Goal: Answer question/provide support

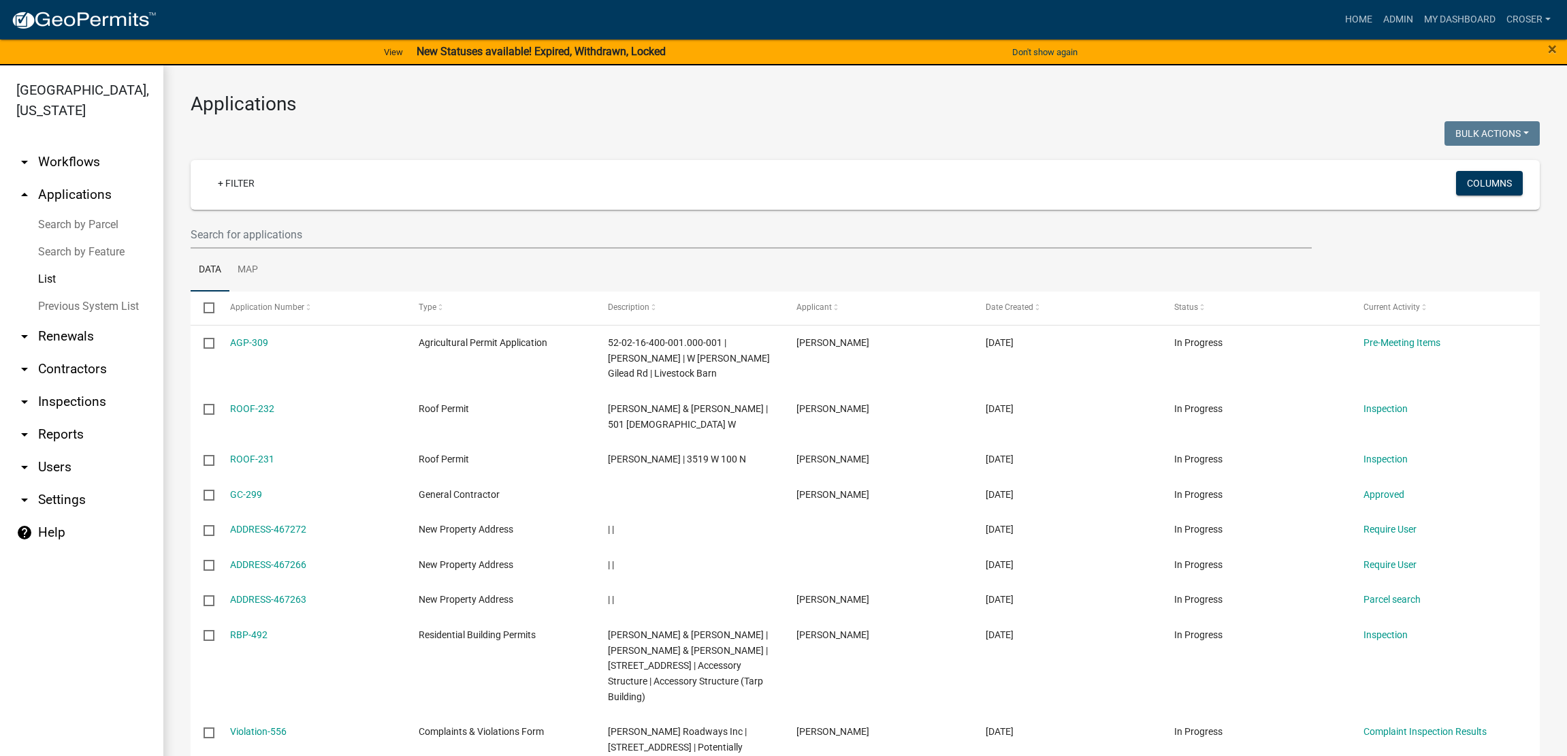
select select "3: 100"
click at [1378, 14] on link "Admin" at bounding box center [1398, 20] width 41 height 26
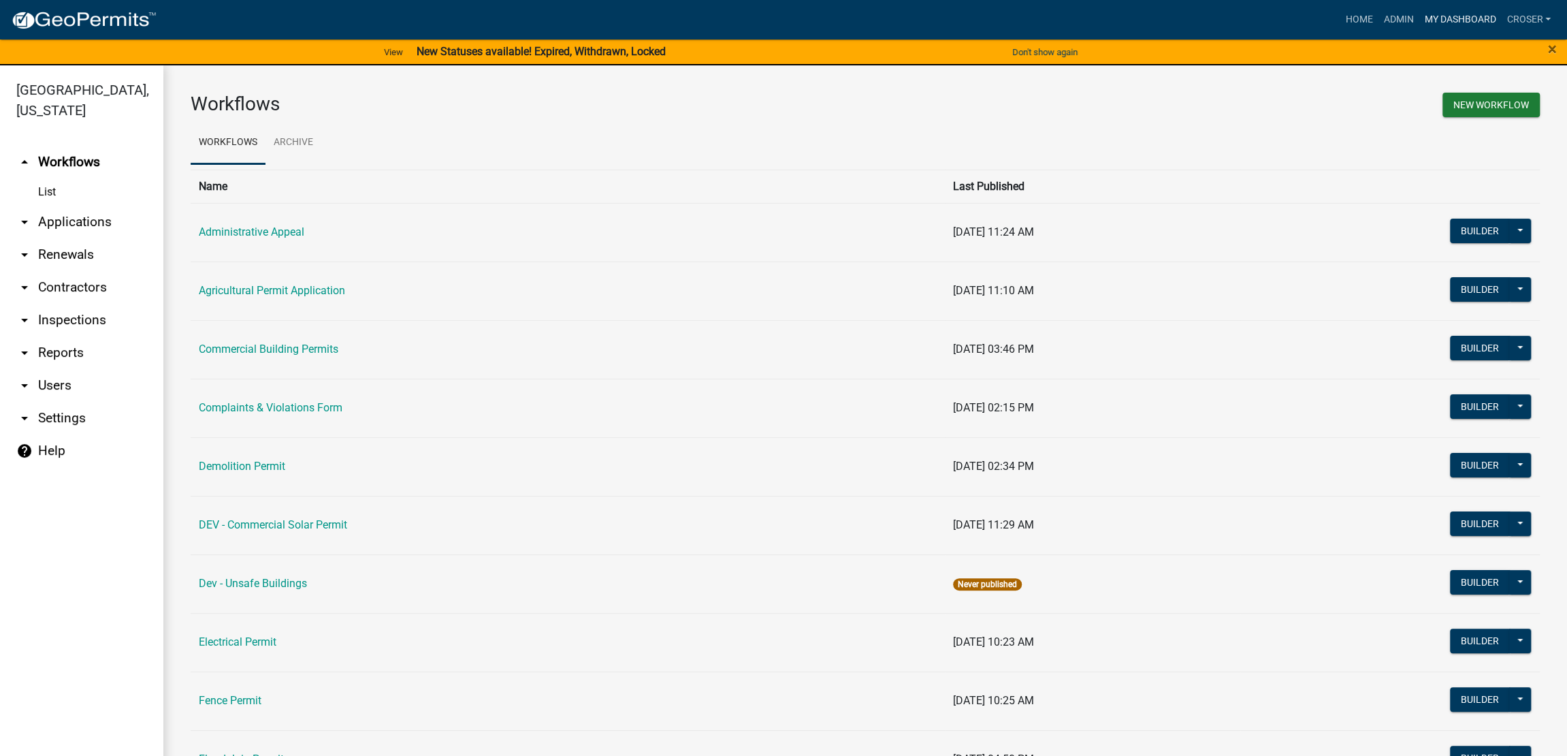
click at [1419, 16] on link "My Dashboard" at bounding box center [1460, 20] width 82 height 26
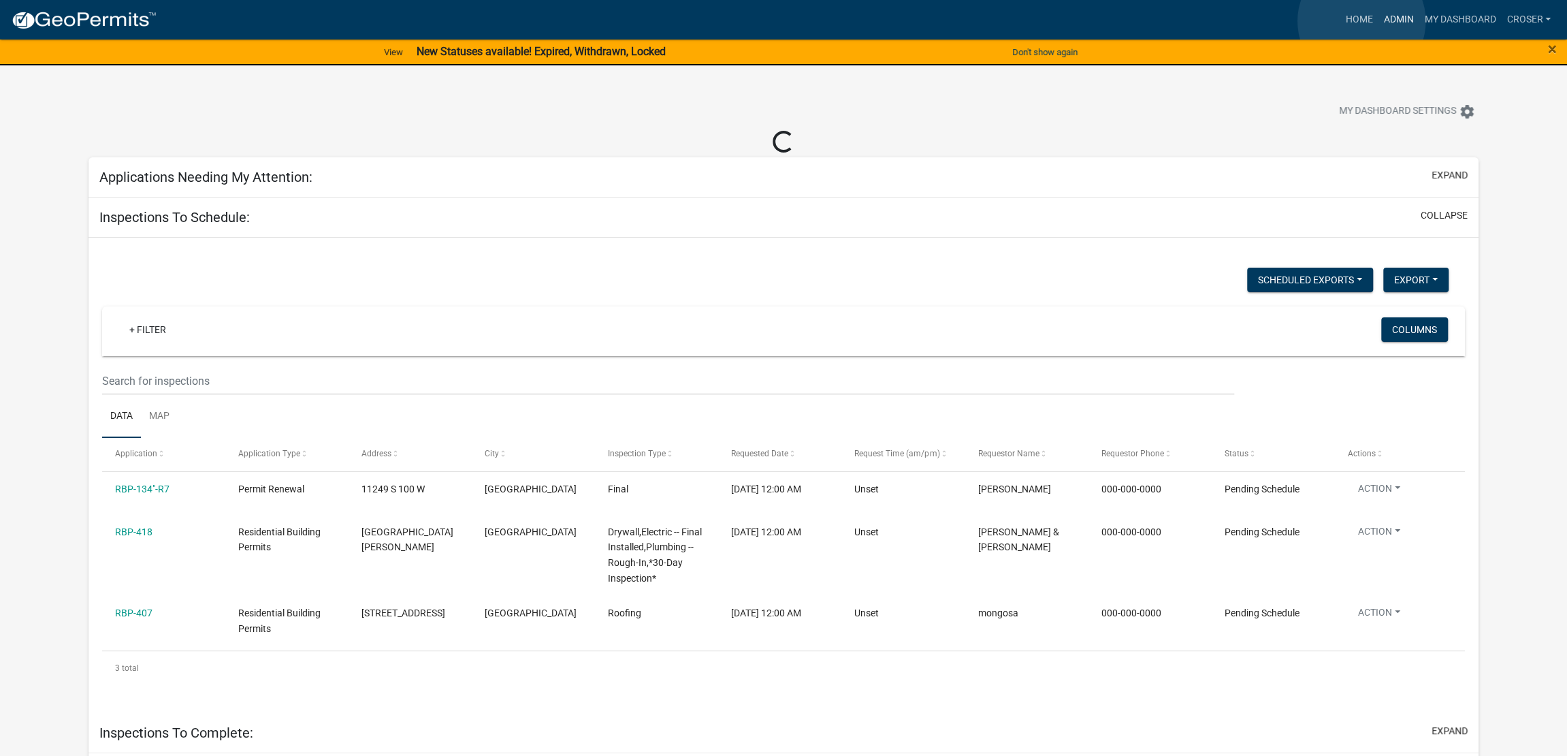
click at [1378, 21] on link "Admin" at bounding box center [1398, 20] width 41 height 26
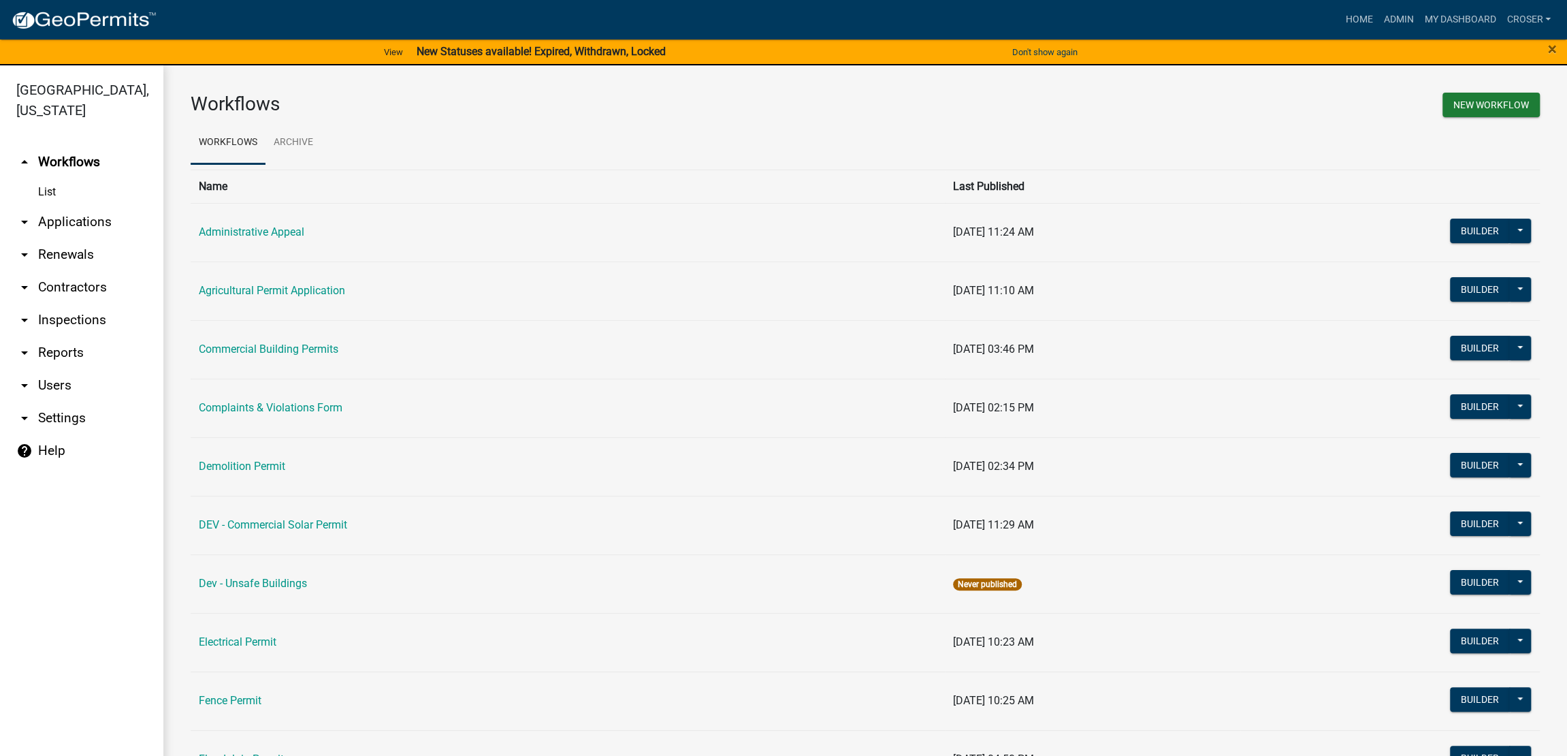
click at [70, 238] on link "arrow_drop_down Applications" at bounding box center [81, 222] width 163 height 33
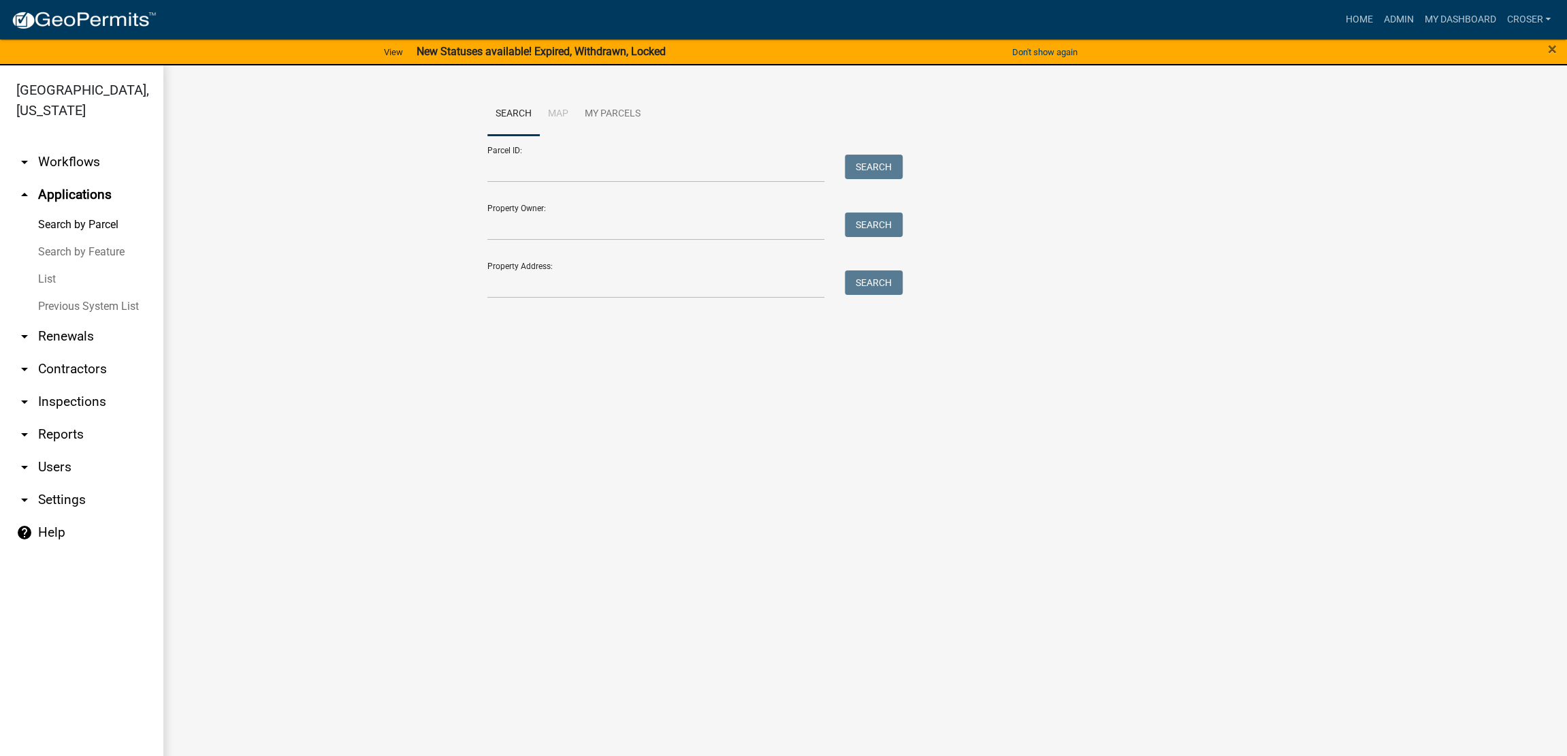
click at [70, 293] on link "List" at bounding box center [81, 279] width 163 height 27
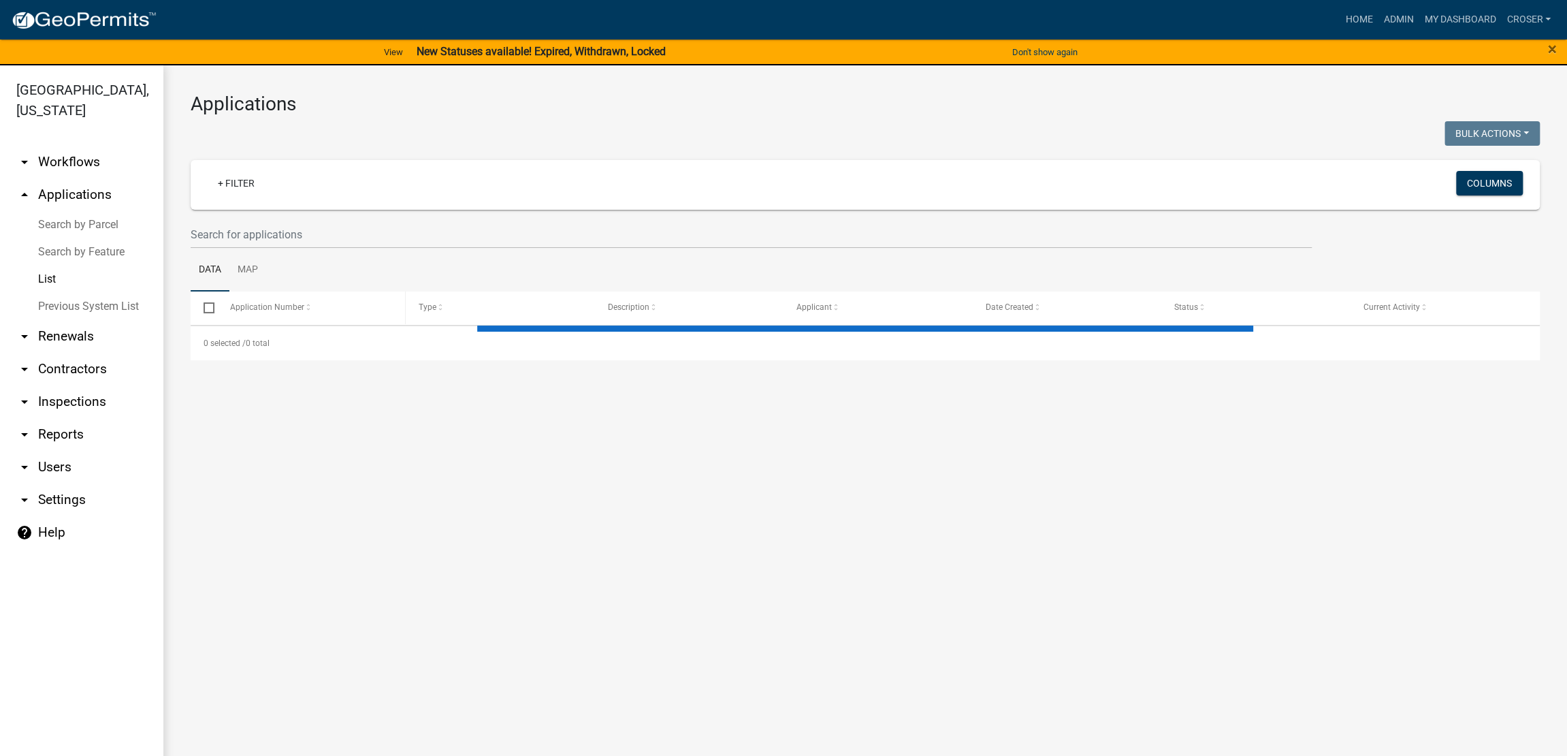
select select "3: 100"
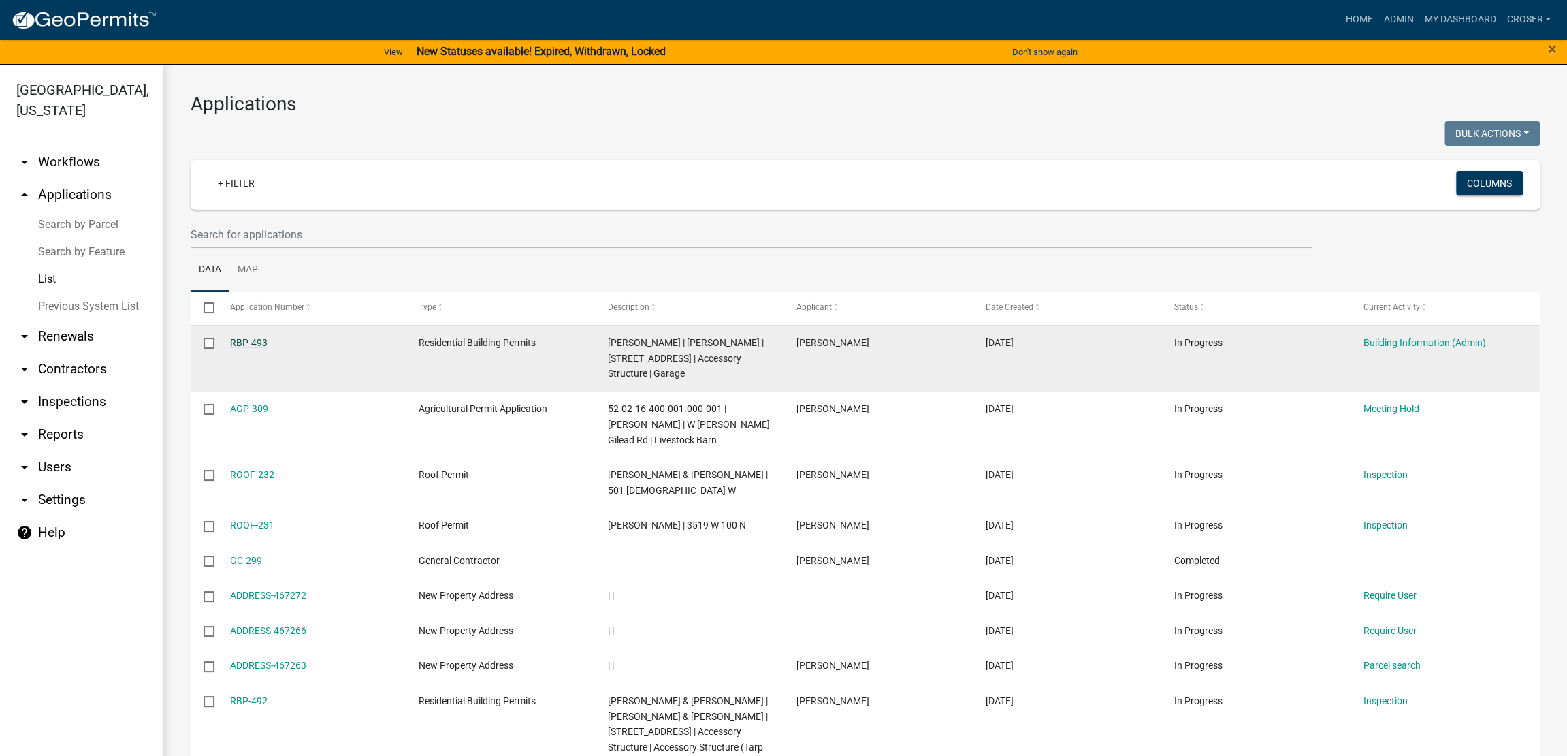
click at [257, 348] on link "RBP-493" at bounding box center [248, 342] width 37 height 11
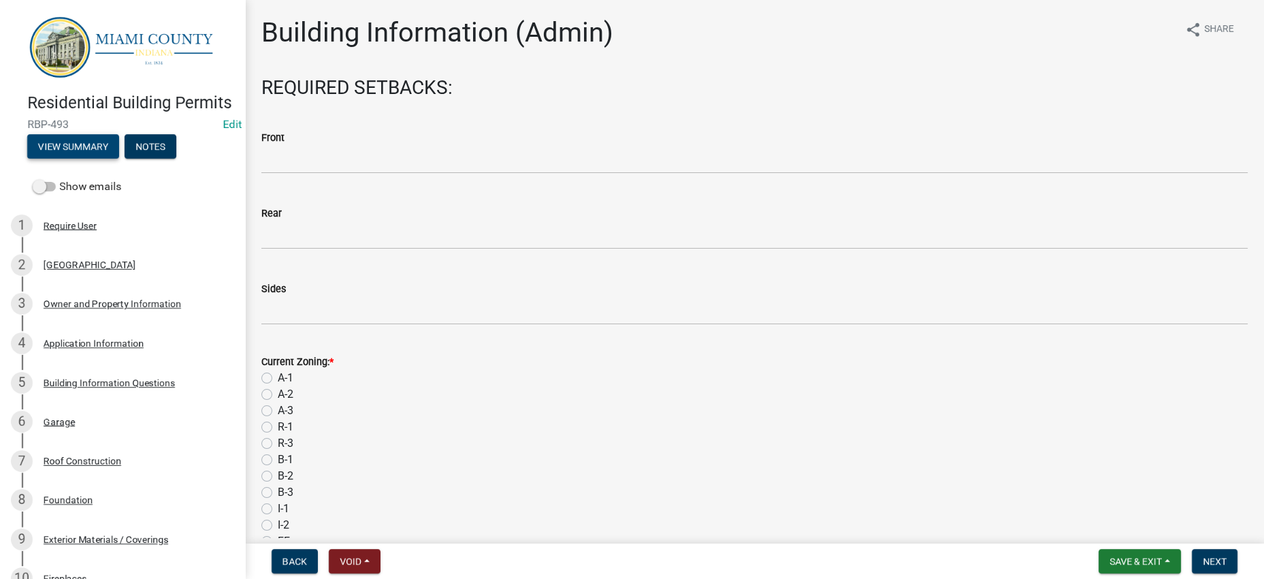
click at [97, 159] on button "View Summary" at bounding box center [73, 146] width 92 height 25
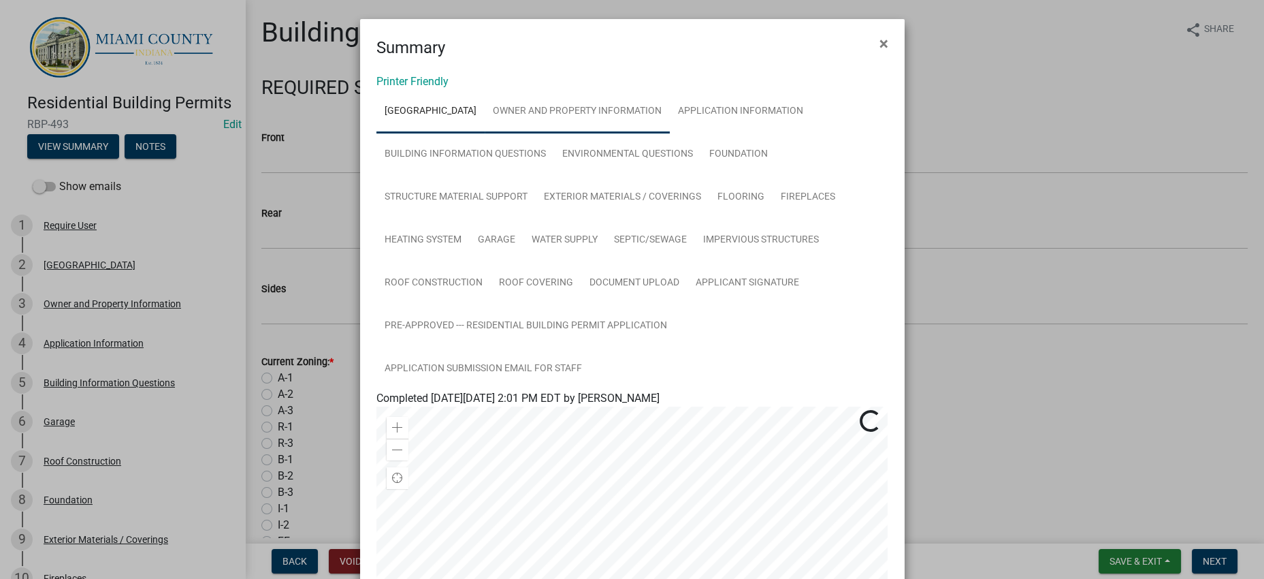
click at [606, 118] on link "Owner and Property Information" at bounding box center [577, 112] width 185 height 44
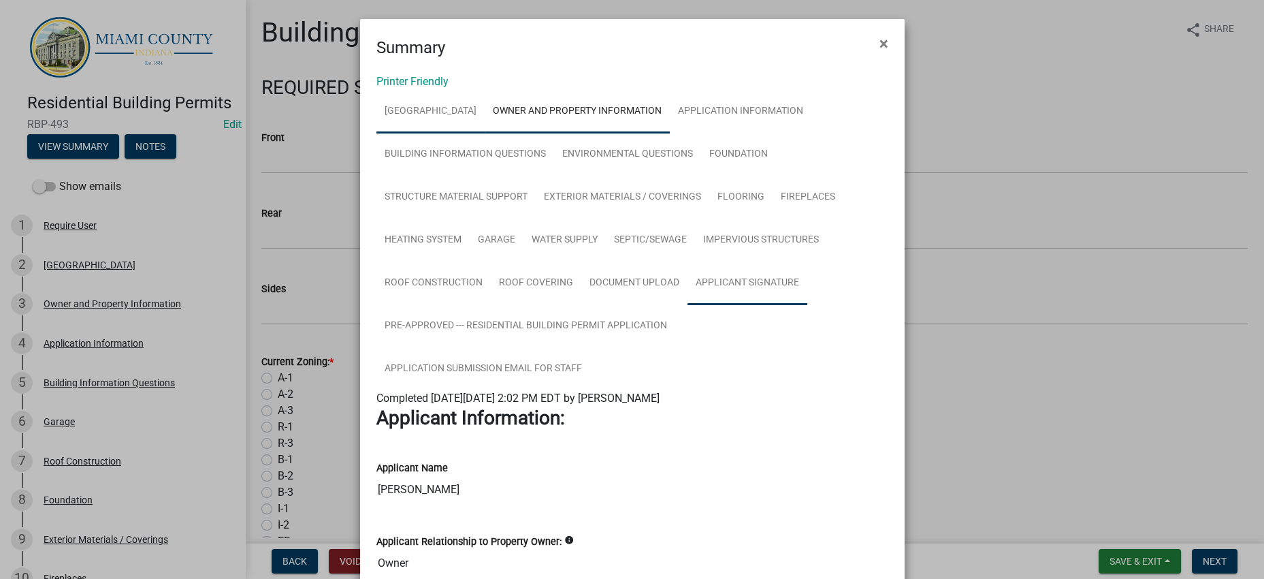
click at [443, 133] on link "[GEOGRAPHIC_DATA]" at bounding box center [431, 112] width 108 height 44
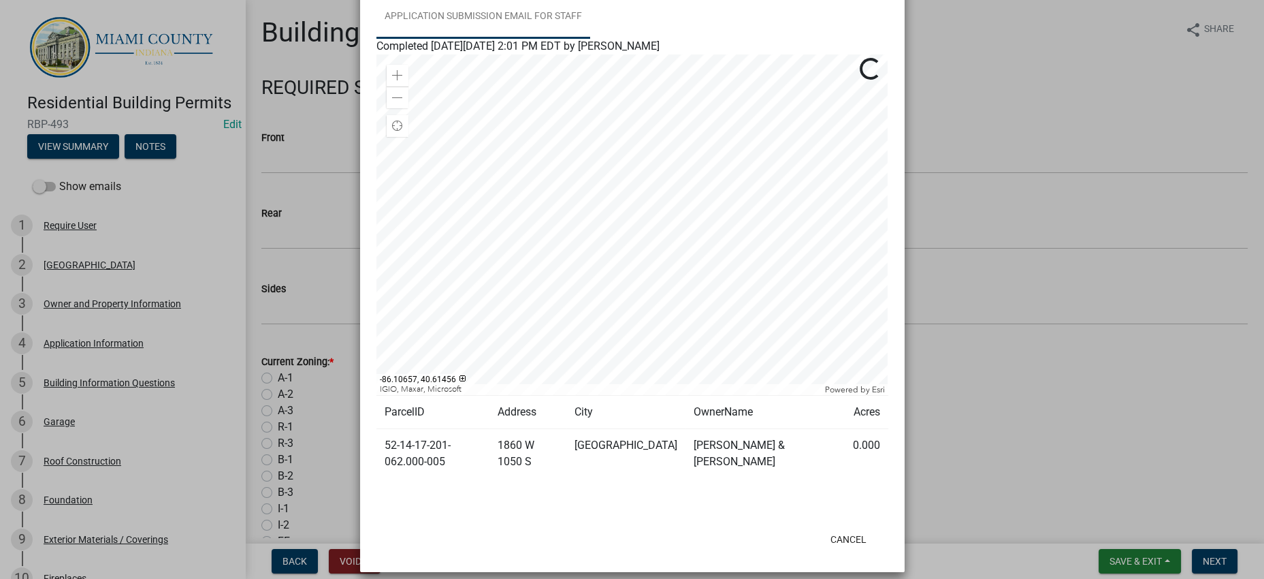
scroll to position [608, 0]
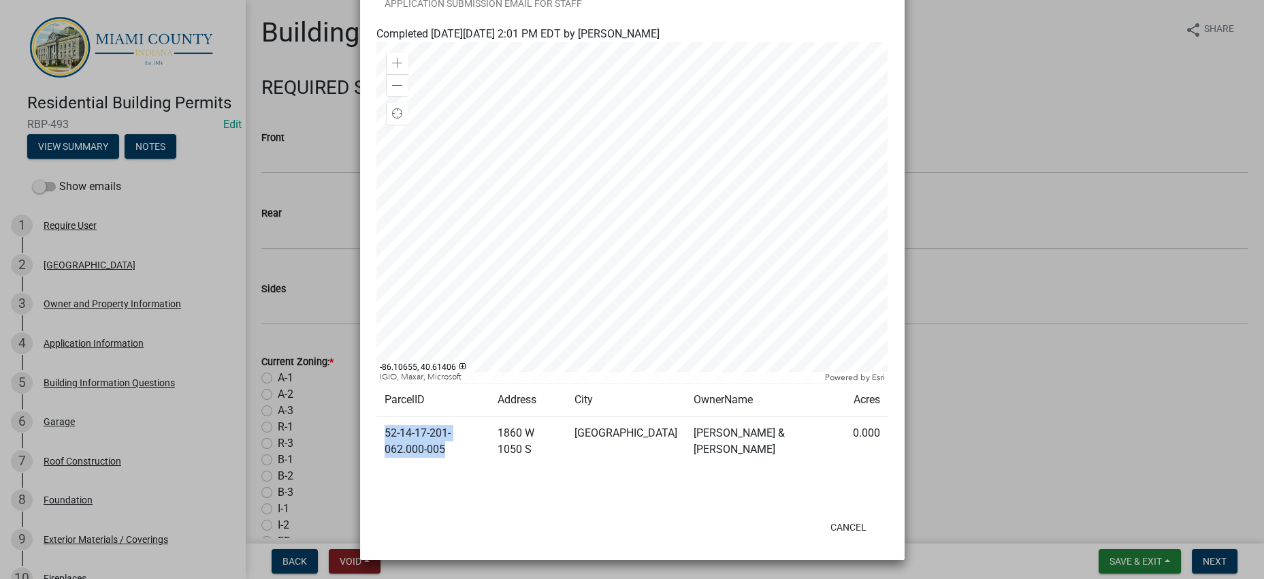
drag, startPoint x: 456, startPoint y: 430, endPoint x: 376, endPoint y: 406, distance: 83.8
click at [377, 417] on td "52-14-17-201-062.000-005" at bounding box center [433, 442] width 113 height 50
copy td "52-14-17-201-062.000-005"
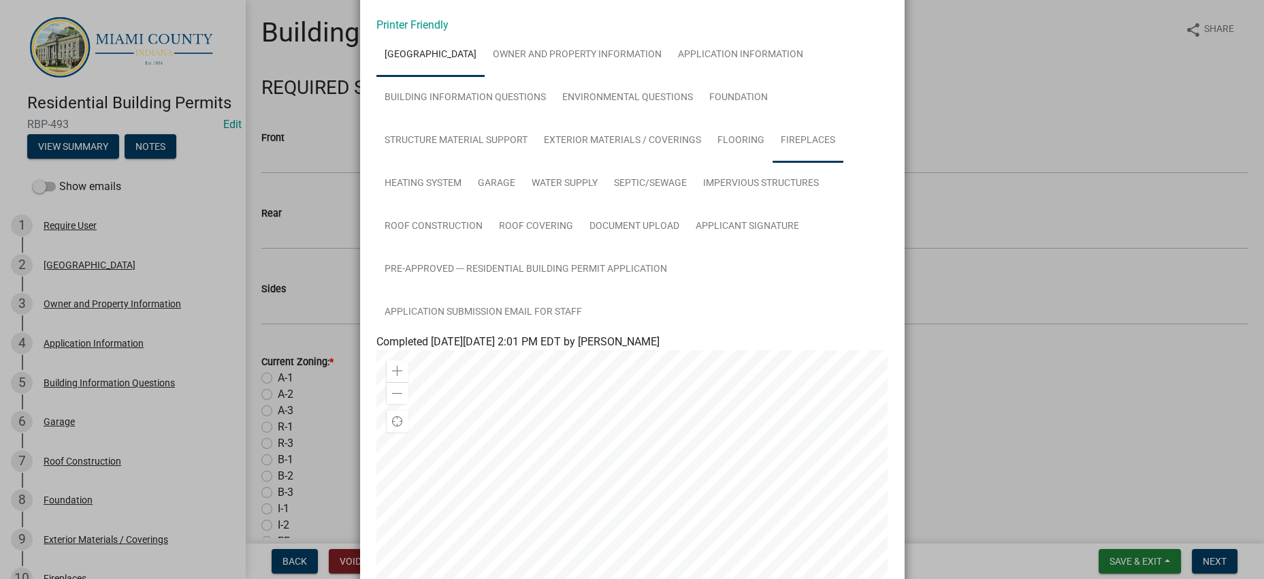
scroll to position [0, 0]
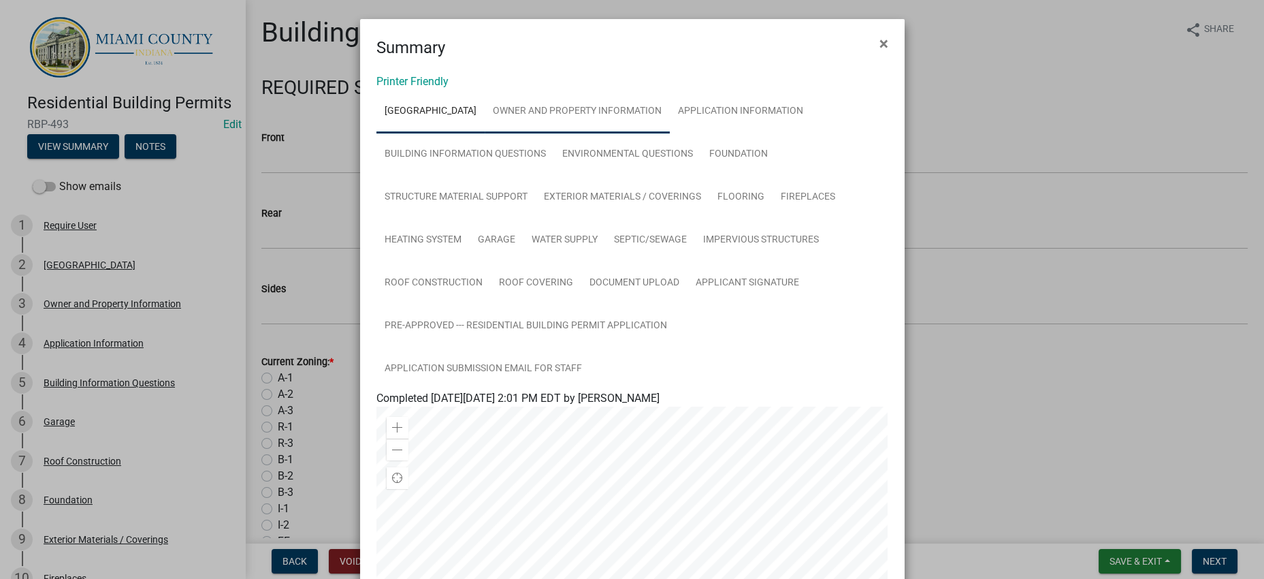
click at [650, 133] on link "Owner and Property Information" at bounding box center [577, 112] width 185 height 44
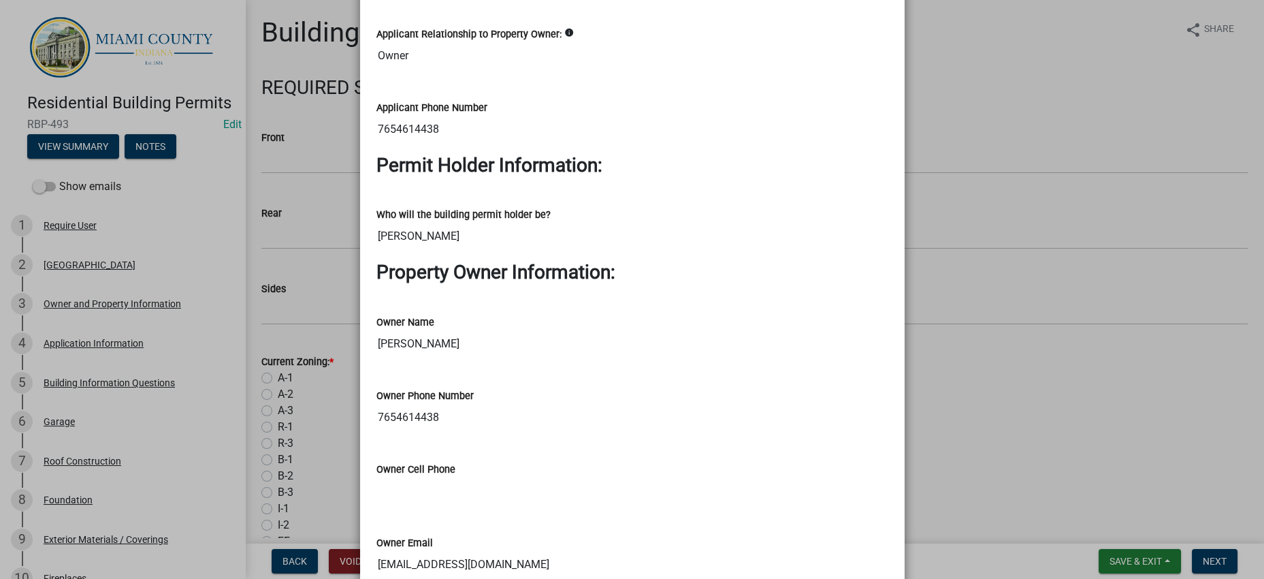
scroll to position [510, 0]
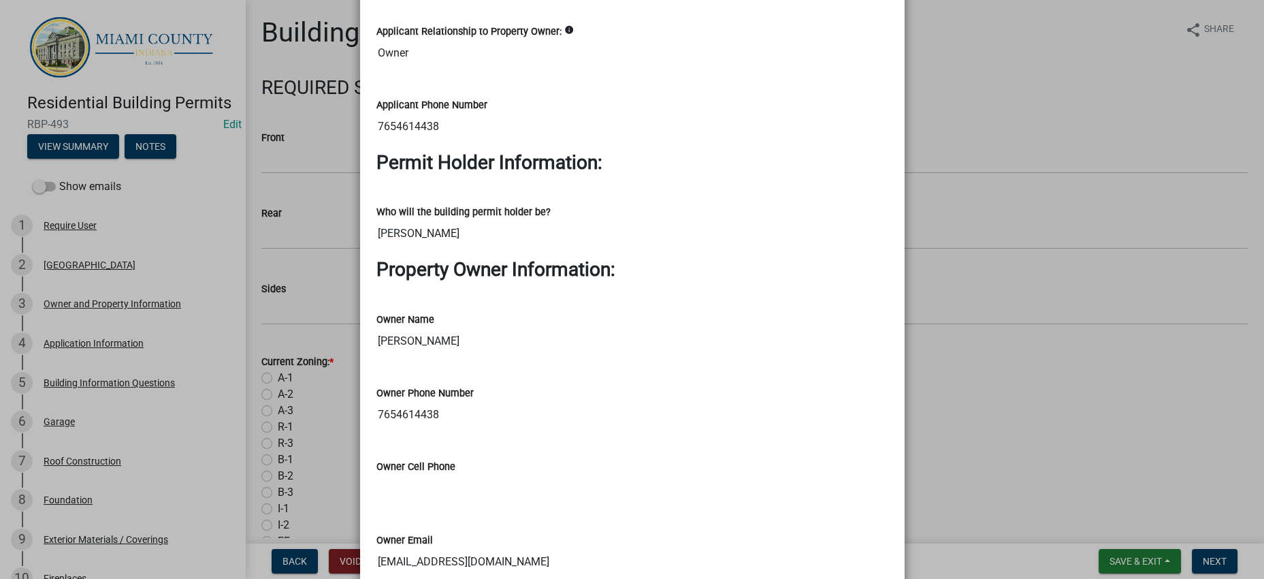
click at [981, 522] on ngb-modal-window "Summary × Printer Friendly [GEOGRAPHIC_DATA] Owner and Property Information App…" at bounding box center [632, 289] width 1264 height 579
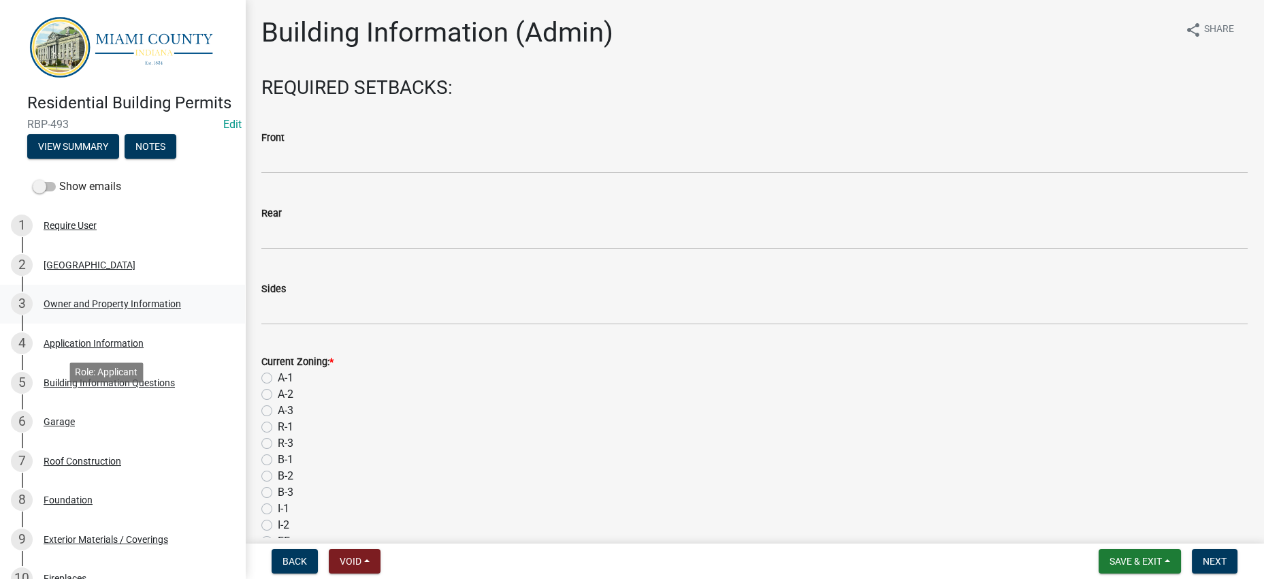
click at [119, 308] on div "Owner and Property Information" at bounding box center [113, 304] width 138 height 10
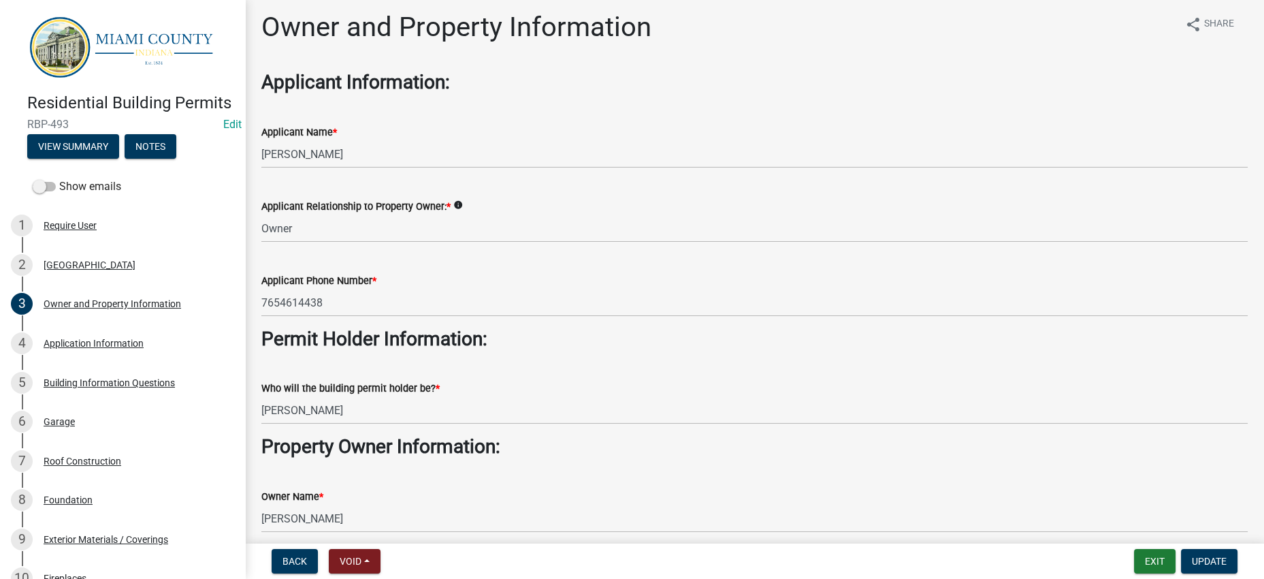
scroll to position [6, 0]
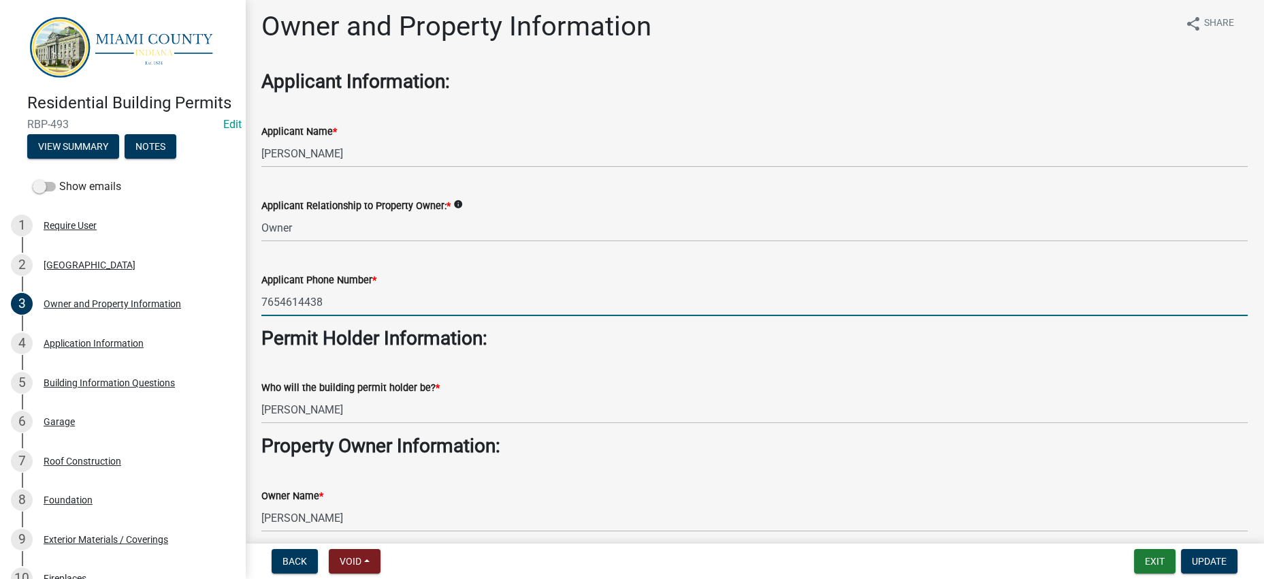
click at [285, 316] on input "7654614438" at bounding box center [754, 302] width 987 height 28
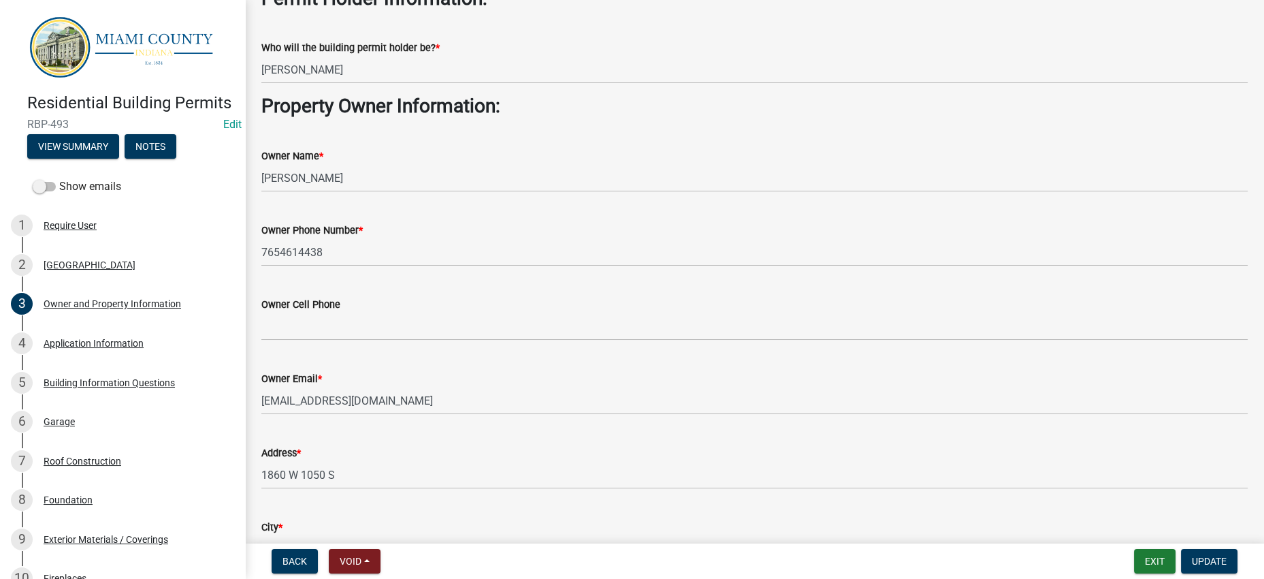
scroll to position [347, 0]
type input "[PHONE_NUMBER]"
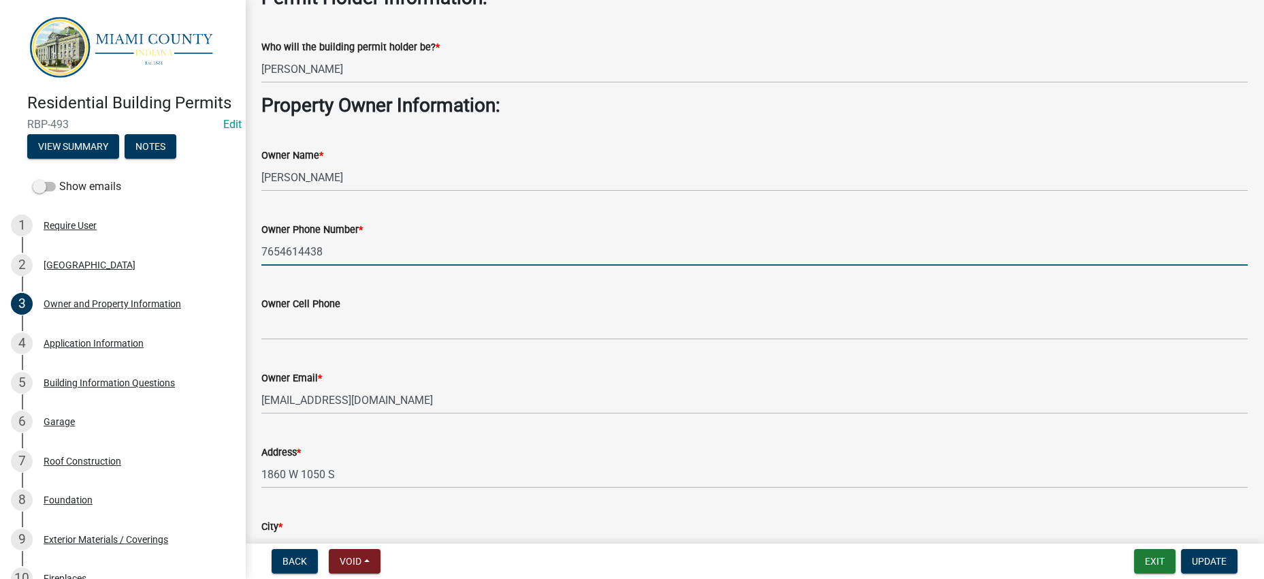
click at [289, 266] on input "7654614438" at bounding box center [754, 252] width 987 height 28
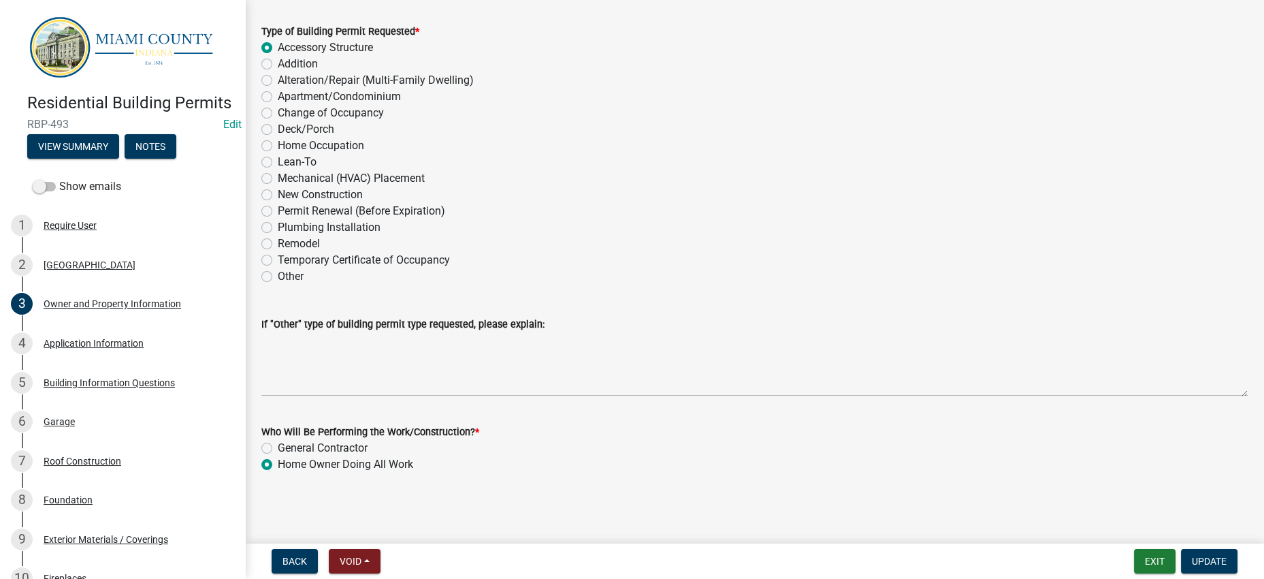
scroll to position [2019, 0]
type input "[PHONE_NUMBER]"
click at [1221, 554] on button "Update" at bounding box center [1209, 561] width 57 height 25
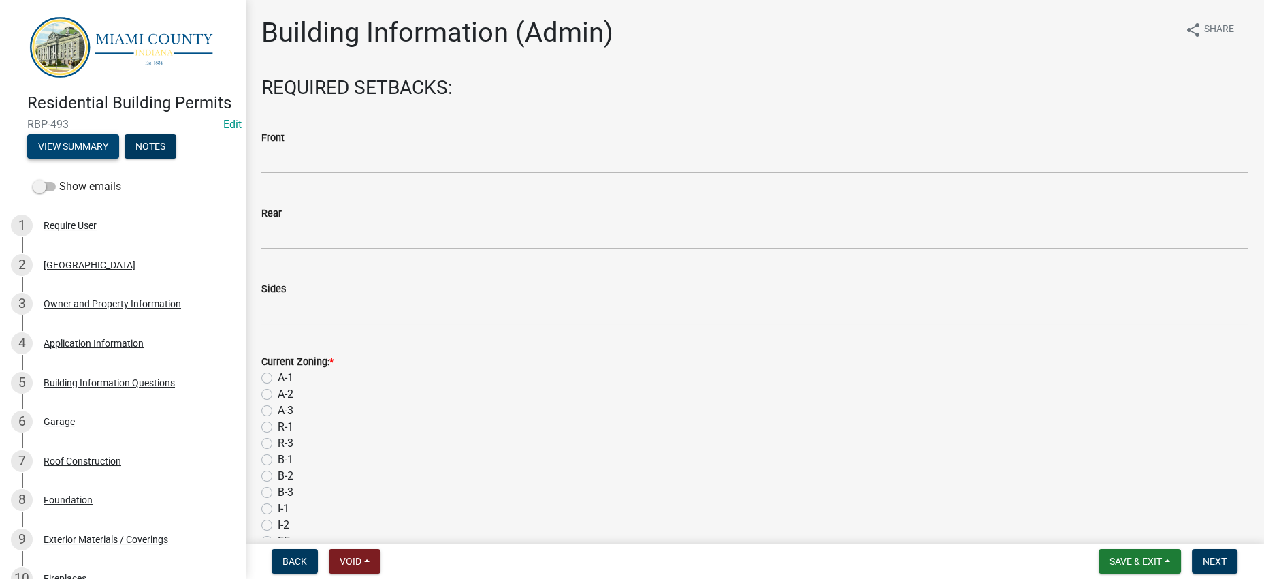
click at [118, 159] on button "View Summary" at bounding box center [73, 146] width 92 height 25
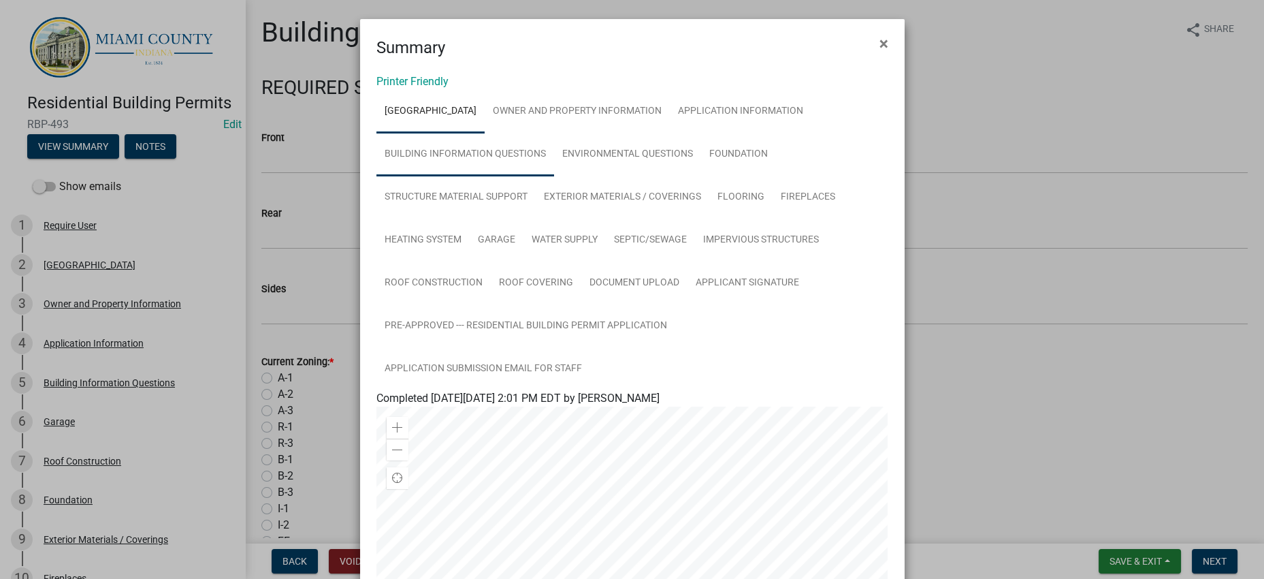
click at [554, 176] on link "Building Information Questions" at bounding box center [466, 155] width 178 height 44
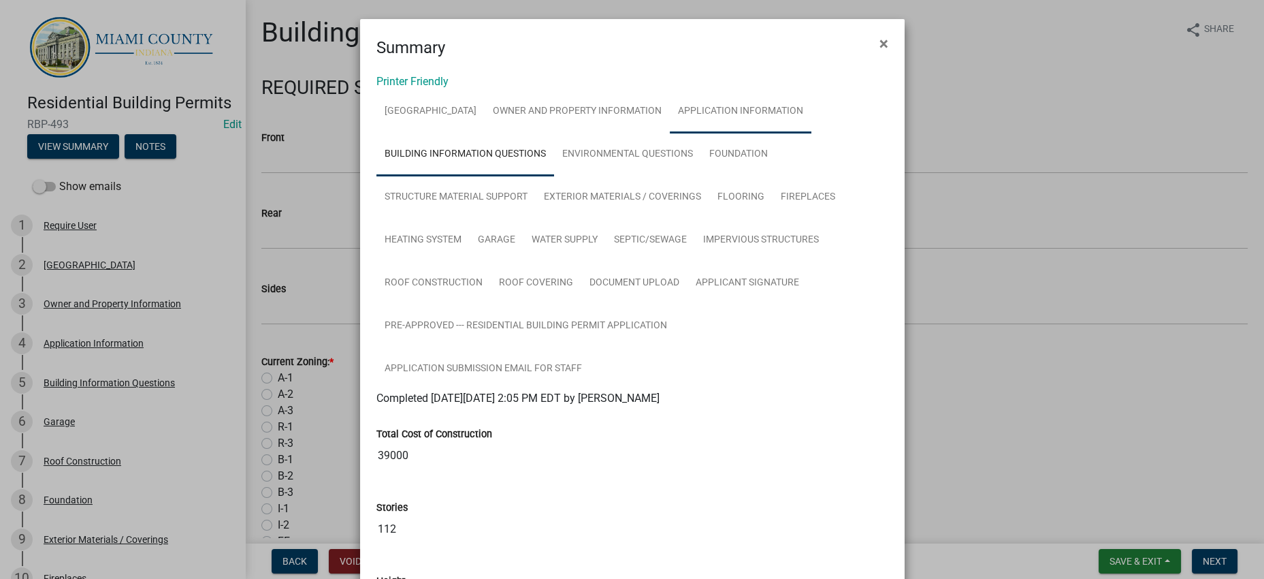
click at [670, 133] on link "Application Information" at bounding box center [741, 112] width 142 height 44
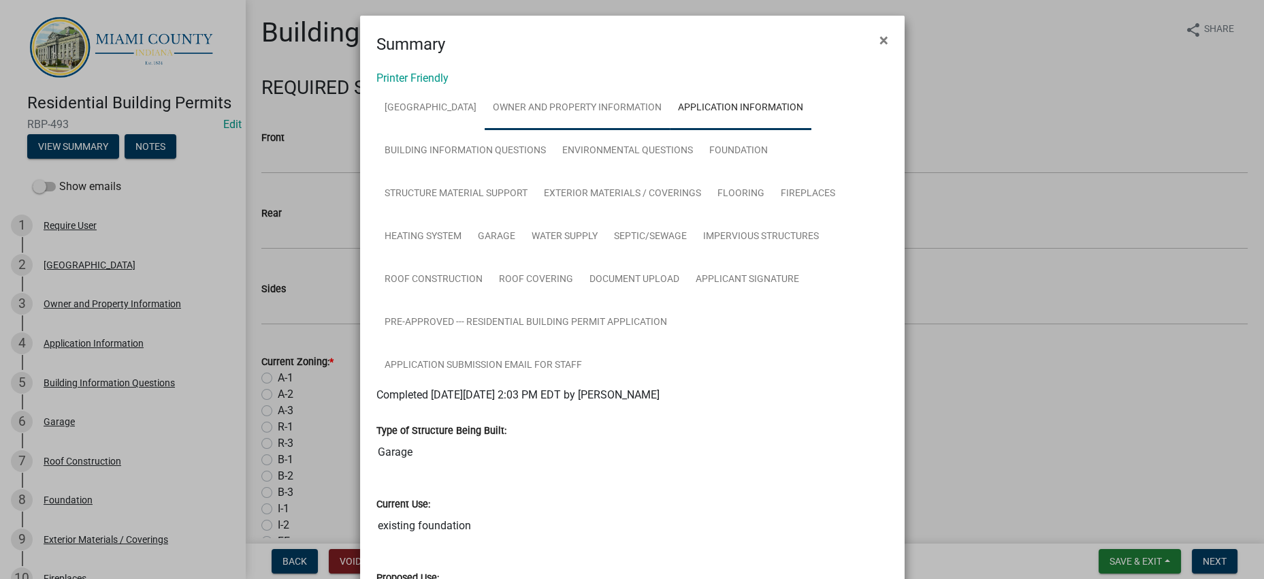
click at [656, 107] on link "Owner and Property Information" at bounding box center [577, 108] width 185 height 44
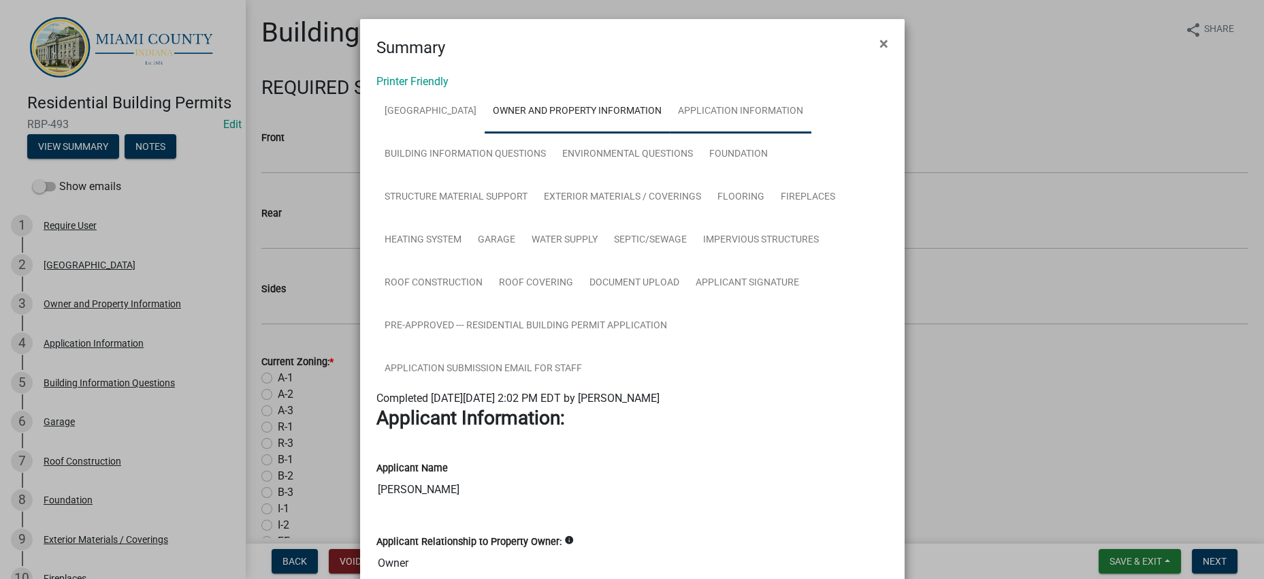
click at [670, 133] on link "Application Information" at bounding box center [741, 112] width 142 height 44
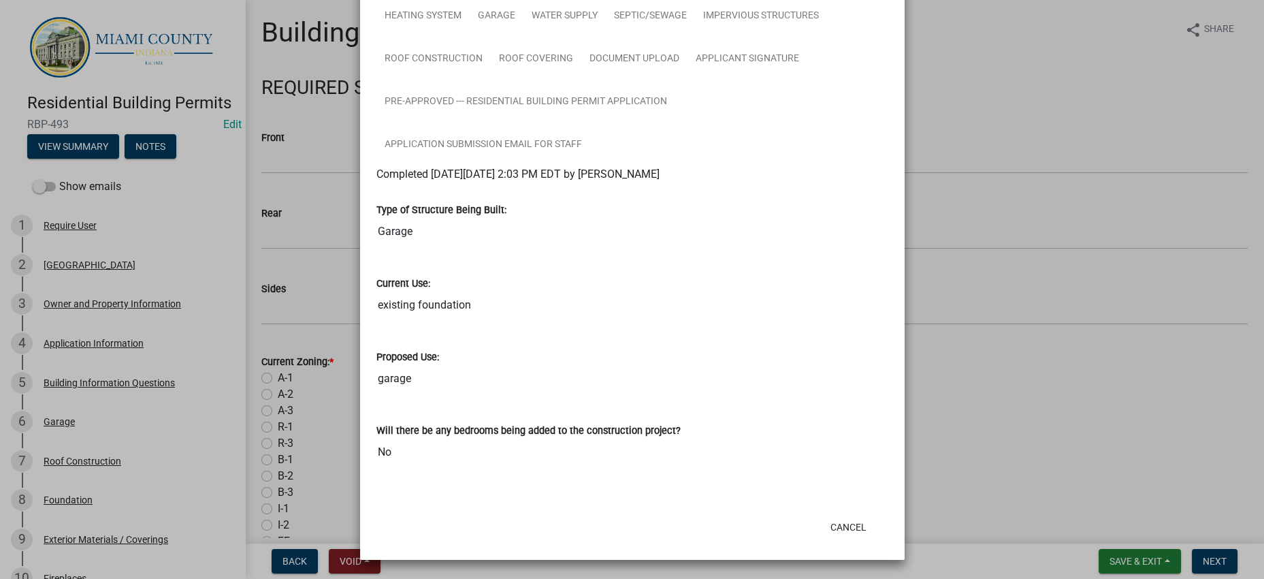
scroll to position [516, 0]
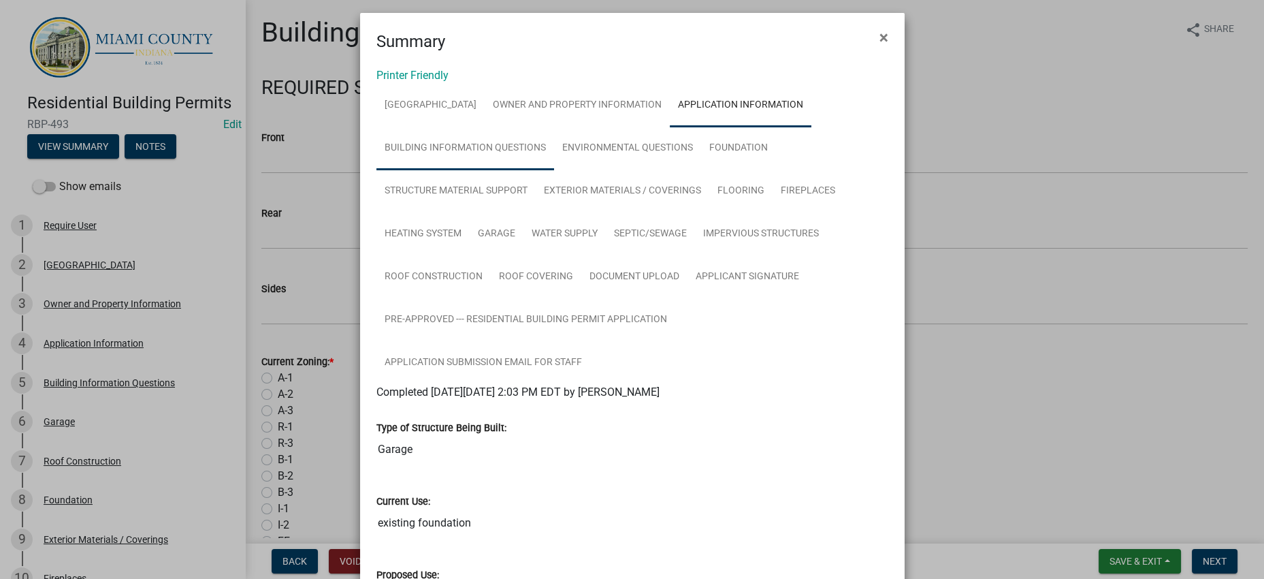
click at [554, 170] on link "Building Information Questions" at bounding box center [466, 149] width 178 height 44
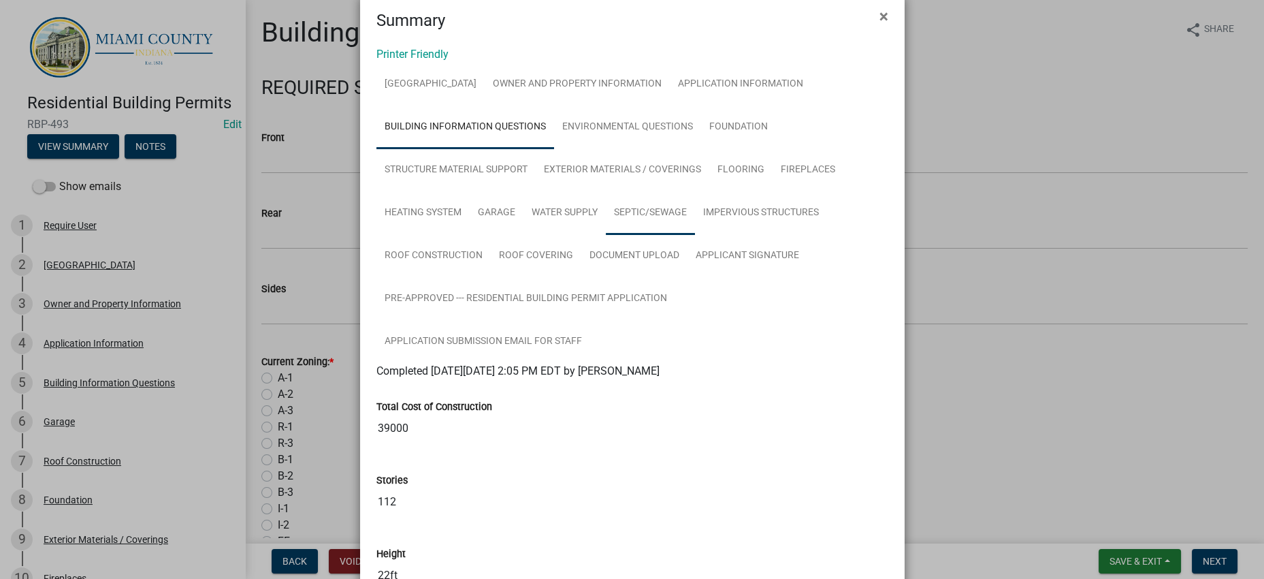
scroll to position [0, 0]
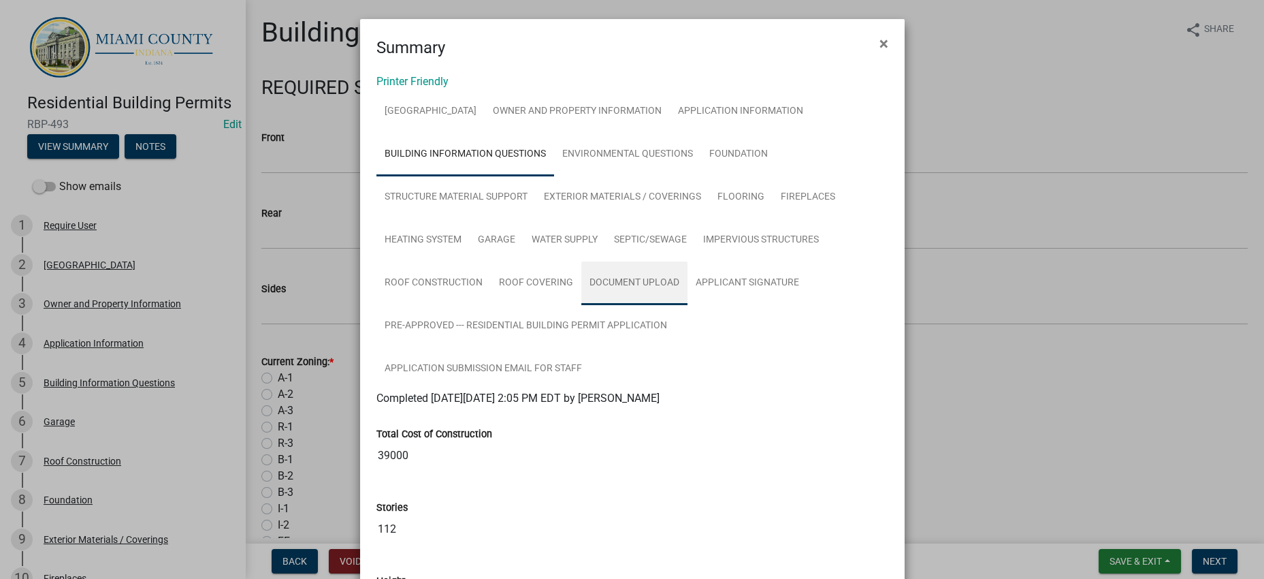
click at [666, 305] on link "Document Upload" at bounding box center [634, 283] width 106 height 44
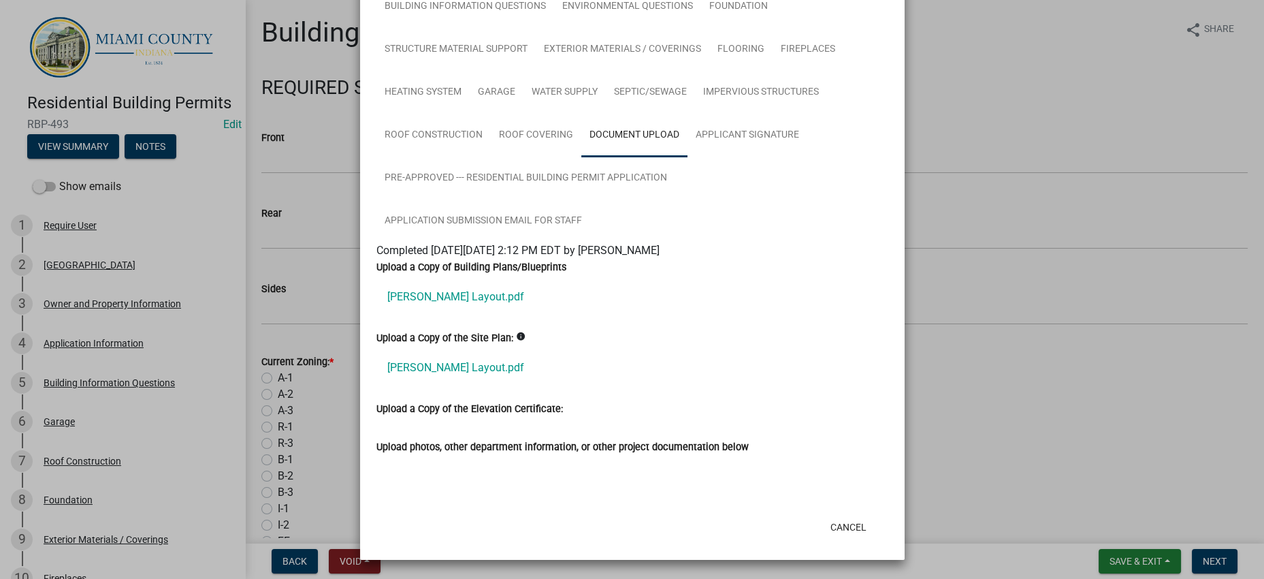
scroll to position [167, 0]
click at [1014, 121] on ngb-modal-window "Summary × Printer Friendly [GEOGRAPHIC_DATA] Owner and Property Information App…" at bounding box center [632, 289] width 1264 height 579
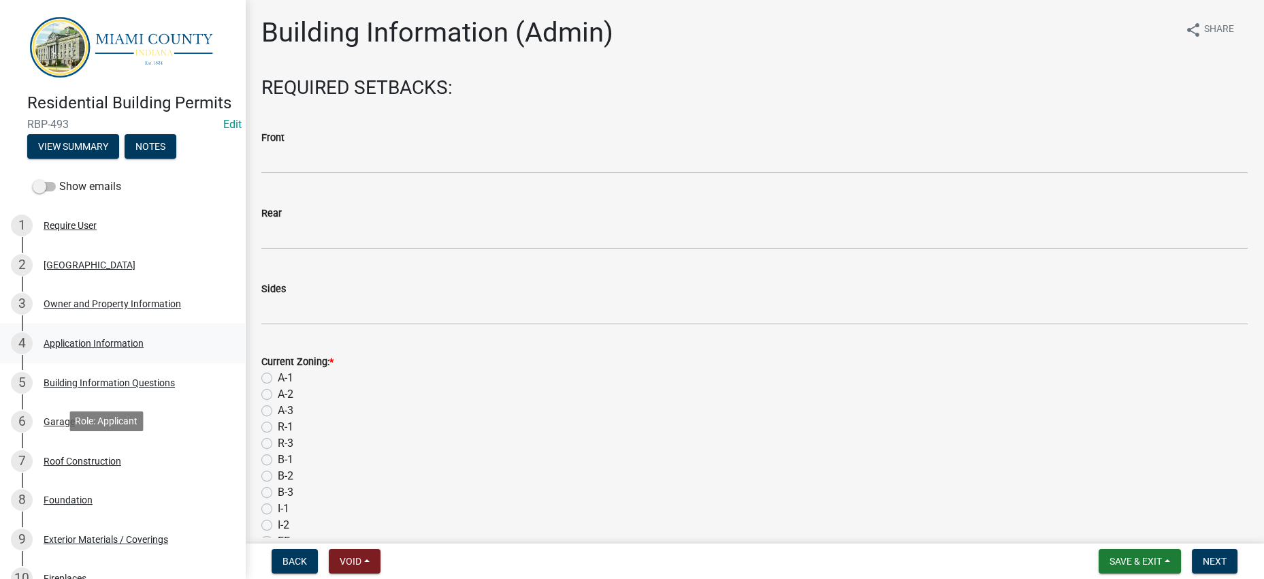
click at [123, 363] on link "4 Application Information" at bounding box center [122, 342] width 245 height 39
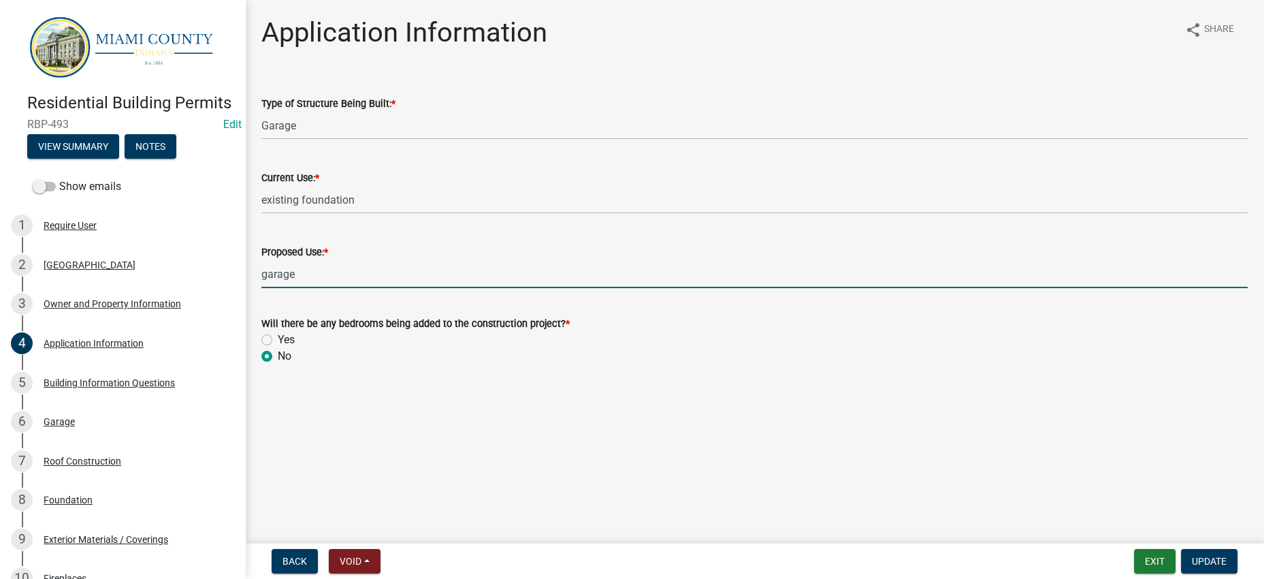
click at [274, 288] on input "garage" at bounding box center [754, 274] width 987 height 28
type input "Detached Garage"
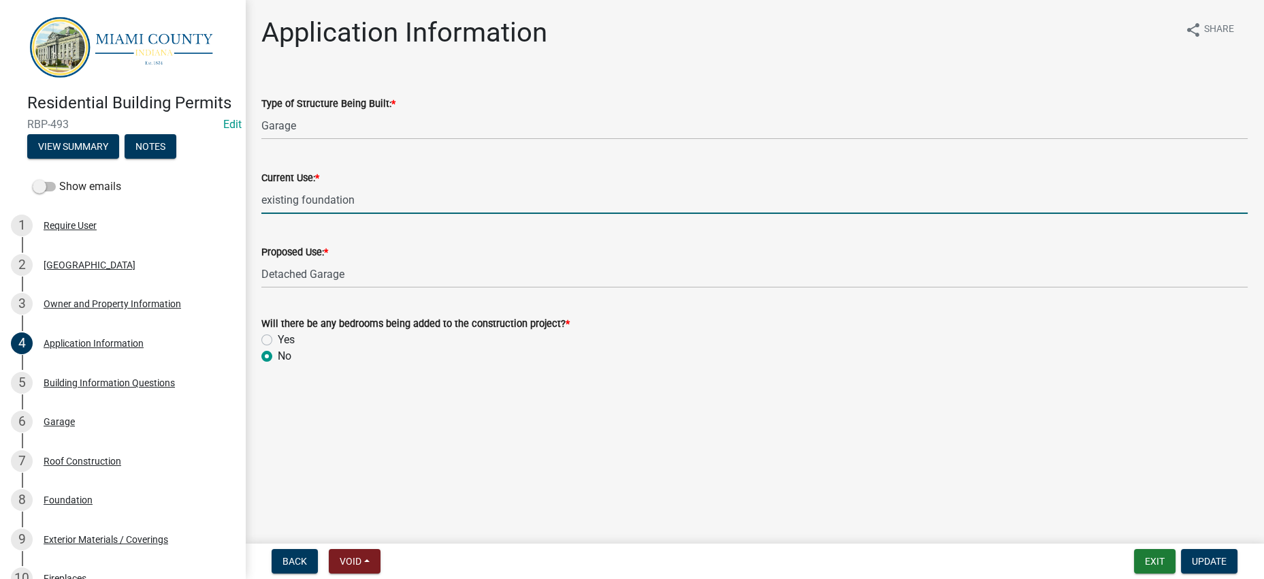
click at [273, 214] on input "existing foundation" at bounding box center [754, 200] width 987 height 28
type input "Existing Foundation"
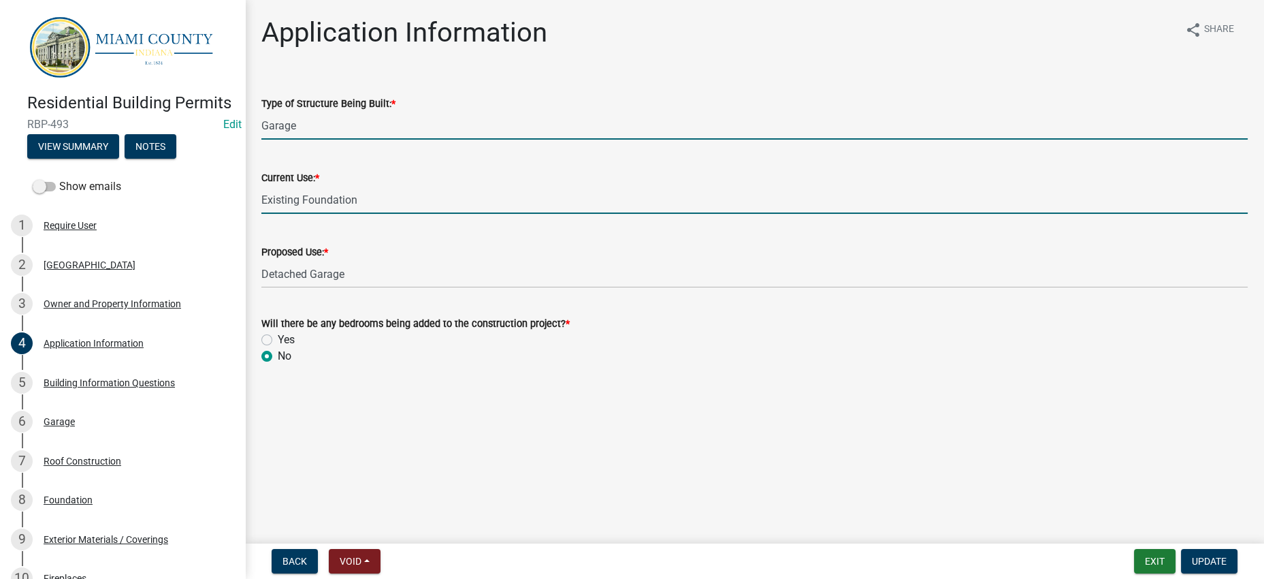
click at [272, 140] on input "Garage" at bounding box center [754, 126] width 987 height 28
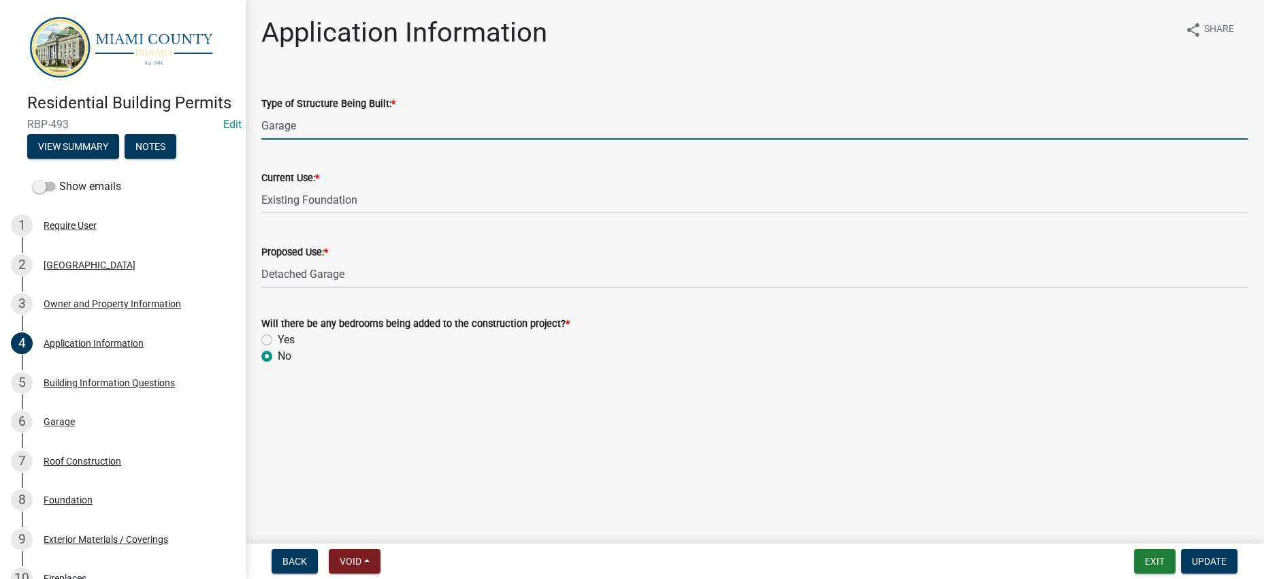
click at [263, 140] on div "Type of Structure Being Built: * Garage" at bounding box center [754, 107] width 1007 height 63
click at [266, 140] on input "Garage" at bounding box center [754, 126] width 987 height 28
type input "Detached Garage"
click at [1198, 557] on span "Update" at bounding box center [1209, 561] width 35 height 11
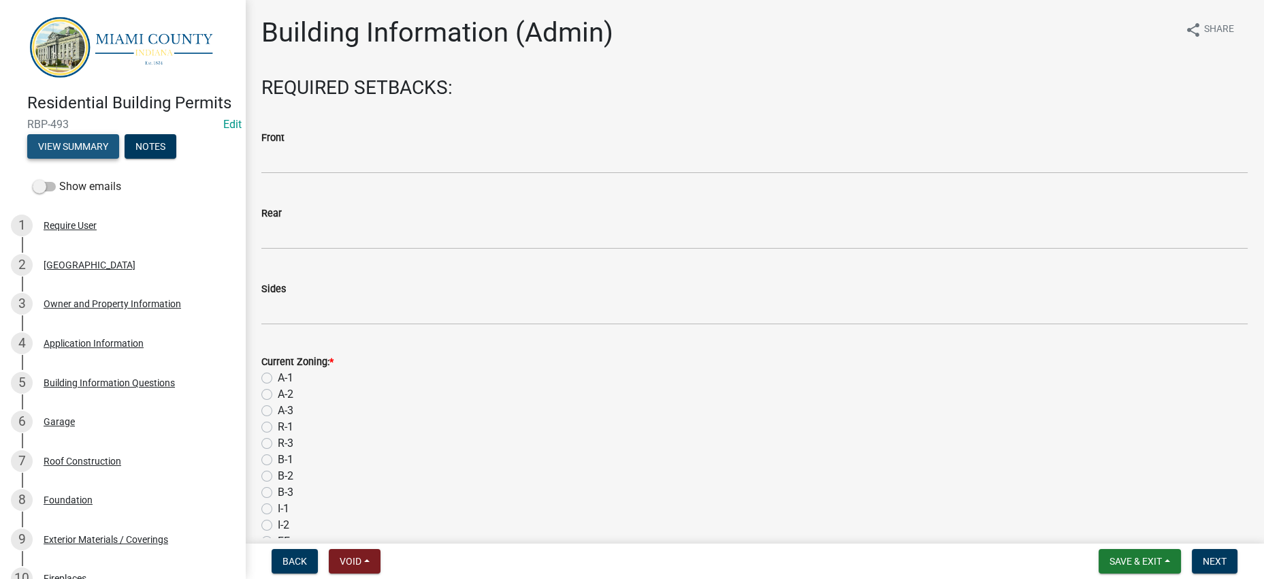
click at [112, 159] on button "View Summary" at bounding box center [73, 146] width 92 height 25
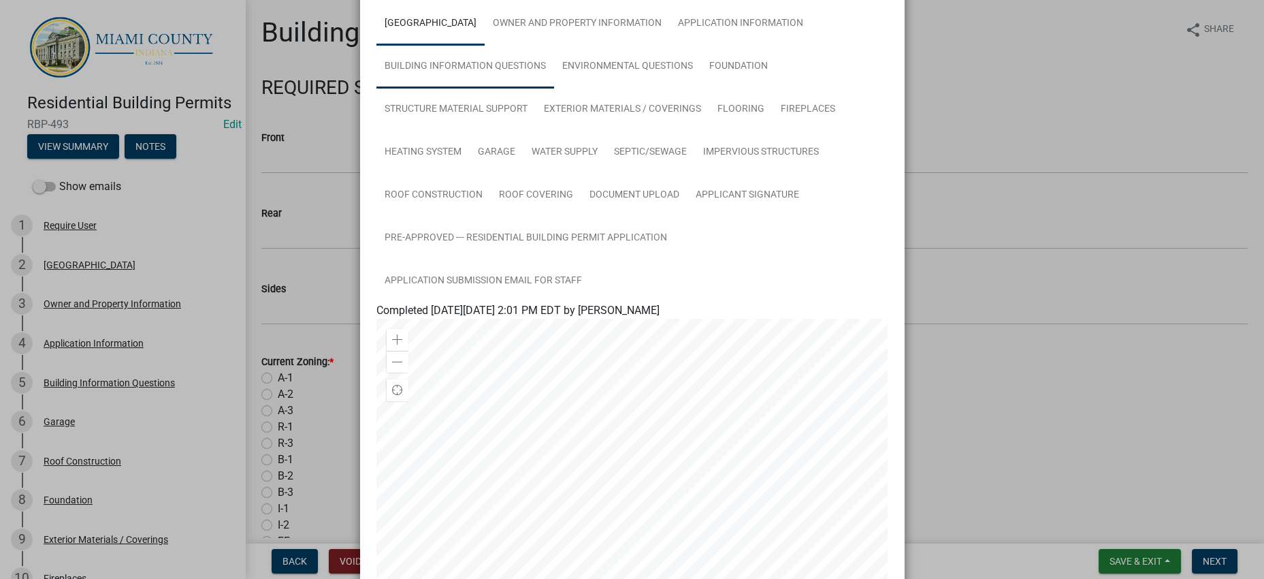
scroll to position [85, 0]
click at [554, 91] on link "Building Information Questions" at bounding box center [466, 70] width 178 height 44
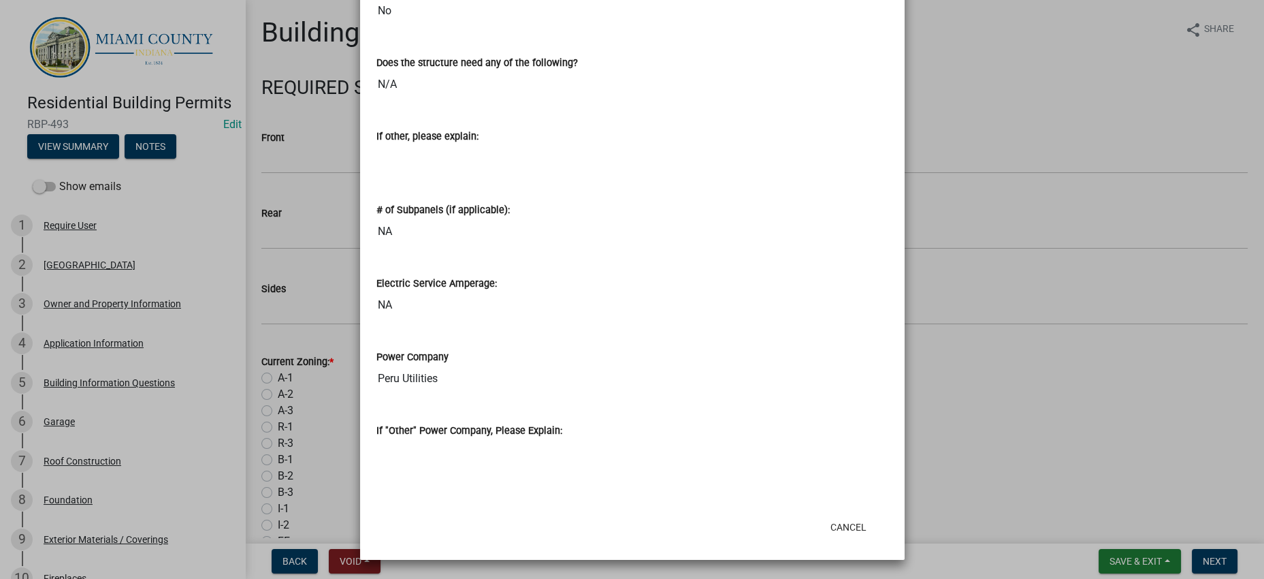
scroll to position [1191, 0]
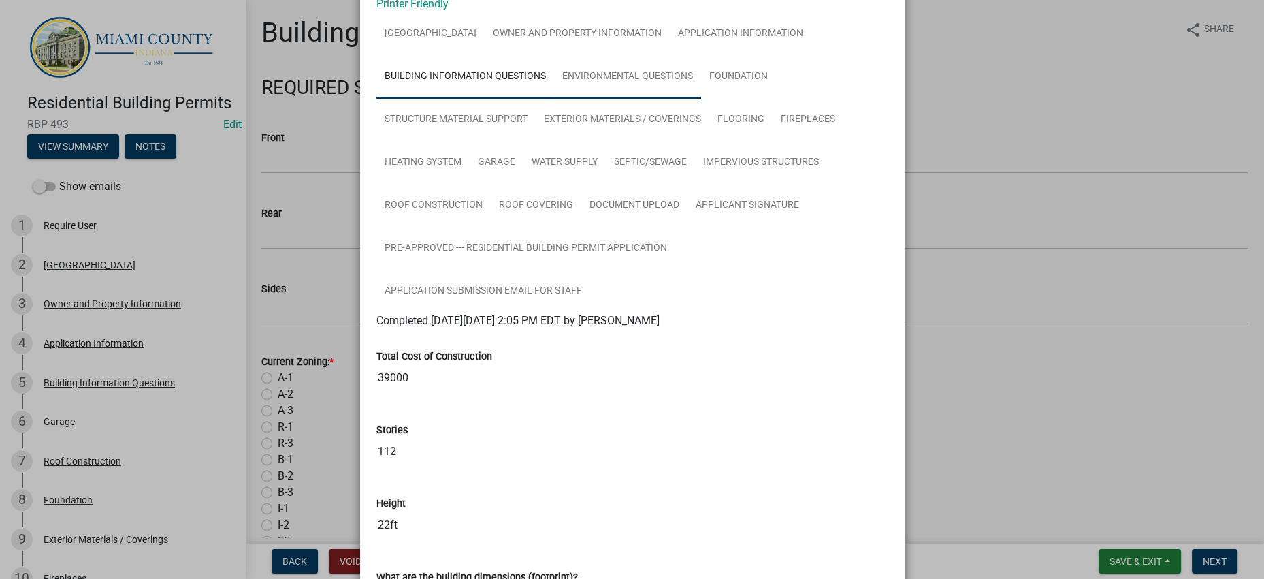
click at [554, 99] on link "Environmental Questions" at bounding box center [627, 77] width 147 height 44
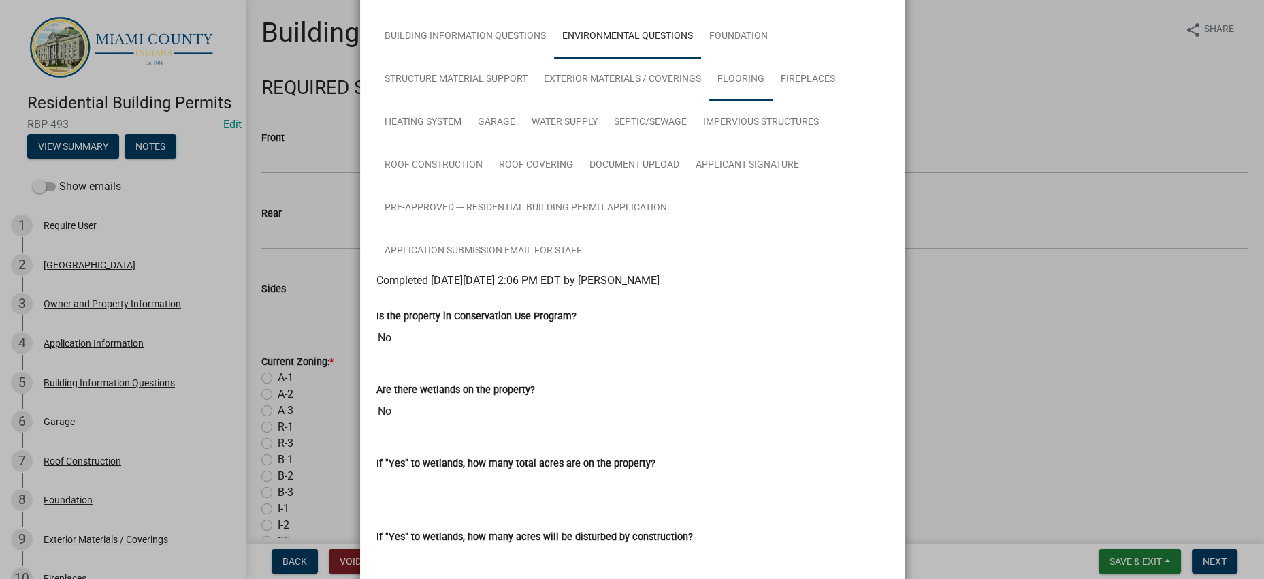
scroll to position [516, 0]
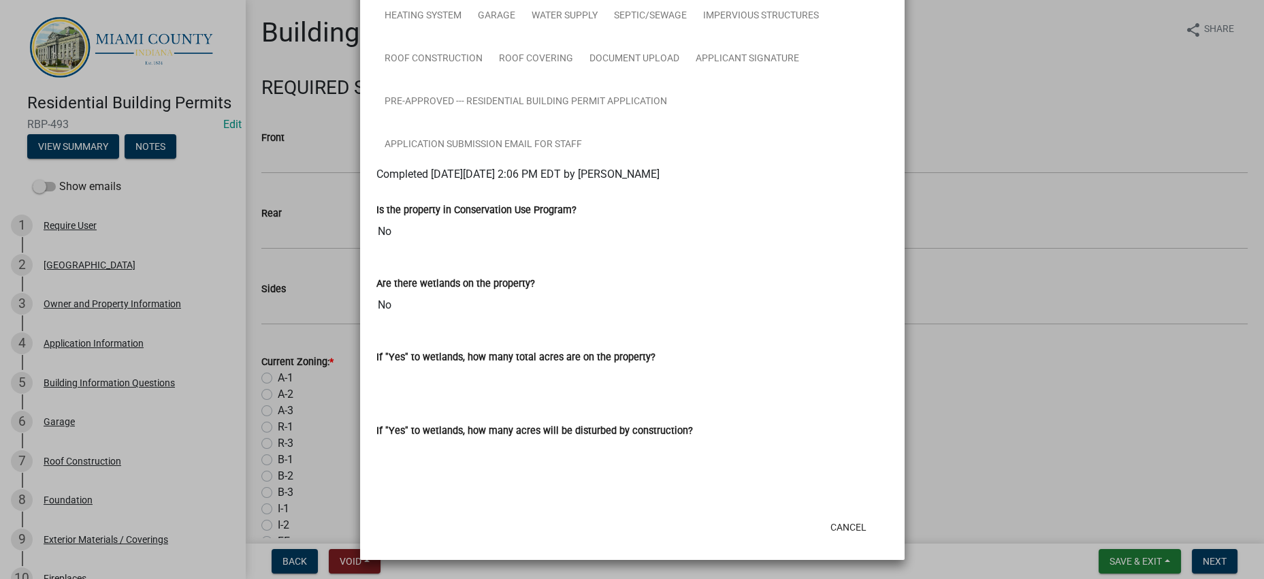
drag, startPoint x: 650, startPoint y: 189, endPoint x: 577, endPoint y: 195, distance: 73.1
click at [577, 256] on div "Are there wetlands on the property? No" at bounding box center [633, 287] width 512 height 63
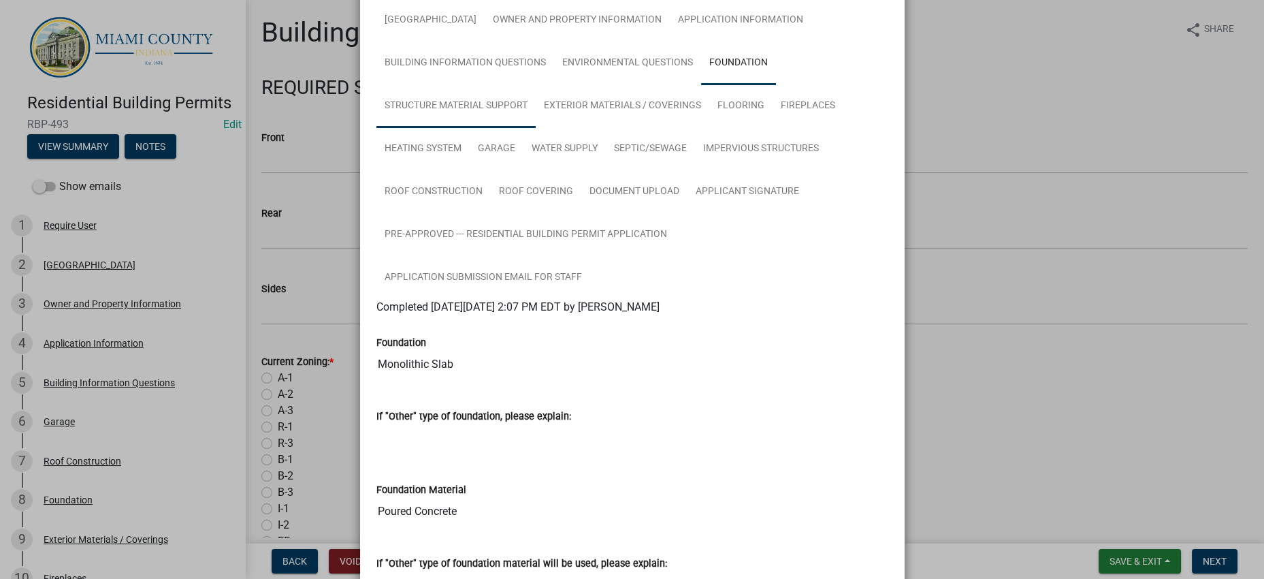
click at [536, 128] on link "Structure Material Support" at bounding box center [456, 106] width 159 height 44
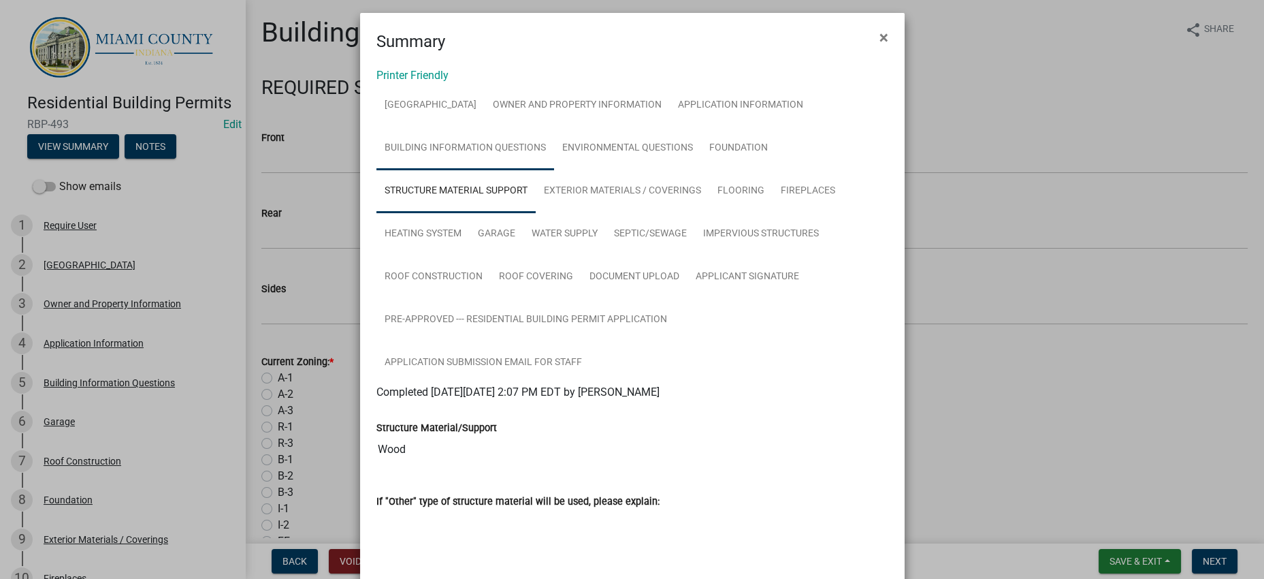
scroll to position [0, 0]
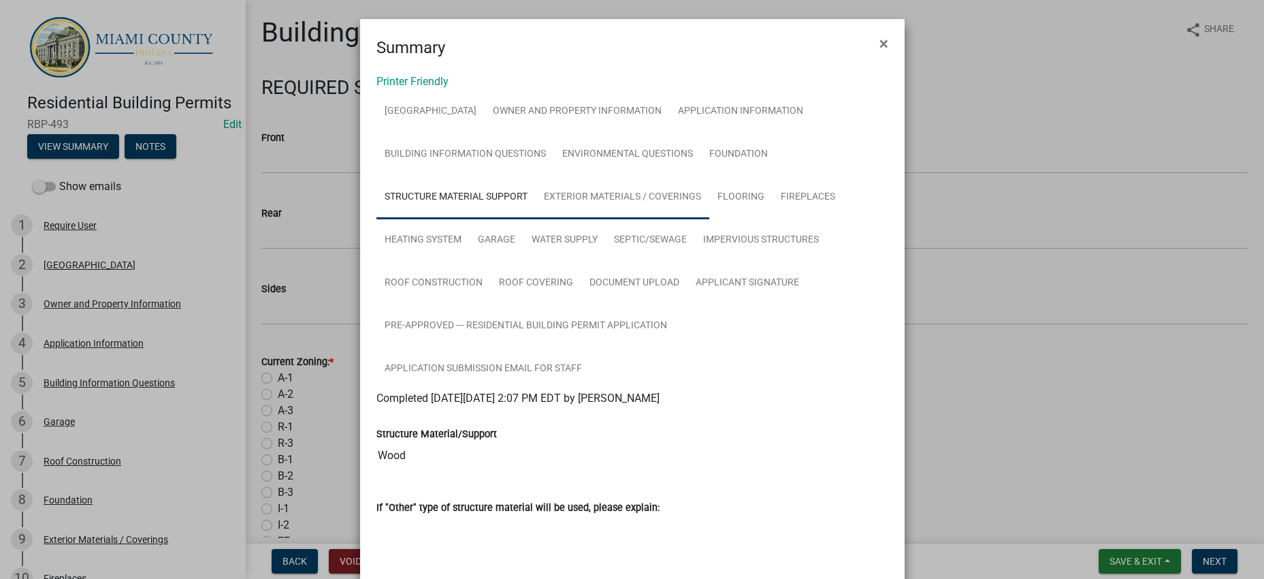
click at [536, 219] on link "Exterior Materials / Coverings" at bounding box center [623, 198] width 174 height 44
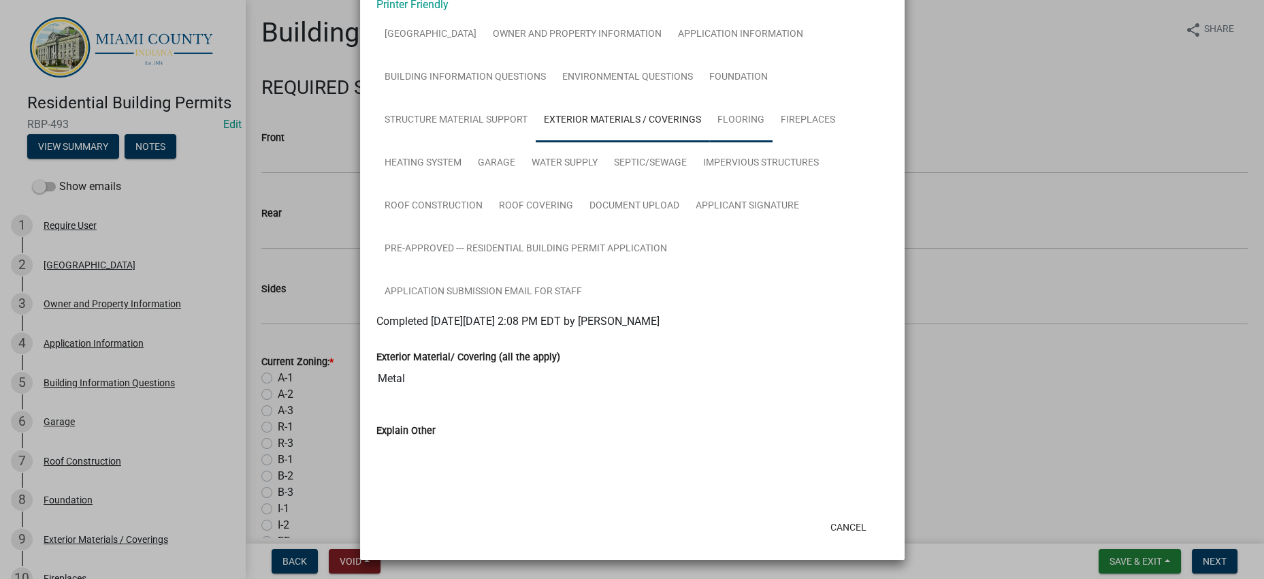
click at [709, 128] on link "Flooring" at bounding box center [740, 121] width 63 height 44
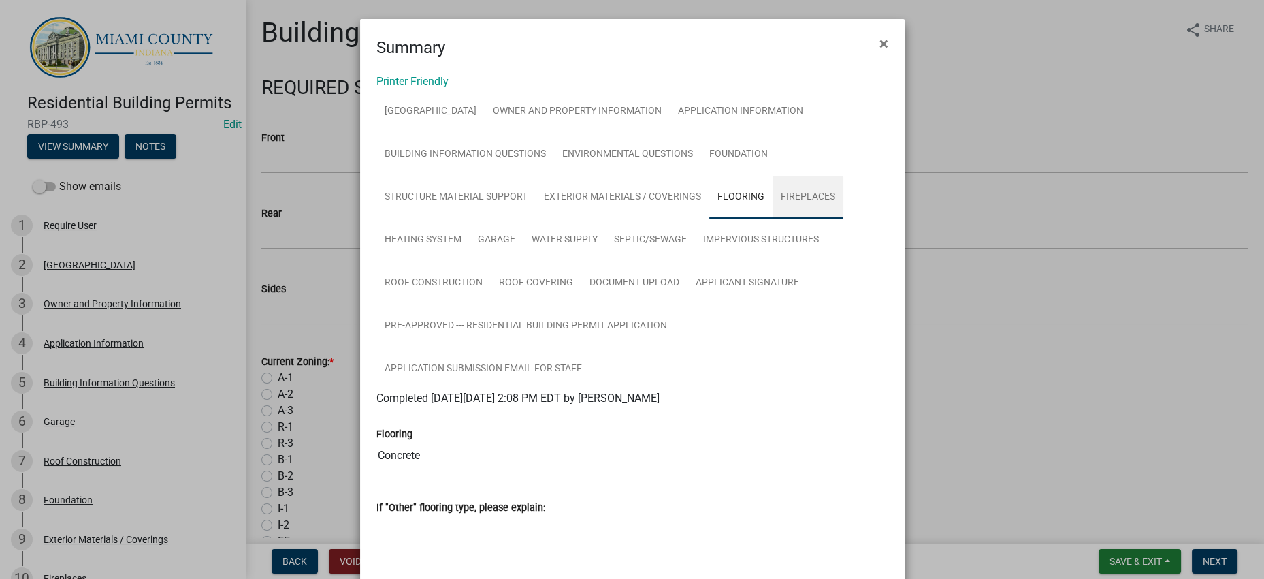
click at [773, 219] on link "Fireplaces" at bounding box center [808, 198] width 71 height 44
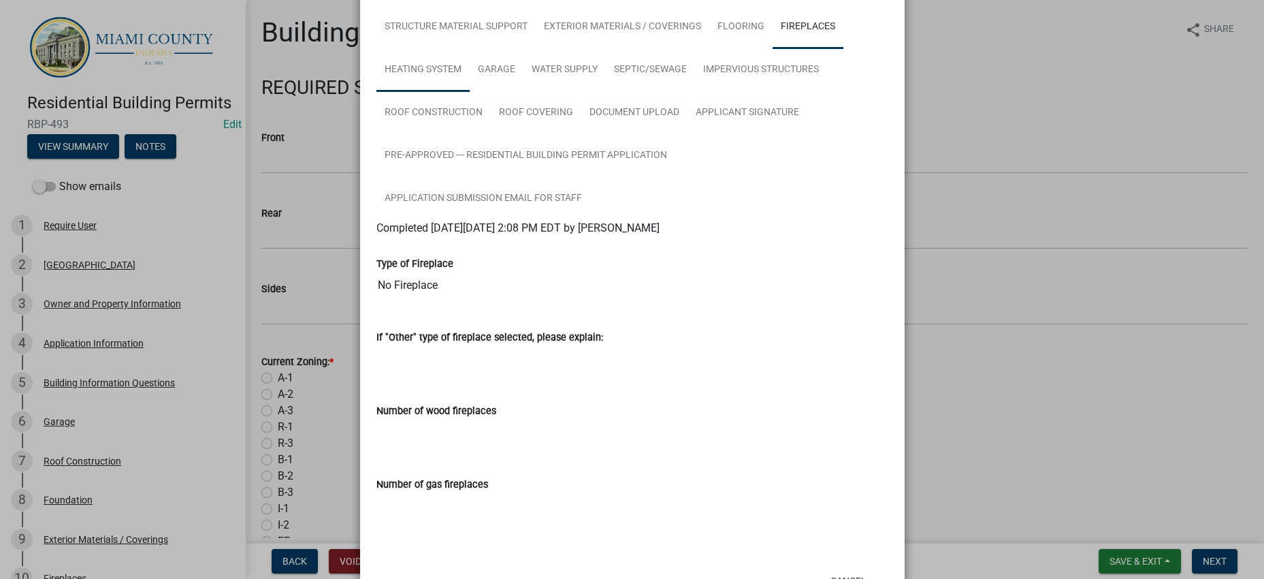
click at [470, 92] on link "Heating System" at bounding box center [423, 70] width 93 height 44
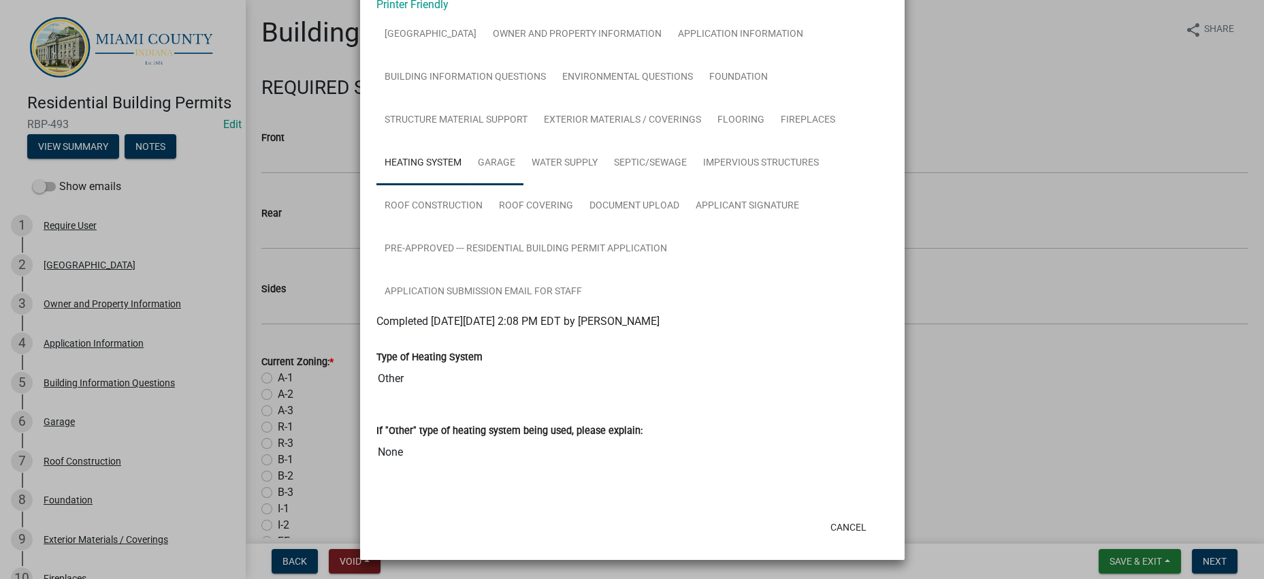
click at [470, 185] on link "Garage" at bounding box center [497, 164] width 54 height 44
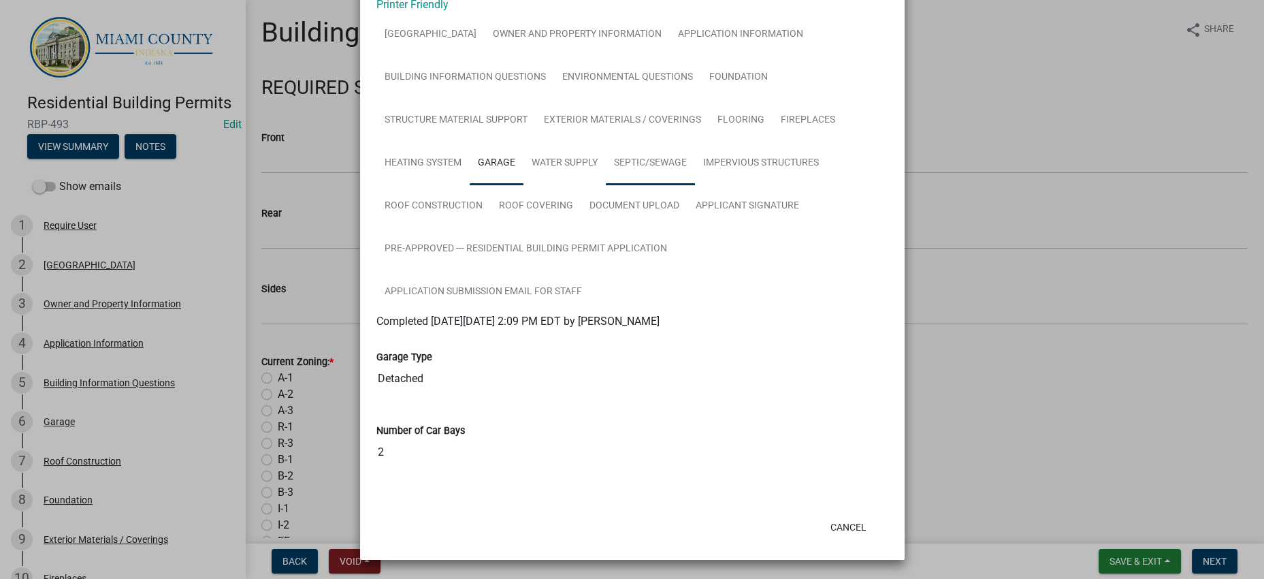
scroll to position [334, 0]
drag, startPoint x: 521, startPoint y: 16, endPoint x: 534, endPoint y: 22, distance: 14.3
click at [524, 142] on link "Water Supply" at bounding box center [565, 164] width 82 height 44
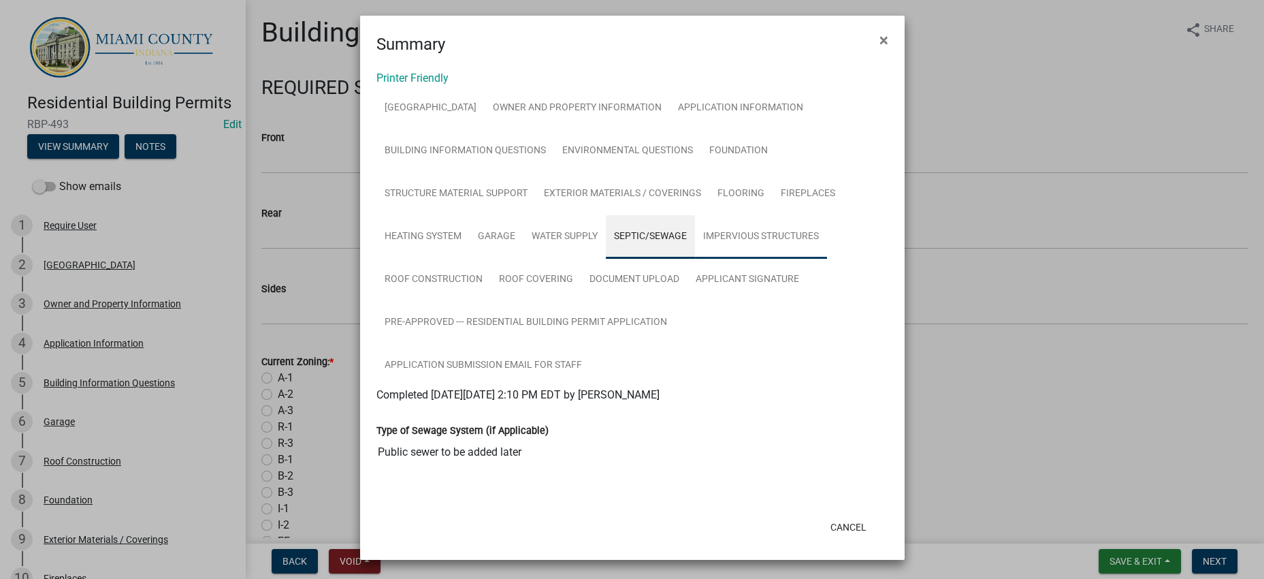
scroll to position [242, 0]
click at [695, 215] on link "Impervious Structures" at bounding box center [761, 237] width 132 height 44
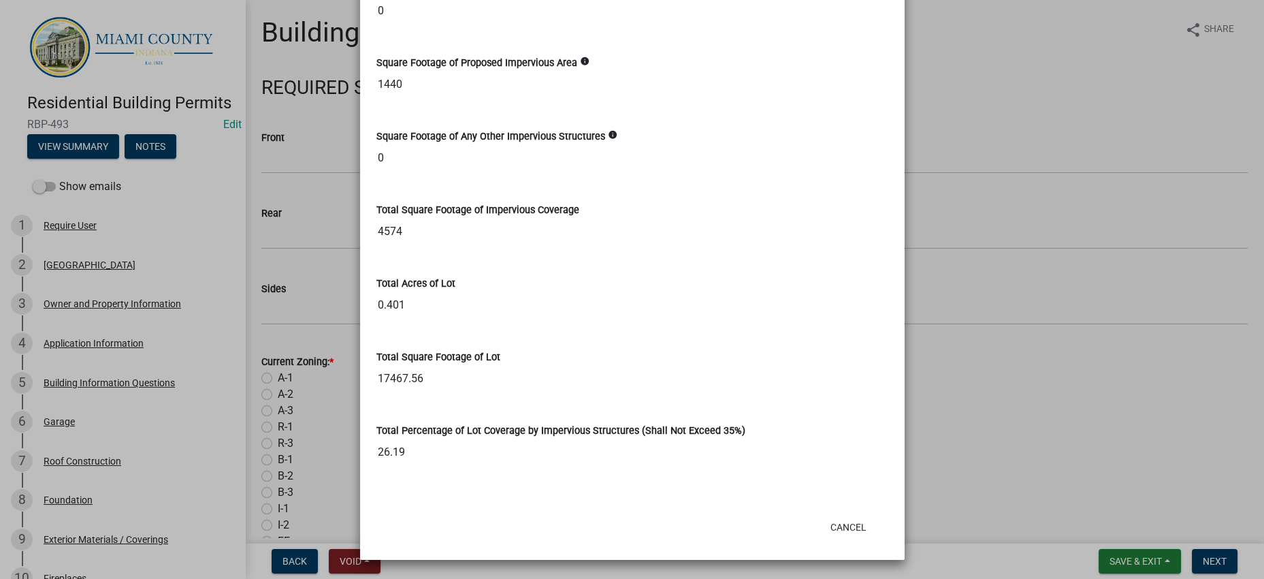
scroll to position [1751, 0]
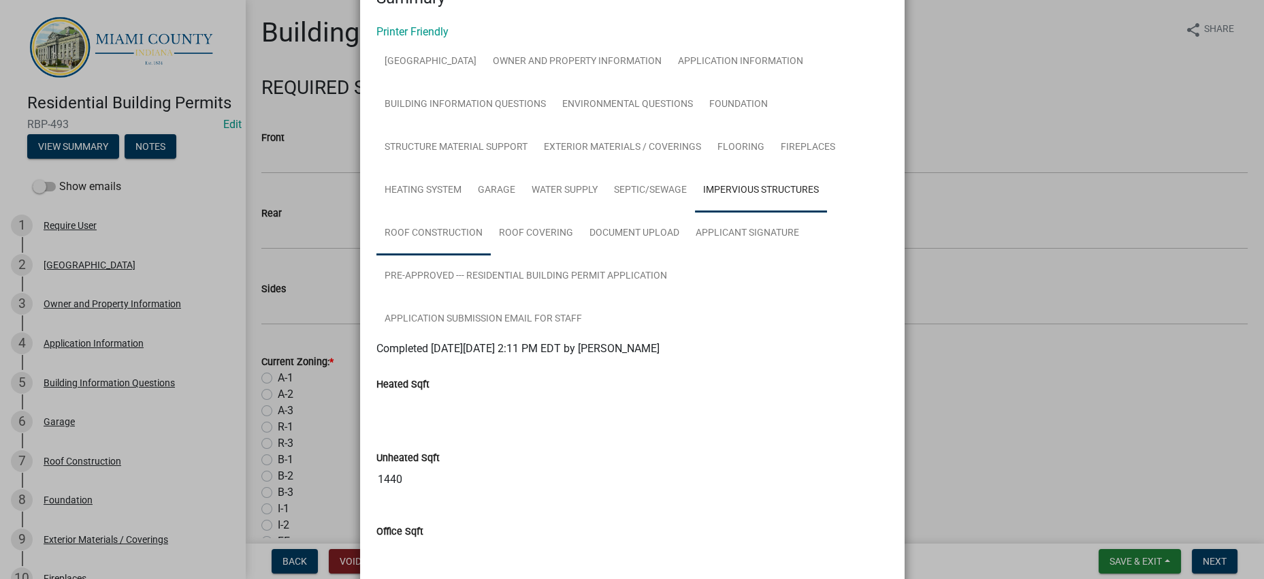
click at [462, 255] on link "Roof Construction" at bounding box center [434, 234] width 114 height 44
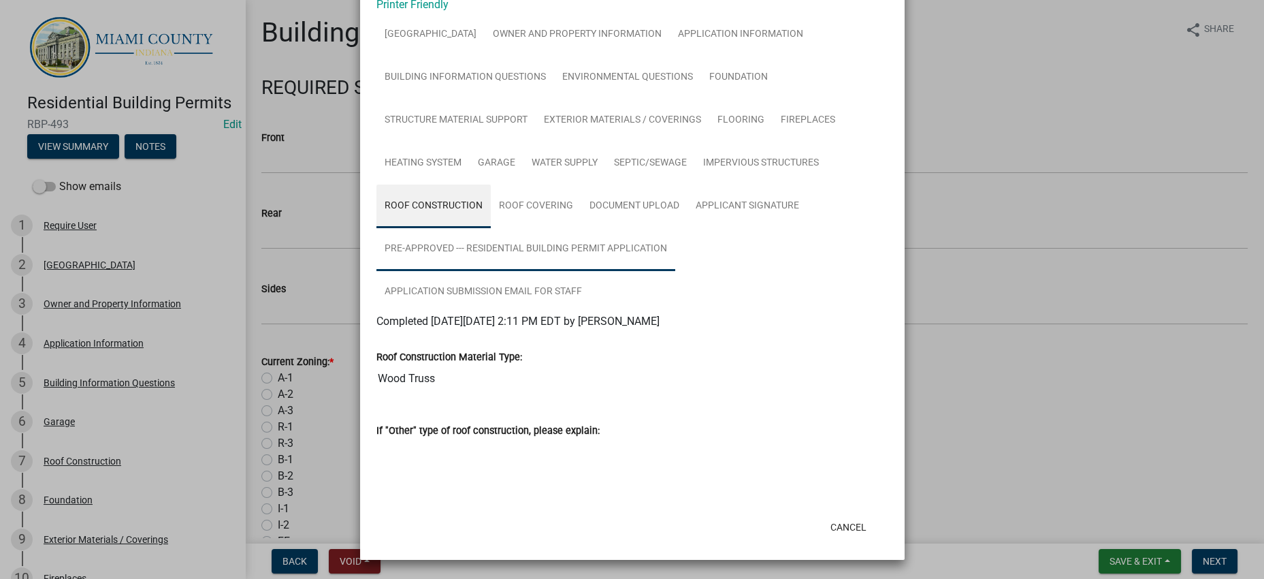
scroll to position [334, 0]
click at [581, 185] on link "Roof Covering" at bounding box center [536, 207] width 91 height 44
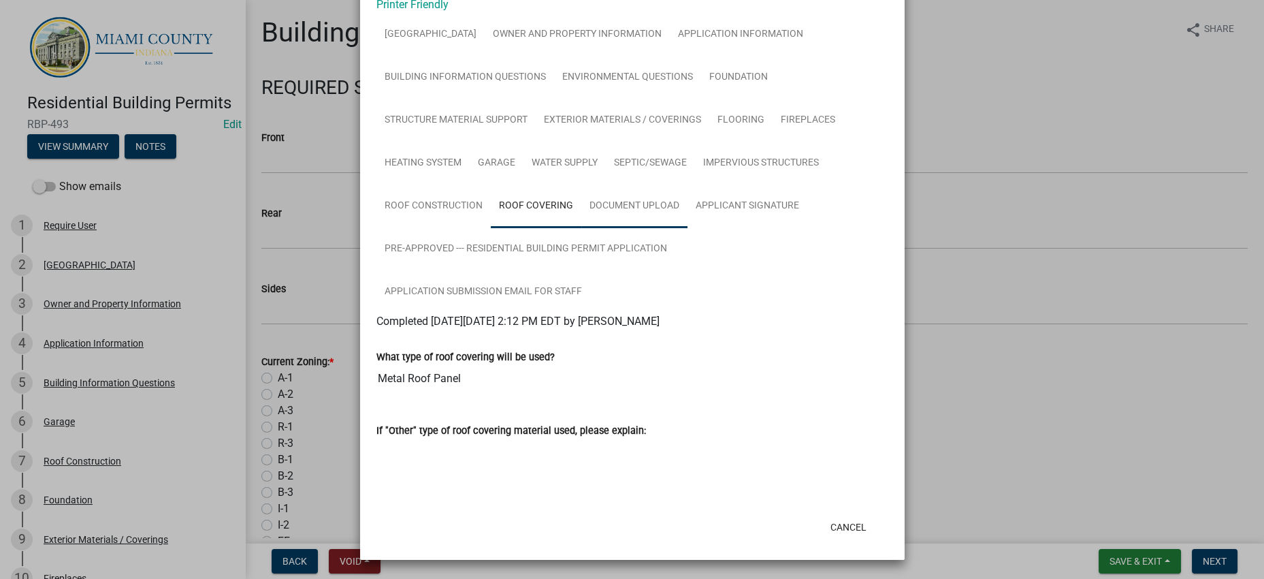
click at [688, 185] on link "Document Upload" at bounding box center [634, 207] width 106 height 44
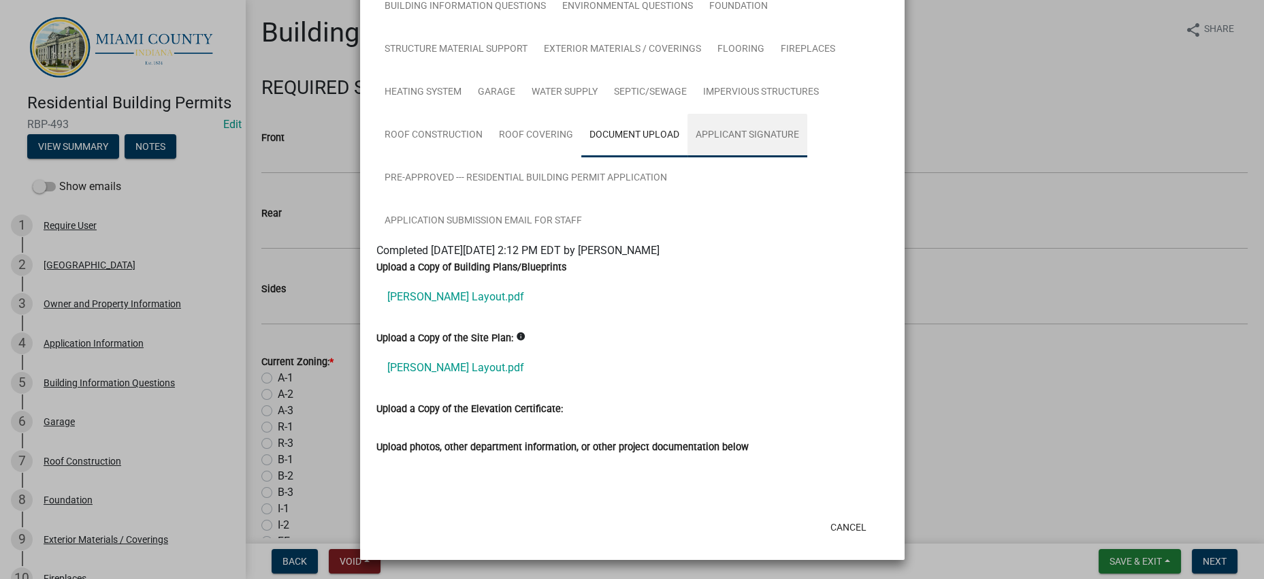
click at [688, 127] on link "Applicant Signature" at bounding box center [748, 136] width 120 height 44
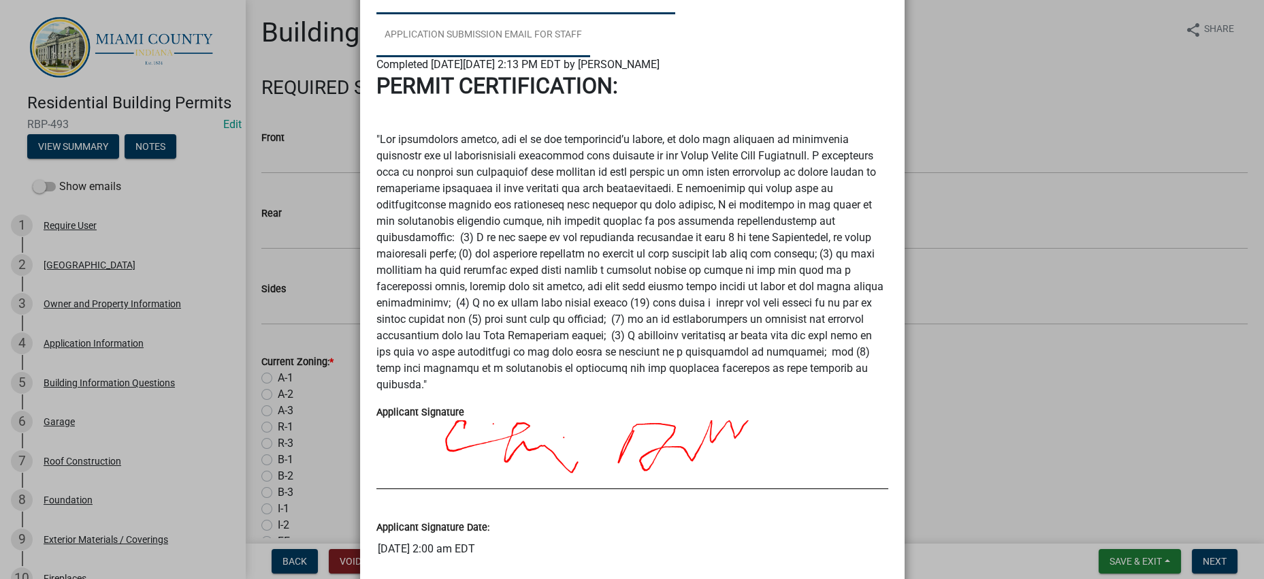
drag, startPoint x: 507, startPoint y: 178, endPoint x: 526, endPoint y: 203, distance: 32.0
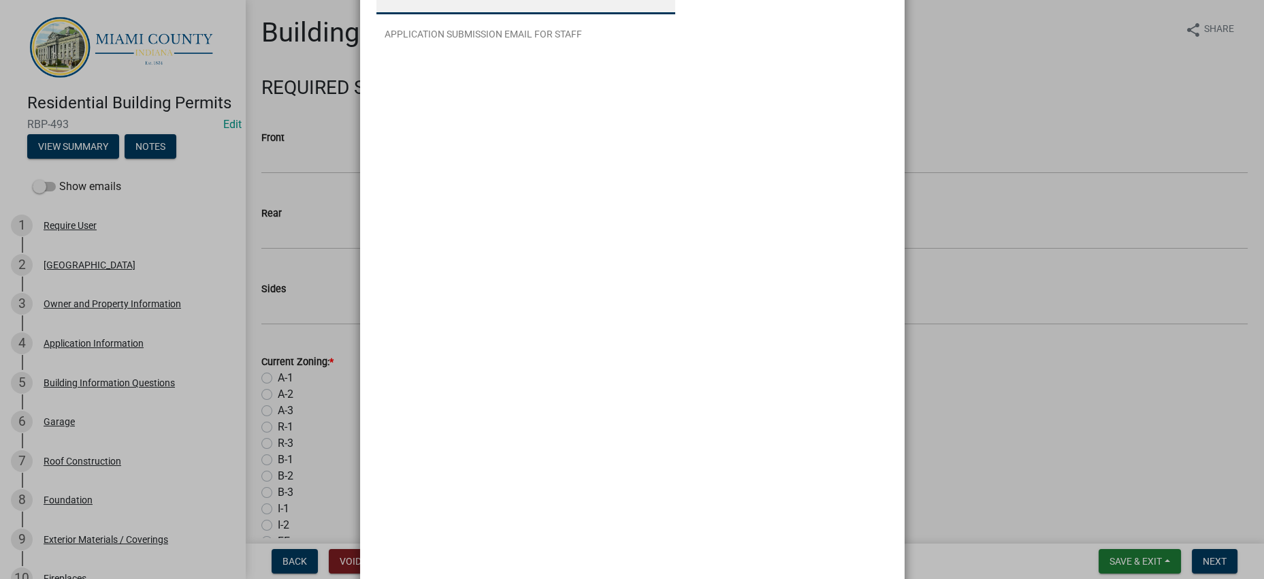
scroll to position [171, 0]
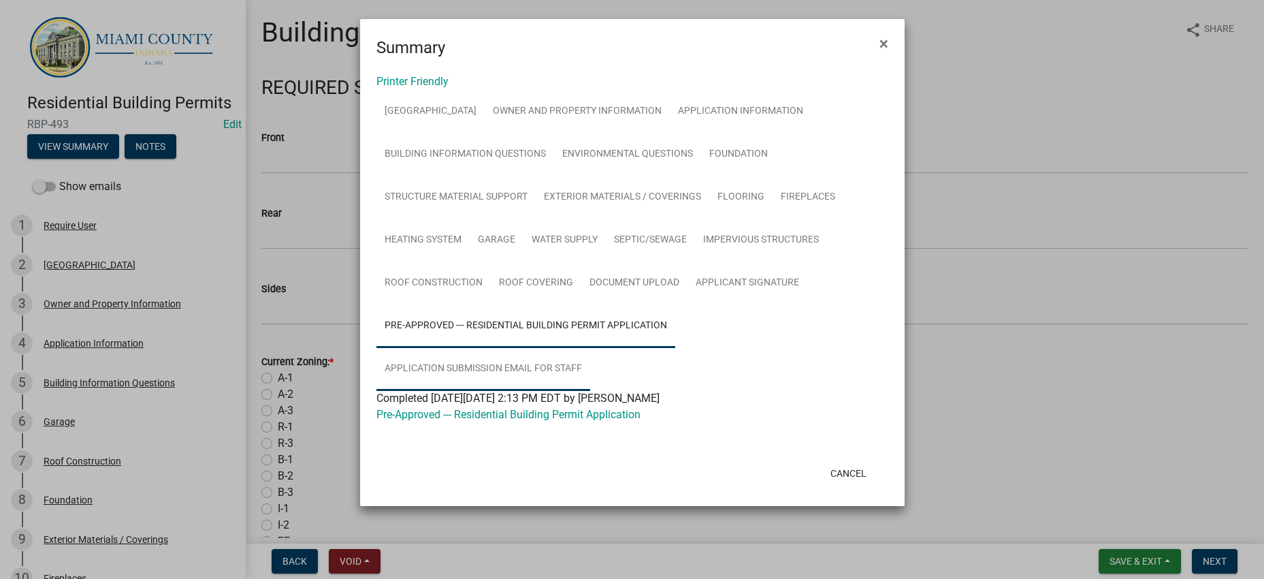
click at [545, 381] on link "Application Submission Email for Staff" at bounding box center [484, 369] width 214 height 44
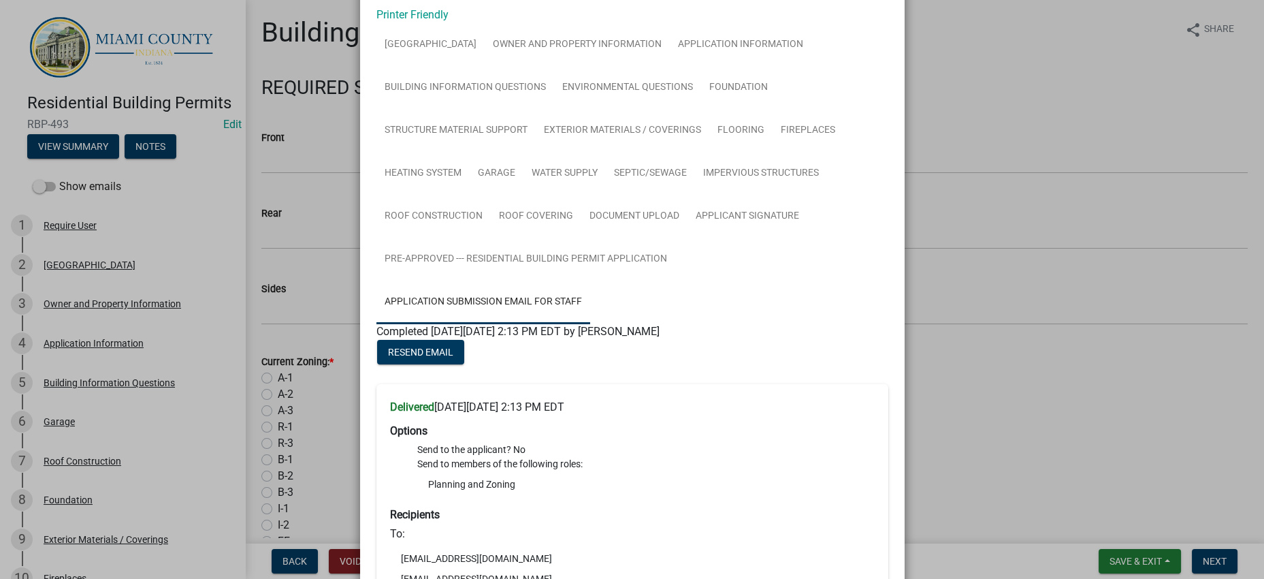
scroll to position [0, 0]
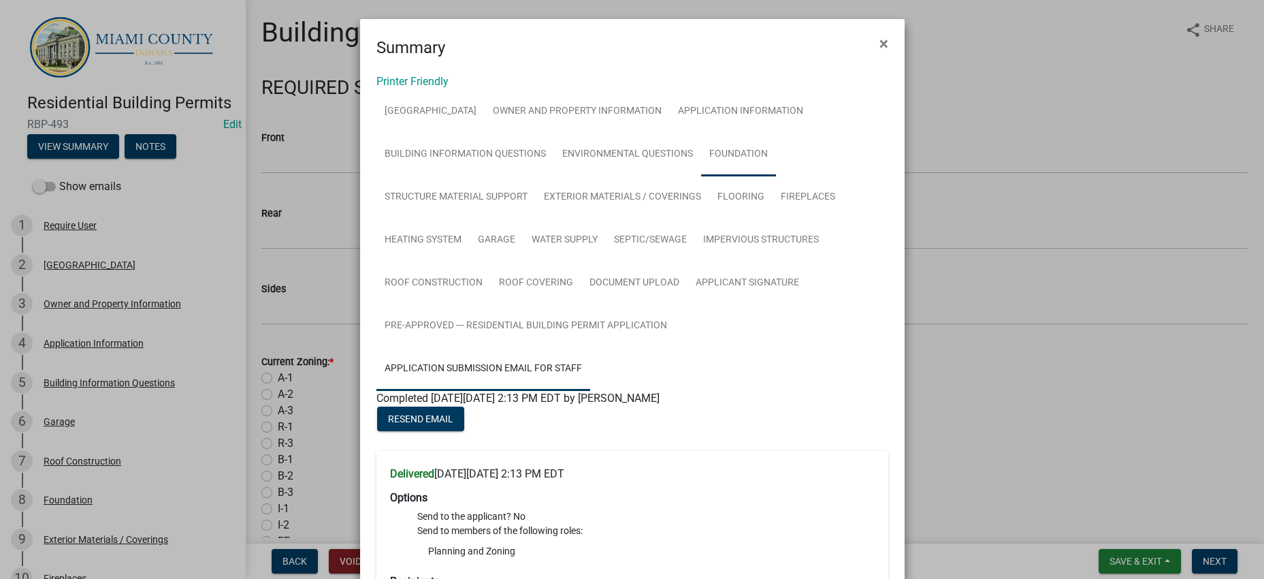
click at [701, 176] on link "Foundation" at bounding box center [738, 155] width 75 height 44
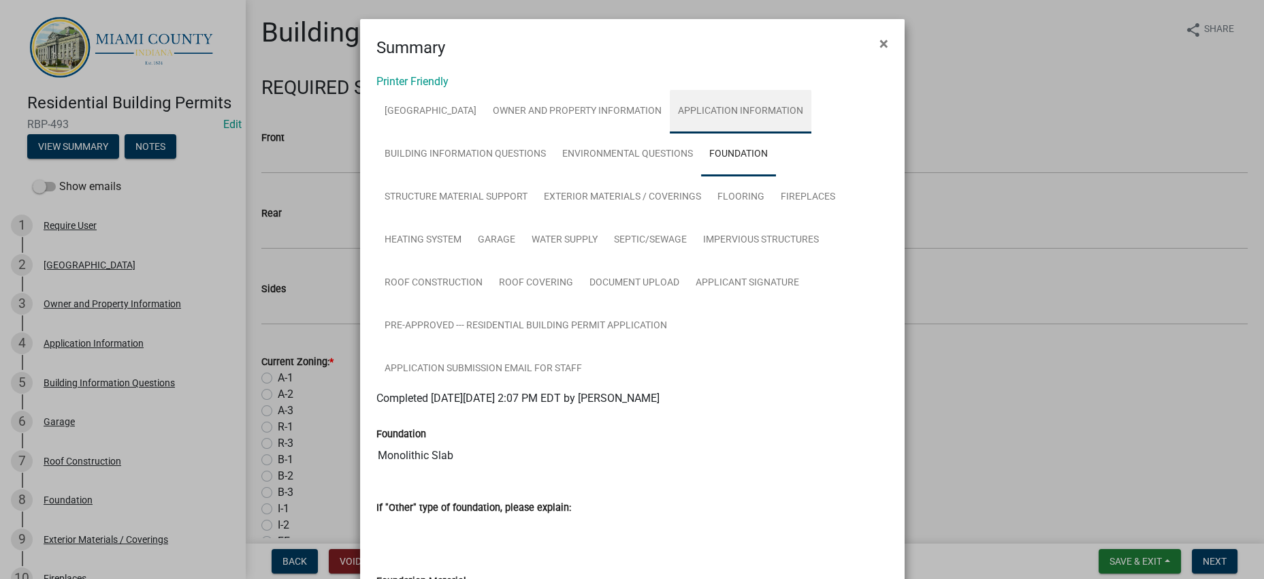
click at [670, 133] on link "Application Information" at bounding box center [741, 112] width 142 height 44
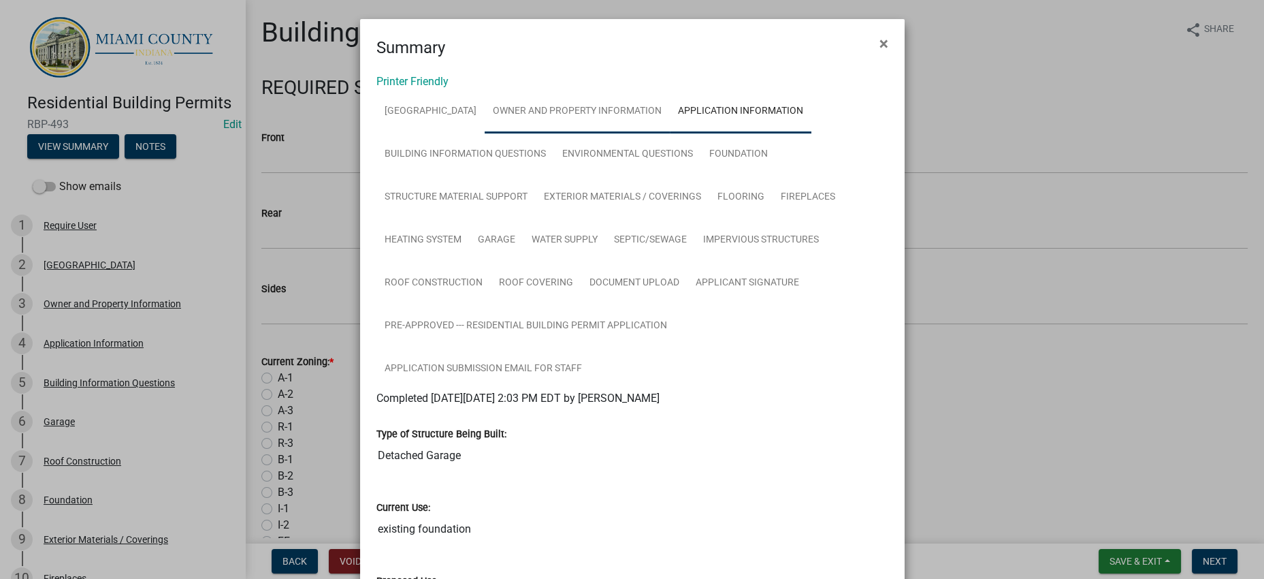
click at [616, 119] on link "Owner and Property Information" at bounding box center [577, 112] width 185 height 44
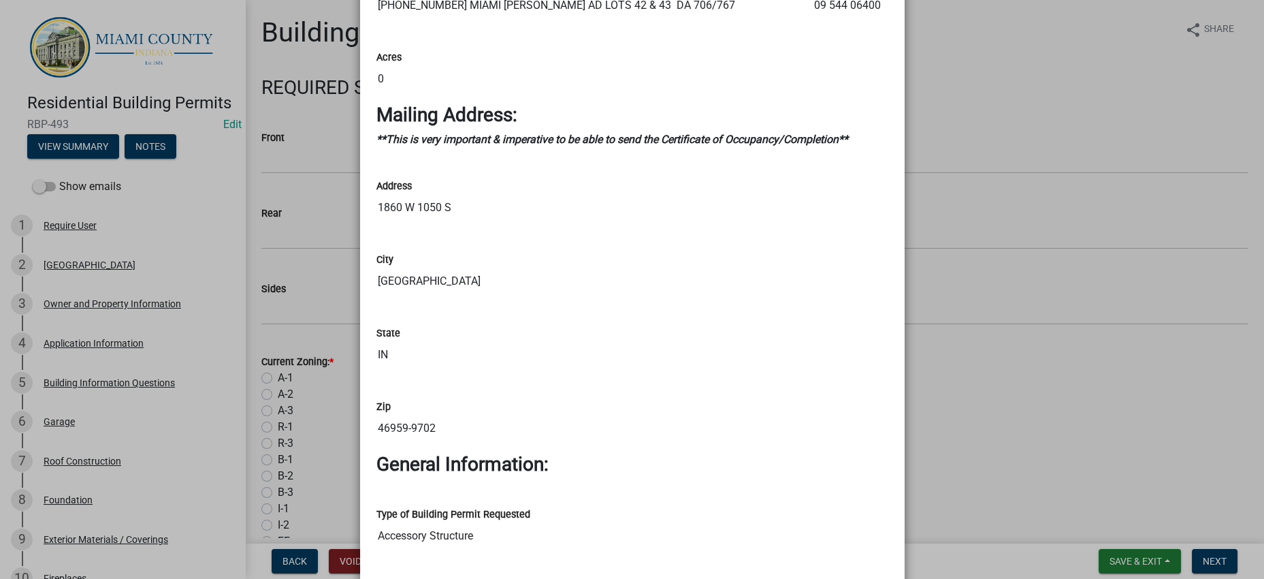
scroll to position [1361, 0]
drag, startPoint x: 537, startPoint y: 82, endPoint x: 367, endPoint y: 83, distance: 170.2
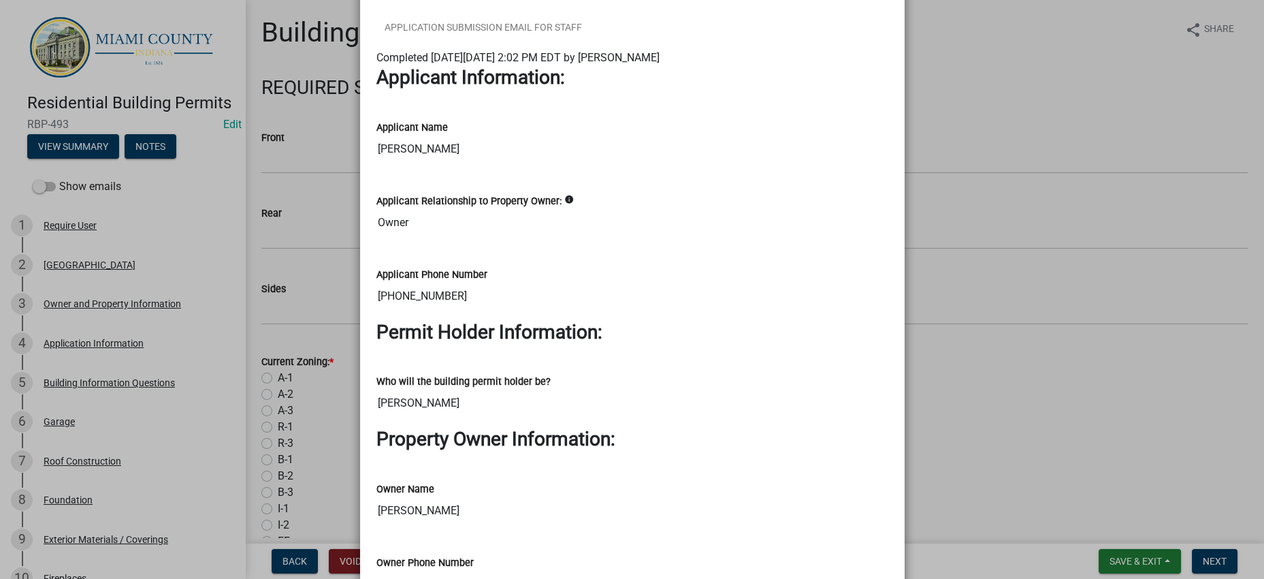
scroll to position [340, 0]
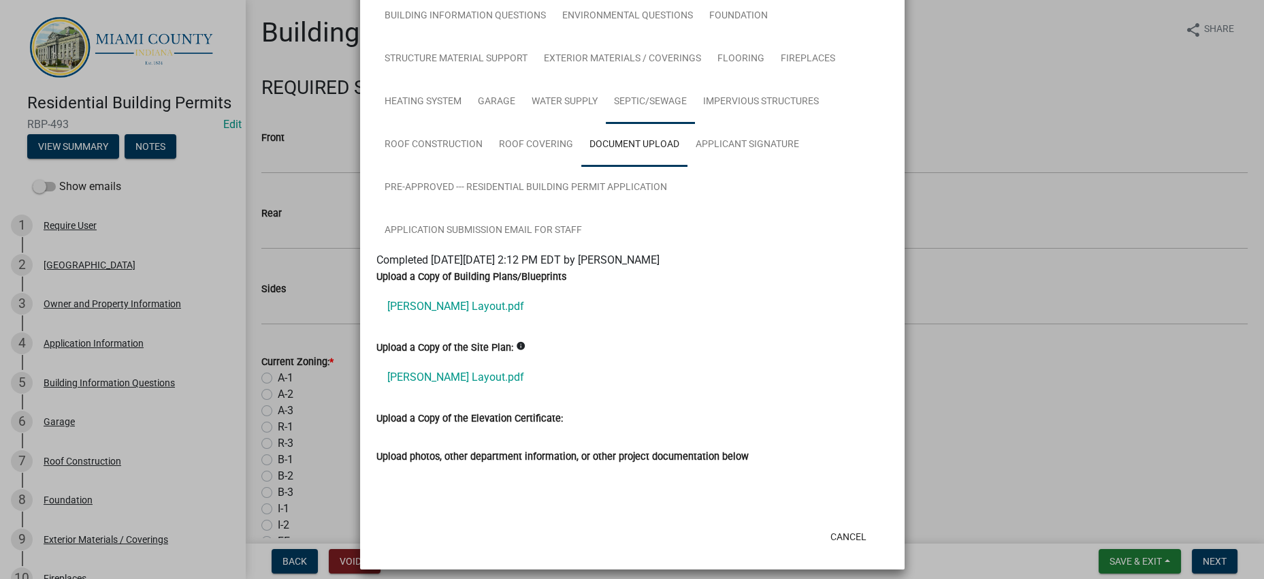
scroll to position [0, 0]
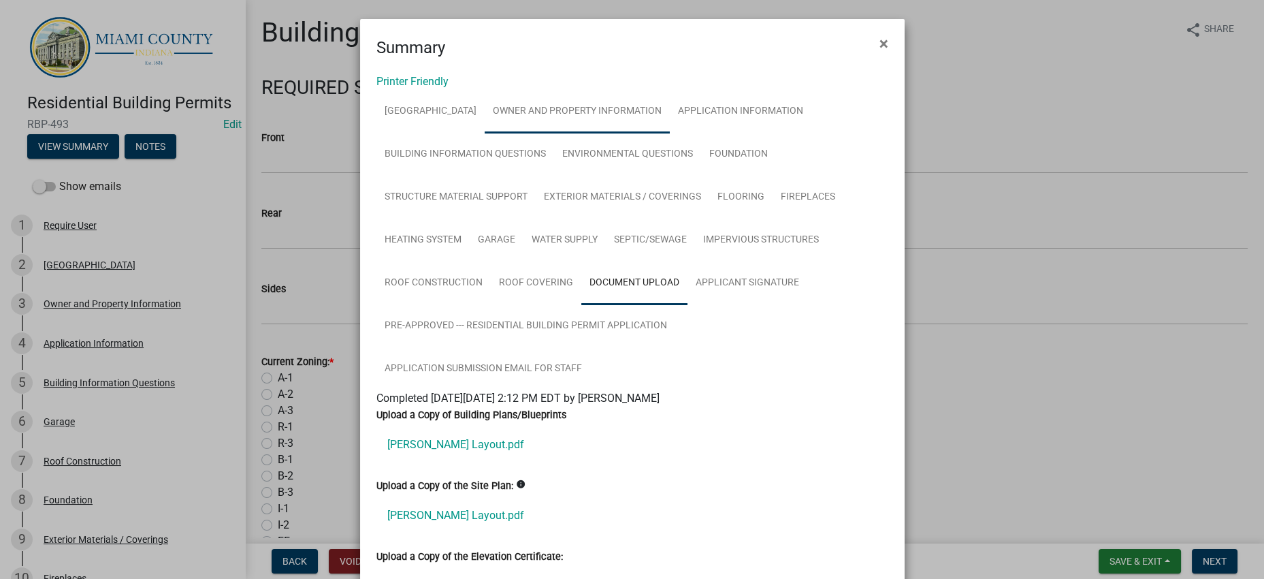
click at [643, 124] on link "Owner and Property Information" at bounding box center [577, 112] width 185 height 44
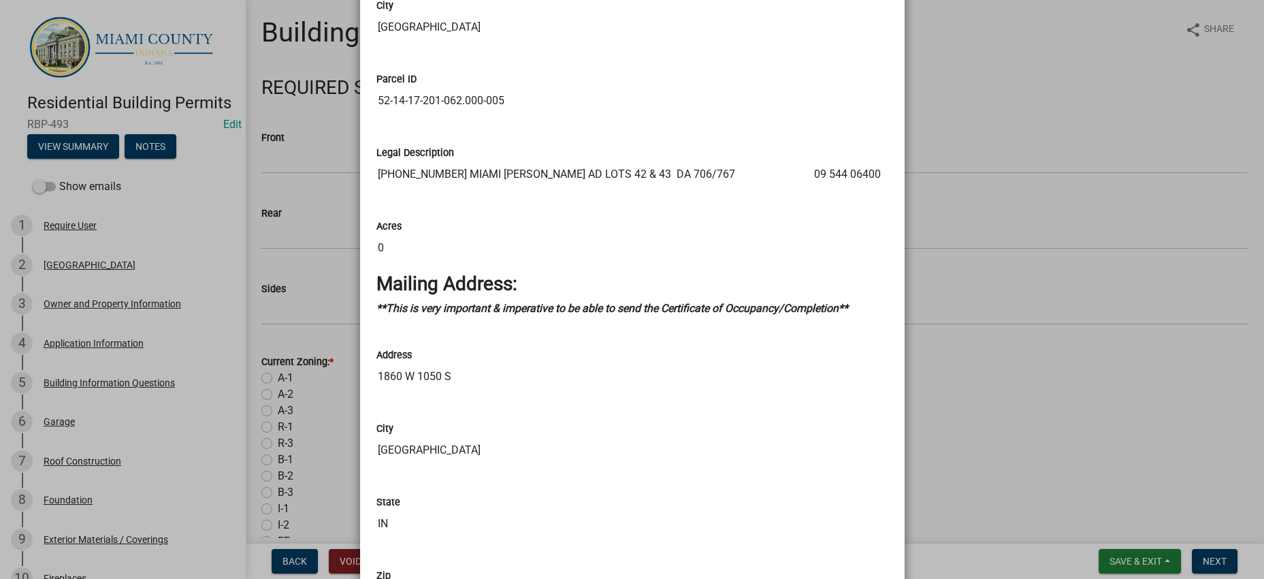
scroll to position [1191, 0]
click at [1056, 180] on ngb-modal-window "Summary × Printer Friendly [GEOGRAPHIC_DATA] Owner and Property Information App…" at bounding box center [632, 289] width 1264 height 579
click at [856, 114] on input "52-14-17-201-062.000-005" at bounding box center [633, 100] width 512 height 27
click at [1002, 502] on ngb-modal-window "Summary × Printer Friendly [GEOGRAPHIC_DATA] Owner and Property Information App…" at bounding box center [632, 289] width 1264 height 579
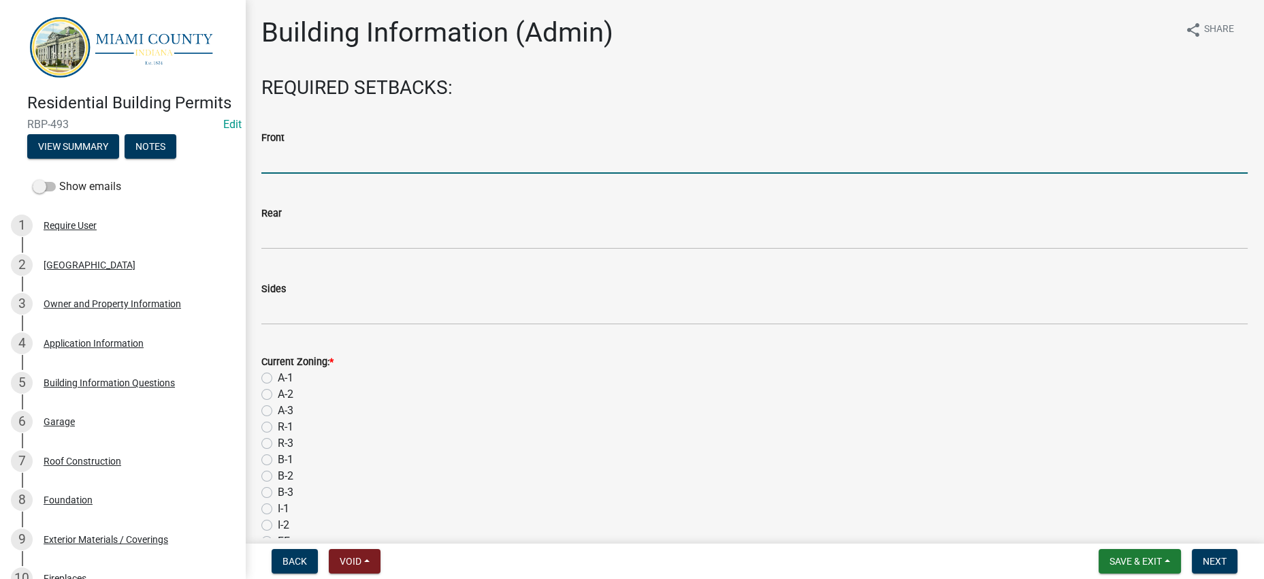
click at [327, 174] on input "text" at bounding box center [754, 160] width 987 height 28
type input "25"
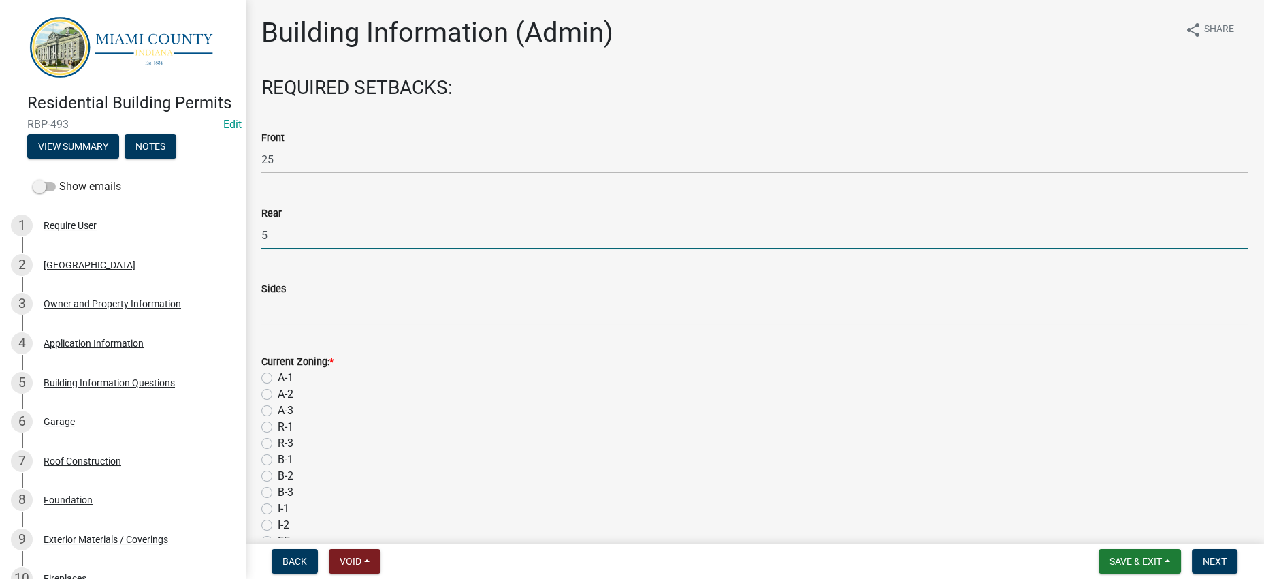
type input "5"
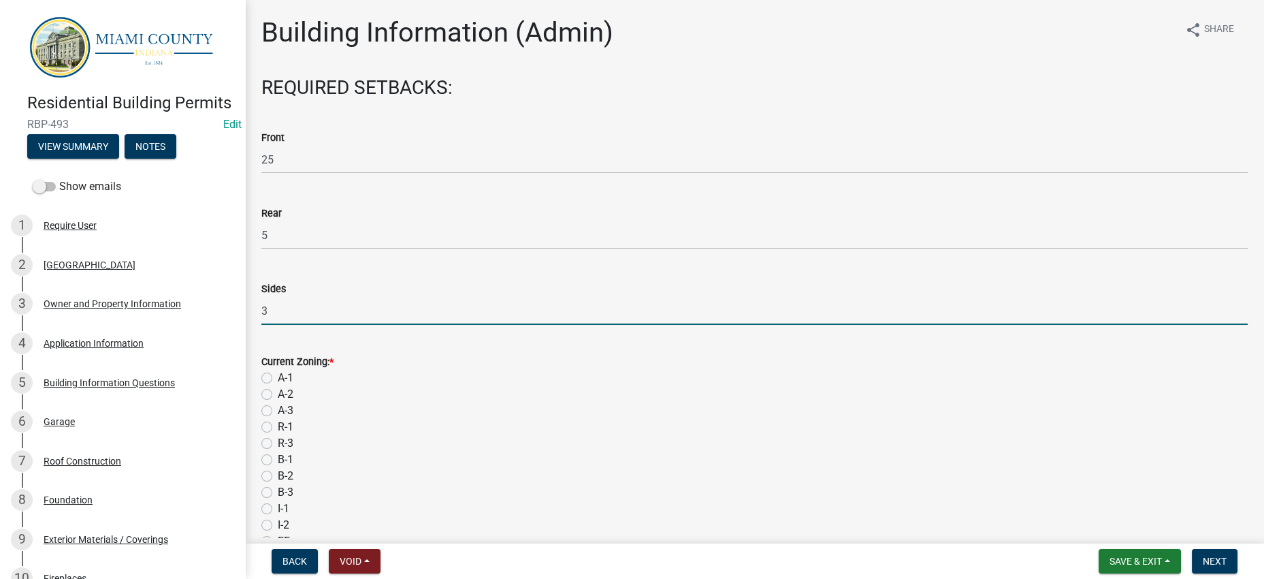
type input "3"
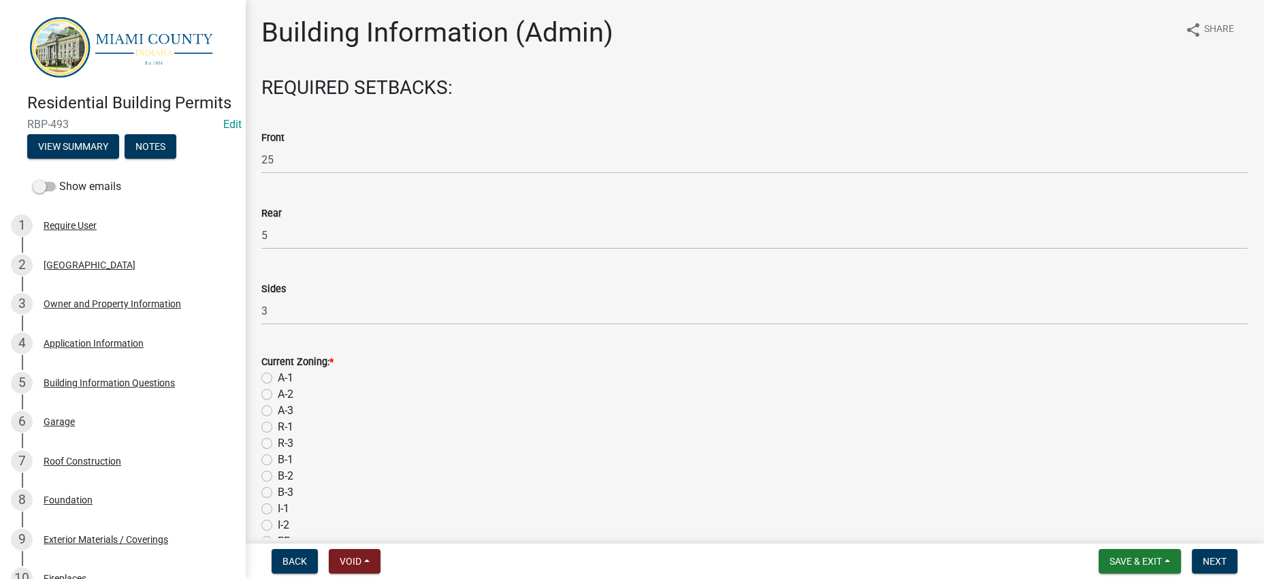
click at [278, 386] on label "A-1" at bounding box center [286, 378] width 16 height 16
click at [278, 379] on input "A-1" at bounding box center [282, 374] width 9 height 9
radio input "true"
click at [423, 386] on div "A-1" at bounding box center [754, 378] width 987 height 16
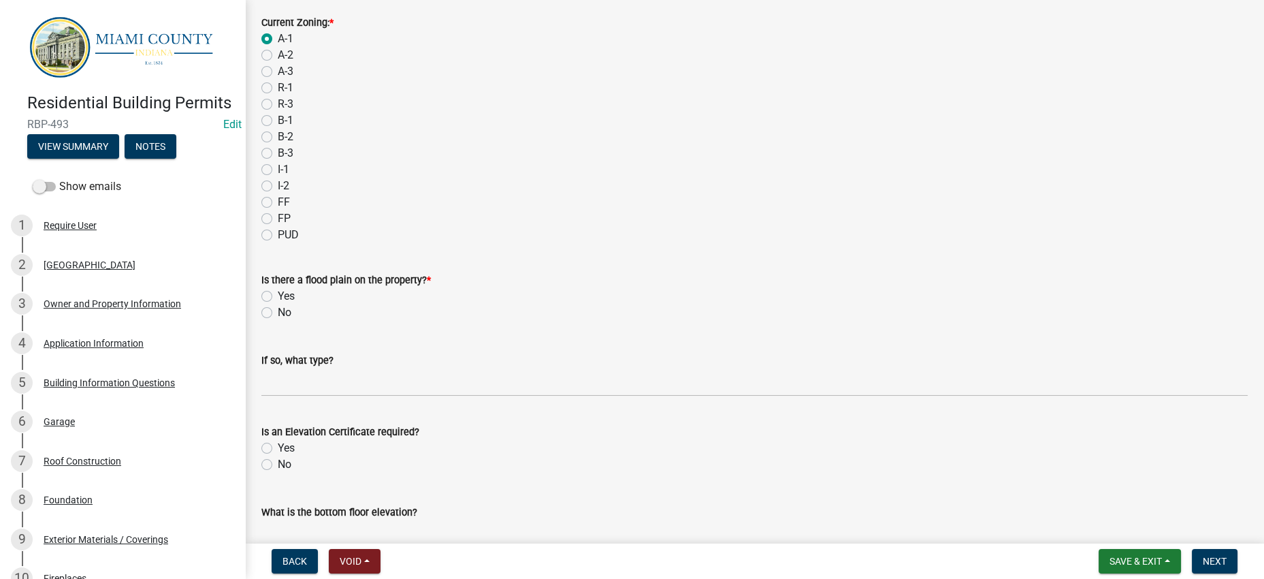
scroll to position [340, 0]
click at [278, 320] on label "No" at bounding box center [285, 312] width 14 height 16
click at [278, 313] on input "No" at bounding box center [282, 308] width 9 height 9
radio input "true"
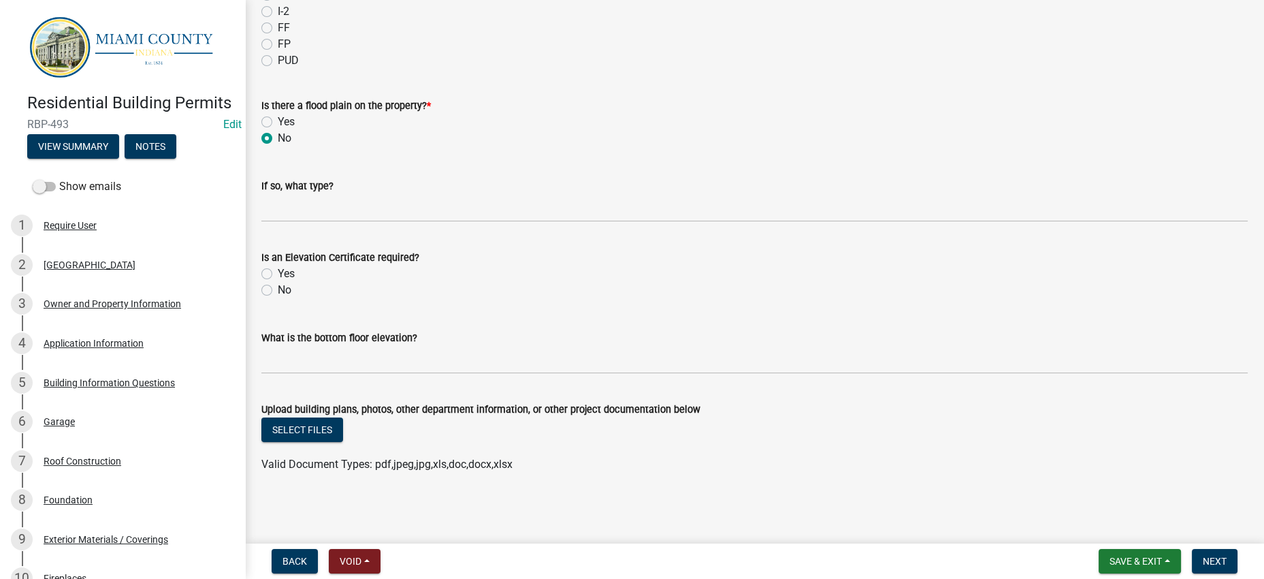
scroll to position [679, 0]
click at [281, 298] on div "No" at bounding box center [754, 290] width 987 height 16
click at [278, 298] on label "No" at bounding box center [285, 290] width 14 height 16
click at [278, 291] on input "No" at bounding box center [282, 286] width 9 height 9
radio input "true"
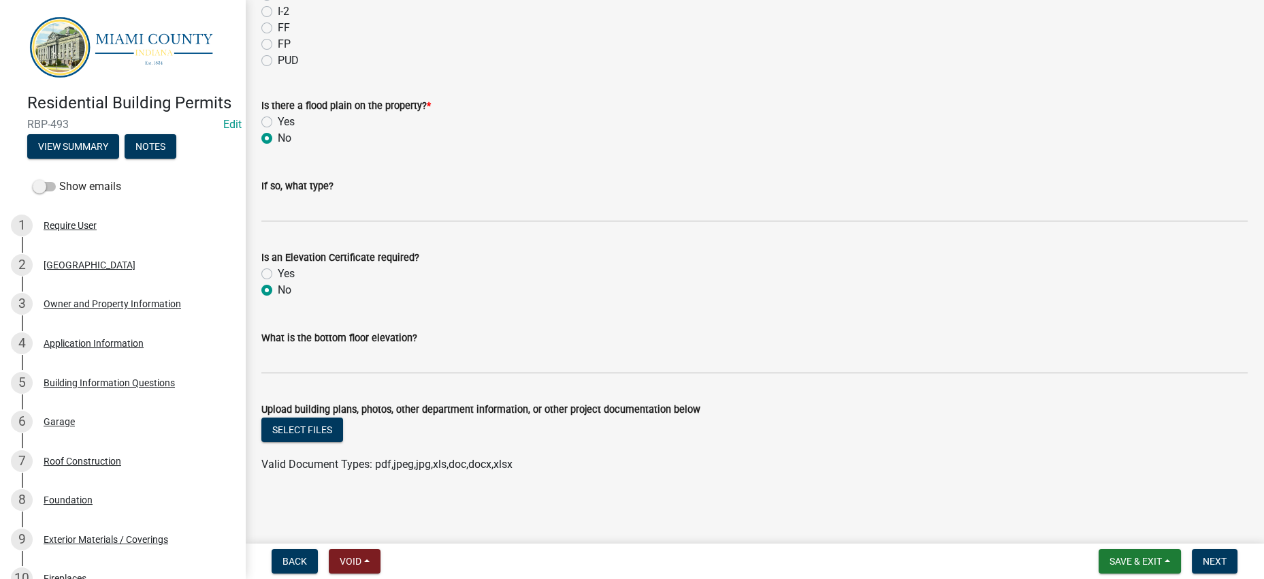
scroll to position [763, 0]
click at [1203, 556] on span "Next" at bounding box center [1215, 561] width 24 height 11
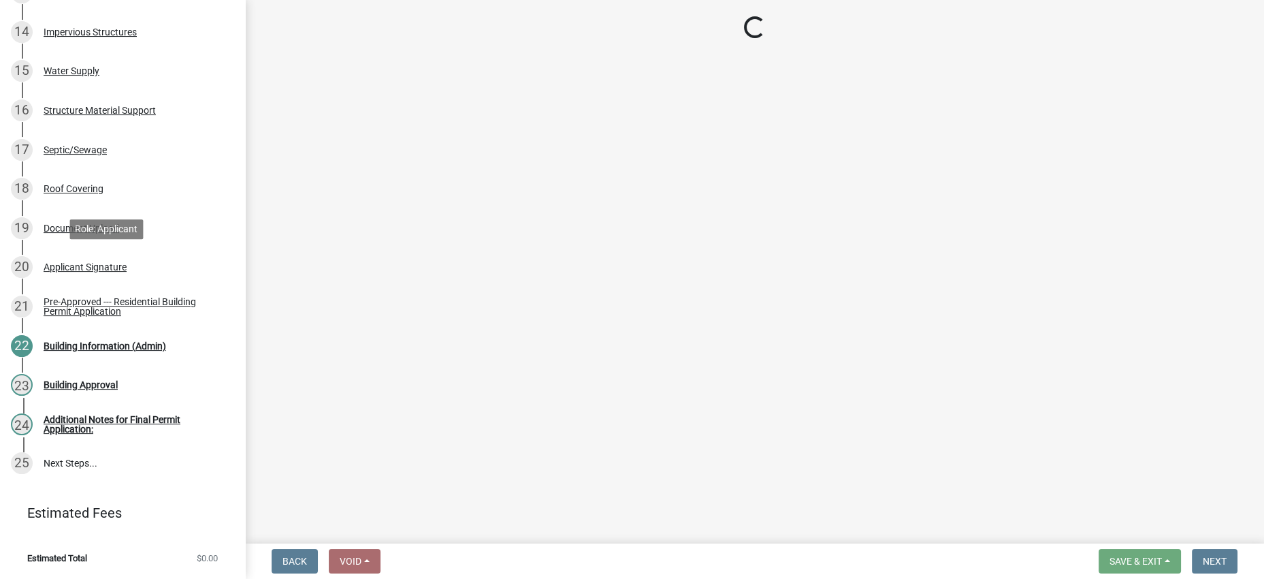
scroll to position [1072, 0]
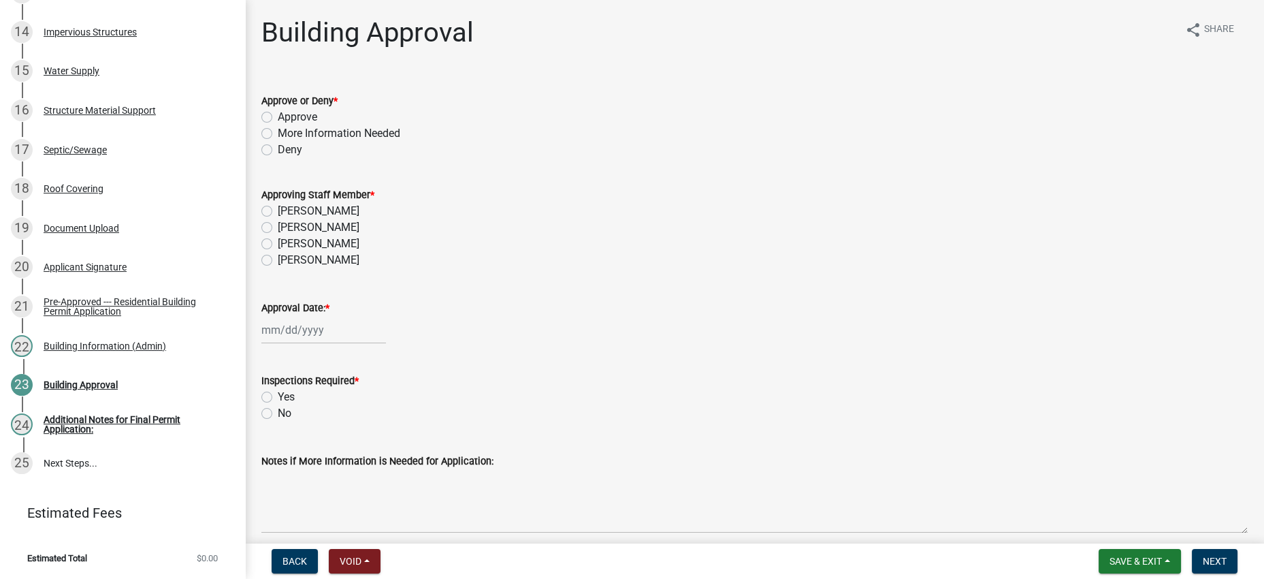
click at [398, 142] on label "More Information Needed" at bounding box center [339, 133] width 123 height 16
click at [287, 134] on input "More Information Needed" at bounding box center [282, 129] width 9 height 9
radio input "true"
click at [341, 219] on label "[PERSON_NAME]" at bounding box center [319, 211] width 82 height 16
click at [287, 212] on input "[PERSON_NAME]" at bounding box center [282, 207] width 9 height 9
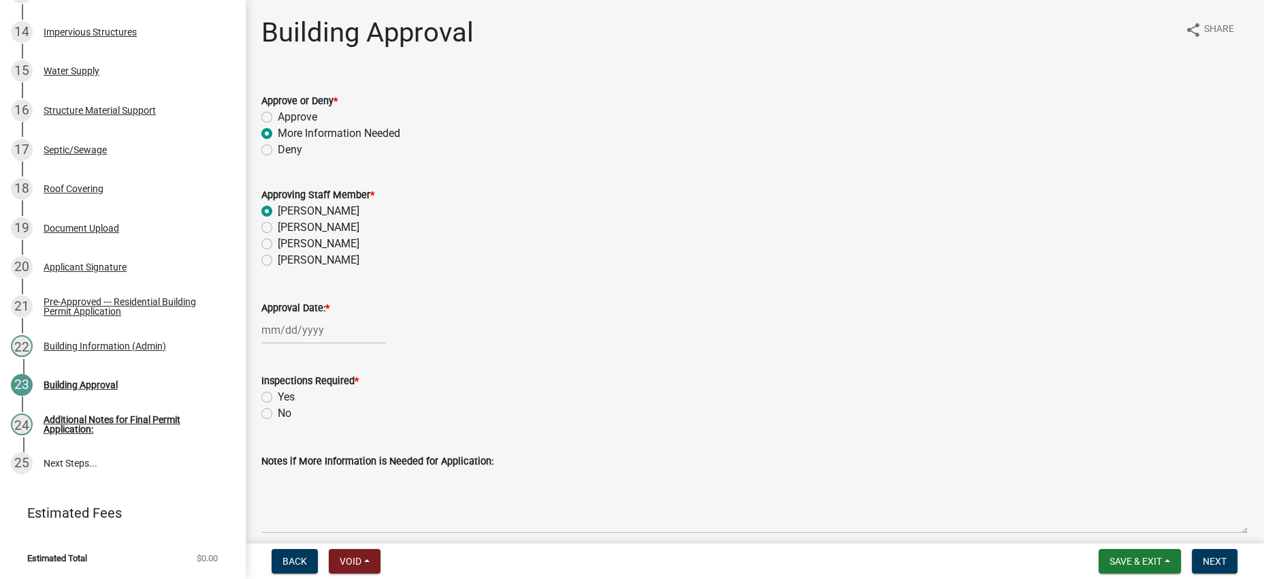
radio input "true"
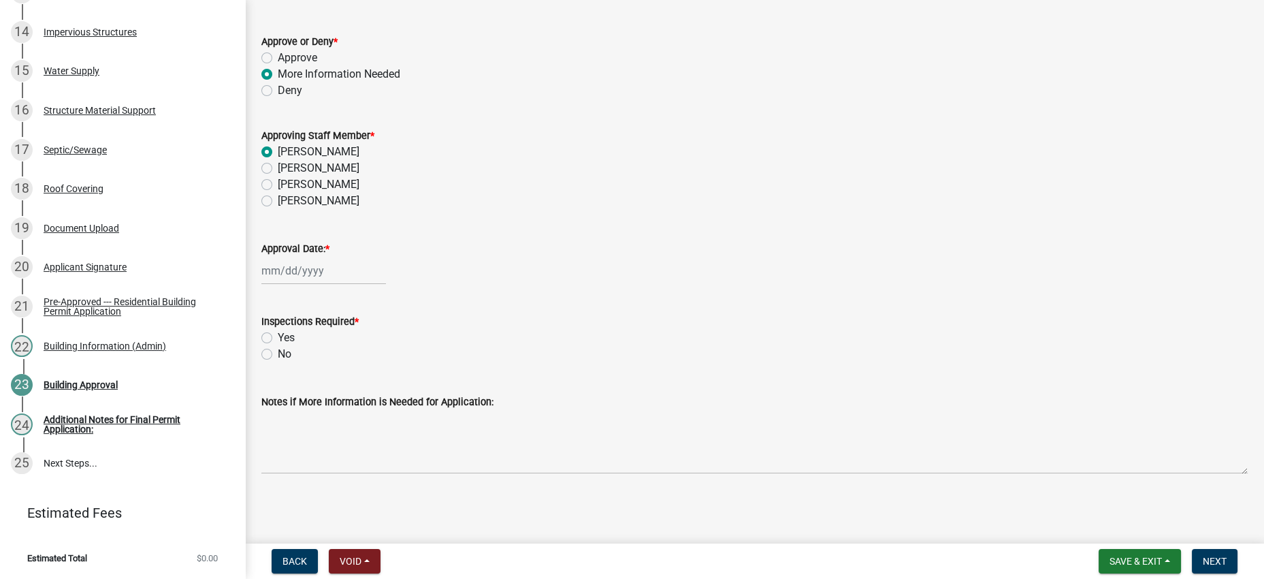
scroll to position [197, 0]
select select "8"
select select "2025"
drag, startPoint x: 299, startPoint y: 201, endPoint x: 323, endPoint y: 221, distance: 31.5
click at [299, 257] on div "[PERSON_NAME] Feb Mar Apr [PERSON_NAME][DATE] Oct Nov [DATE] 1526 1527 1528 152…" at bounding box center [323, 271] width 125 height 28
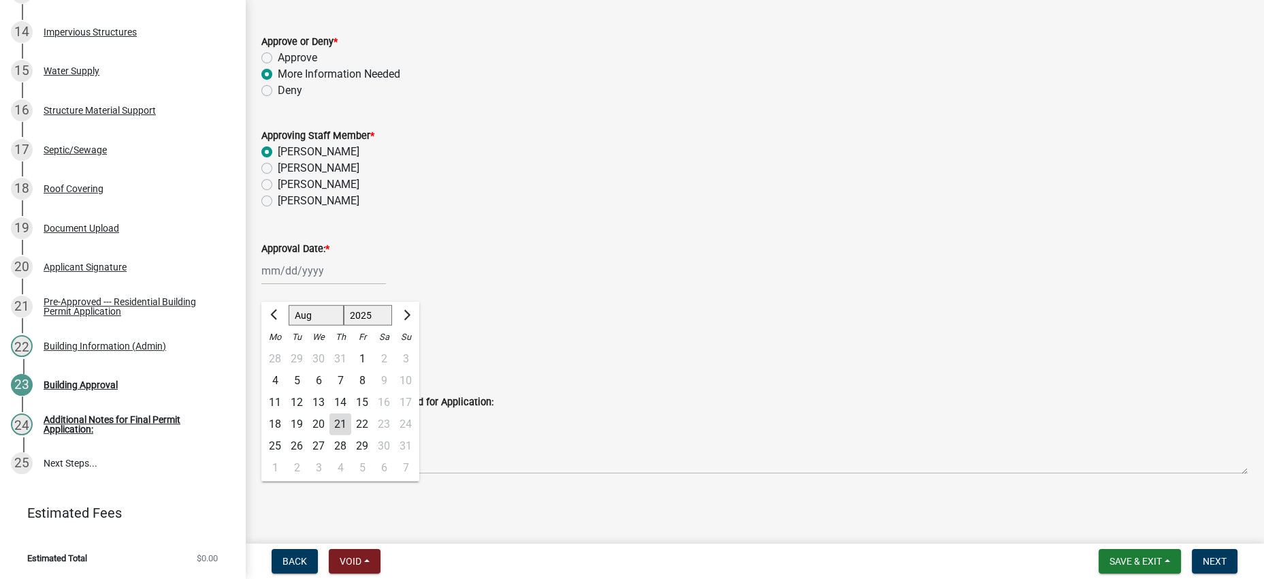
click at [351, 413] on div "21" at bounding box center [341, 424] width 22 height 22
type input "[DATE]"
click at [278, 330] on label "Yes" at bounding box center [286, 338] width 17 height 16
click at [278, 330] on input "Yes" at bounding box center [282, 334] width 9 height 9
radio input "true"
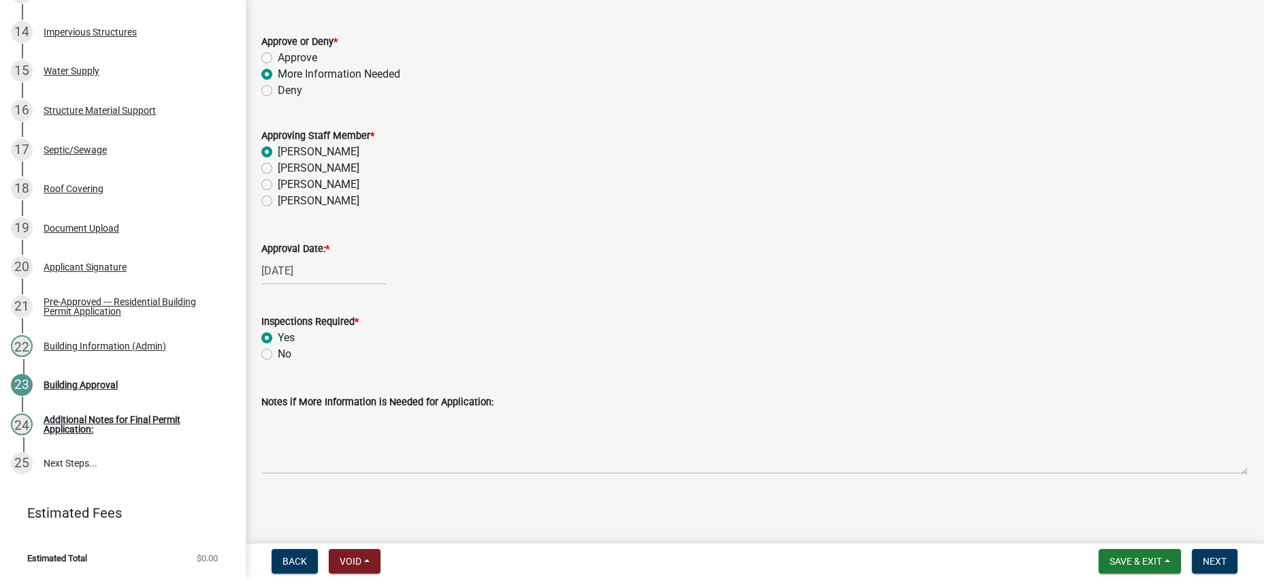
click at [891, 507] on main "Building Approval share Share Approve or Deny * Approve More Information Needed…" at bounding box center [754, 269] width 1019 height 538
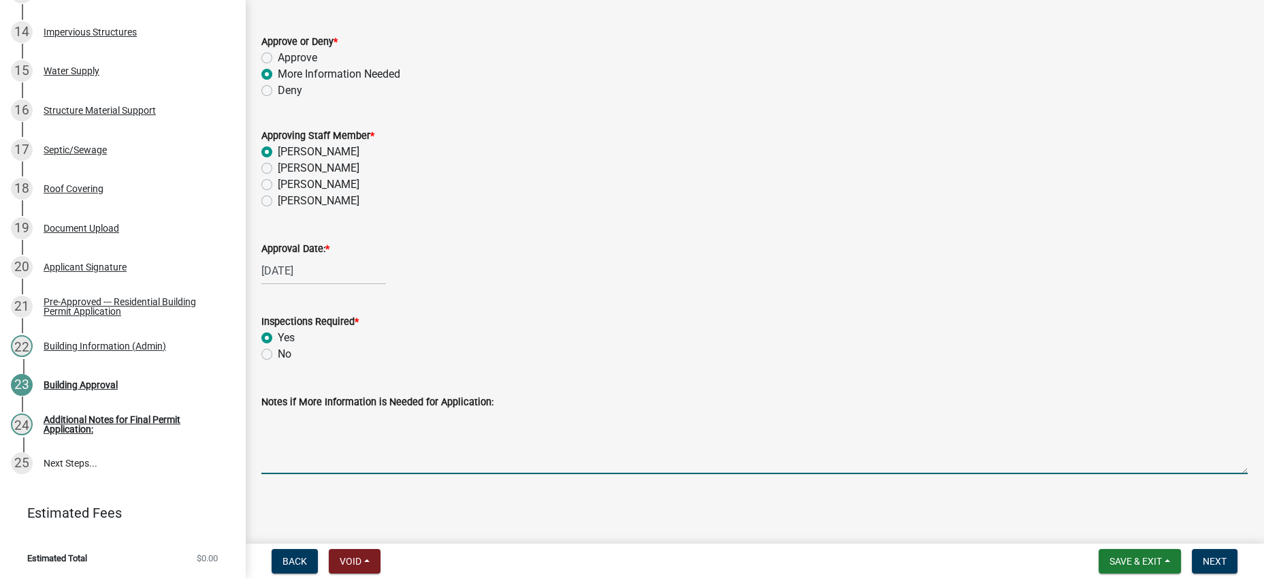
click at [398, 414] on textarea "Notes if More Information is Needed for Application:" at bounding box center [754, 442] width 987 height 64
paste textarea "I was just looking at and reviewing the permit you submitted for the detached g…"
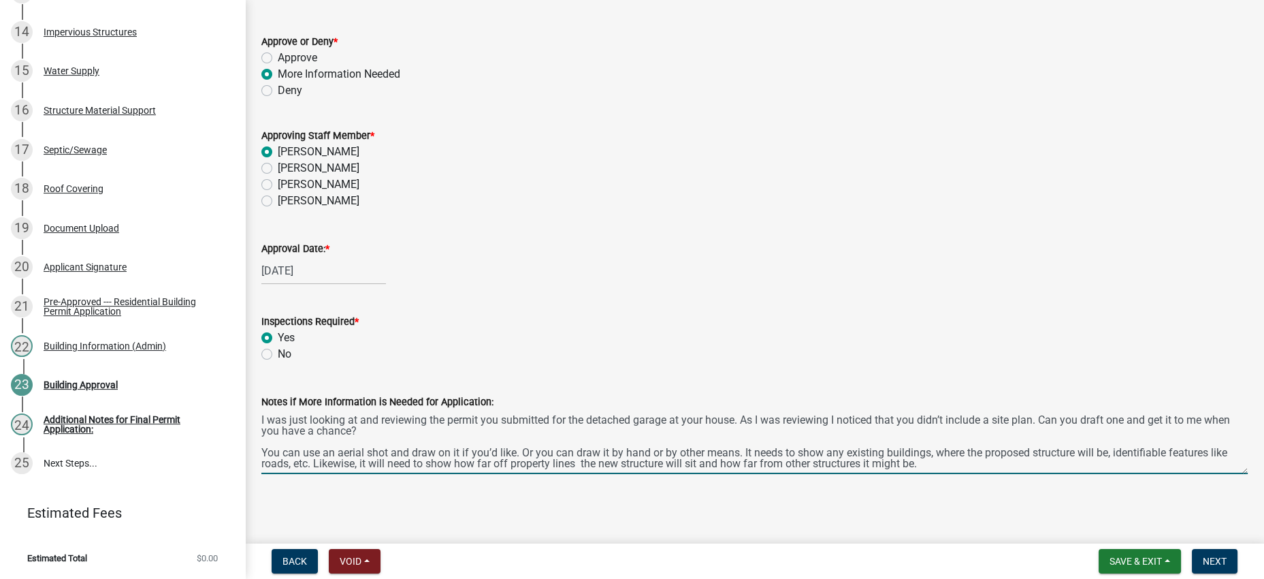
scroll to position [187, 0]
click at [472, 415] on textarea "I was just looking at and reviewing the permit you submitted for the detached g…" at bounding box center [754, 442] width 987 height 64
click at [646, 422] on textarea "I was just looking at and reviewing the permit you submitted for the detached g…" at bounding box center [754, 442] width 987 height 64
click at [821, 423] on textarea "I was just looking at and reviewing the permit you submitted for the detached g…" at bounding box center [754, 442] width 987 height 64
drag, startPoint x: 866, startPoint y: 411, endPoint x: 242, endPoint y: 415, distance: 623.7
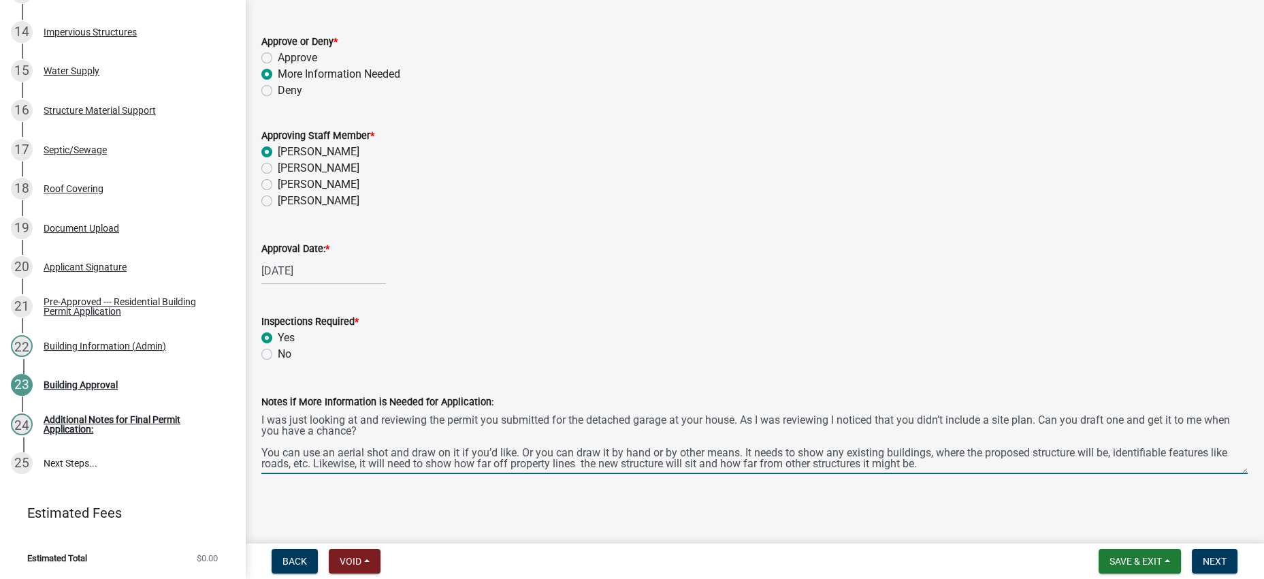
click at [242, 415] on div "Residential Building Permits RBP-493 Edit View Summary Notes Show emails 1 Requ…" at bounding box center [632, 289] width 1264 height 579
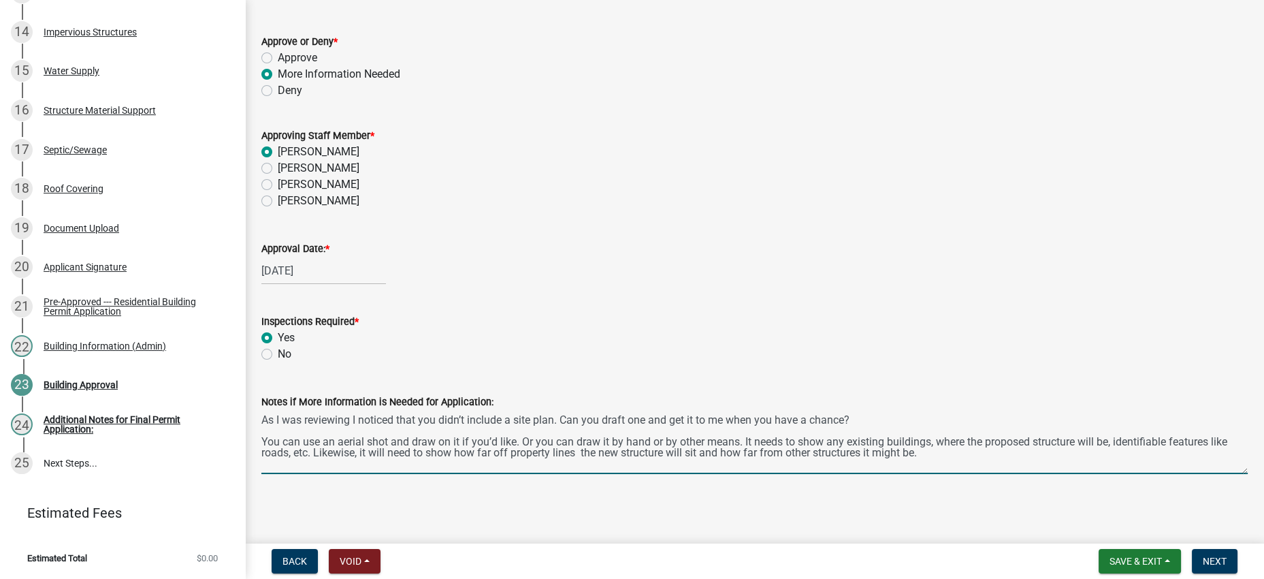
scroll to position [174, 0]
drag, startPoint x: 843, startPoint y: 426, endPoint x: 778, endPoint y: 429, distance: 65.4
click at [778, 429] on textarea "As I was reviewing I noticed that you didn’t include a site plan. Can you draft…" at bounding box center [754, 442] width 987 height 64
click at [653, 473] on textarea "As I was reviewing I noticed that you didn’t include a site plan. Can you draft…" at bounding box center [754, 442] width 987 height 64
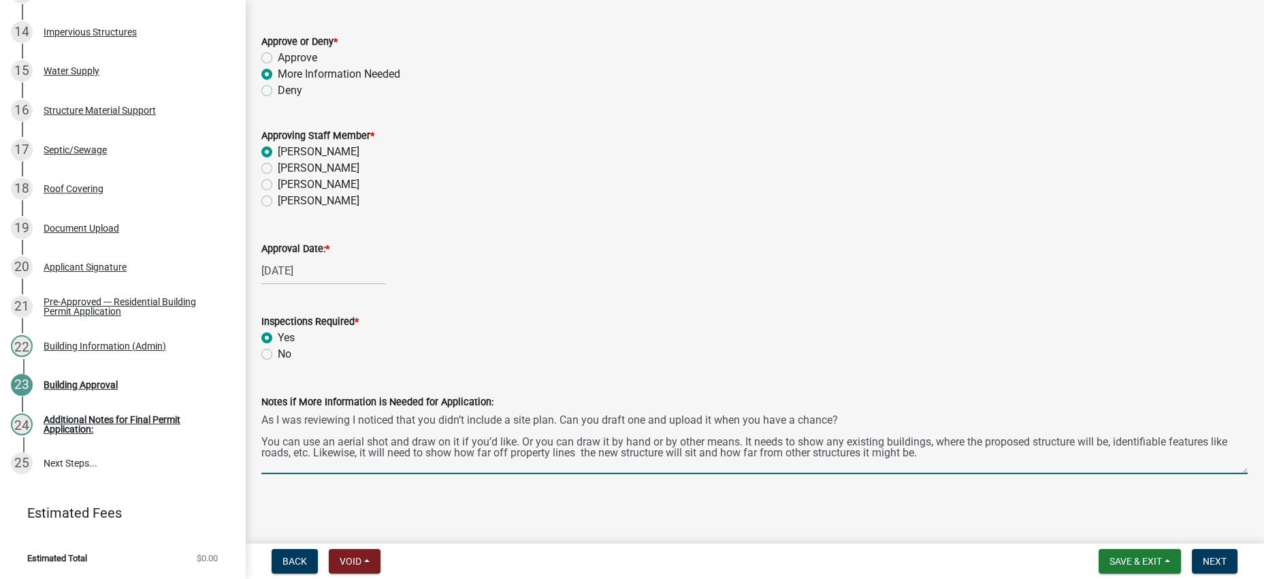
click at [622, 497] on div "Building Approval share Share Approve or Deny * Approve More Information Needed…" at bounding box center [754, 227] width 1007 height 540
click at [709, 474] on textarea "As I was reviewing I noticed that you didn’t include a site plan. Can you draft…" at bounding box center [754, 442] width 987 height 64
paste textarea "Let me know if you have any questions. Thanks, -[PERSON_NAME]"
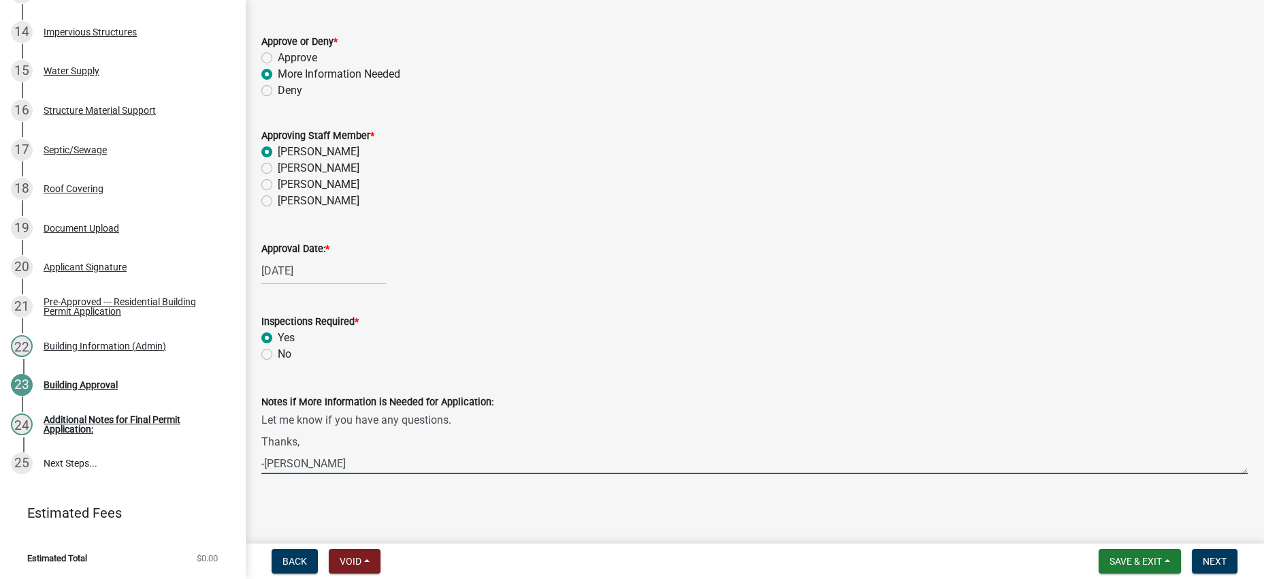
scroll to position [193, 0]
click at [561, 423] on textarea "As I was reviewing I noticed that you didn’t include a site plan. Can you draft…" at bounding box center [754, 442] width 987 height 64
click at [573, 446] on textarea "As I was reviewing I noticed that you didn’t include a site plan. Can you draft…" at bounding box center [754, 442] width 987 height 64
click at [438, 456] on textarea "As I was reviewing I noticed that you didn’t include a site plan. Can you draft…" at bounding box center [754, 442] width 987 height 64
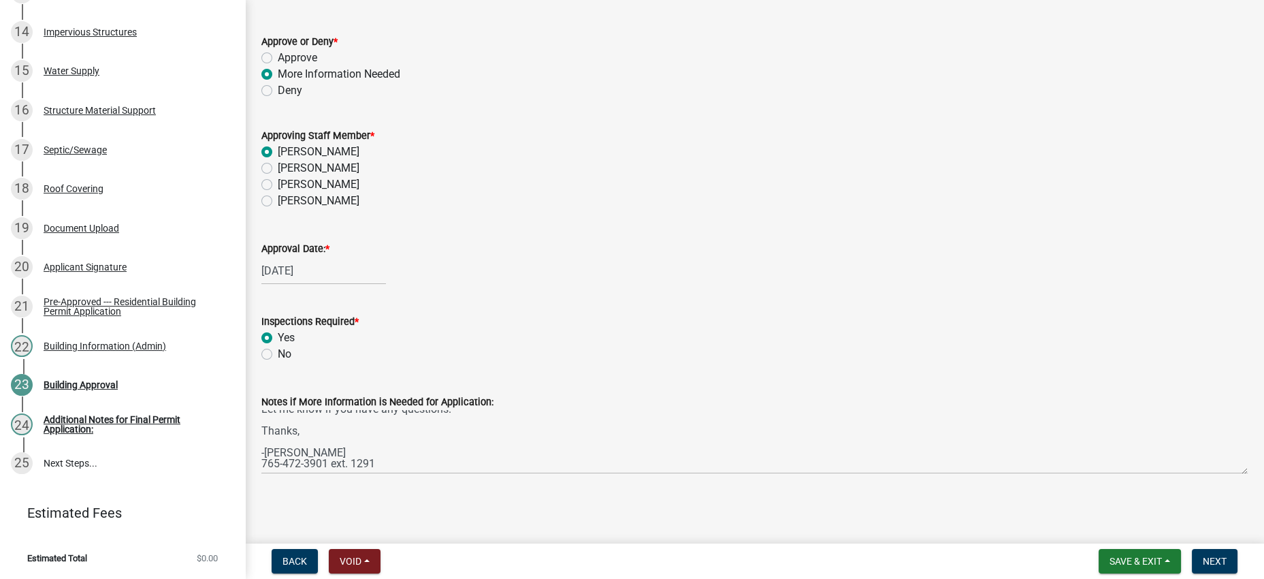
click at [421, 490] on div "Building Approval share Share Approve or Deny * Approve More Information Needed…" at bounding box center [754, 227] width 1007 height 540
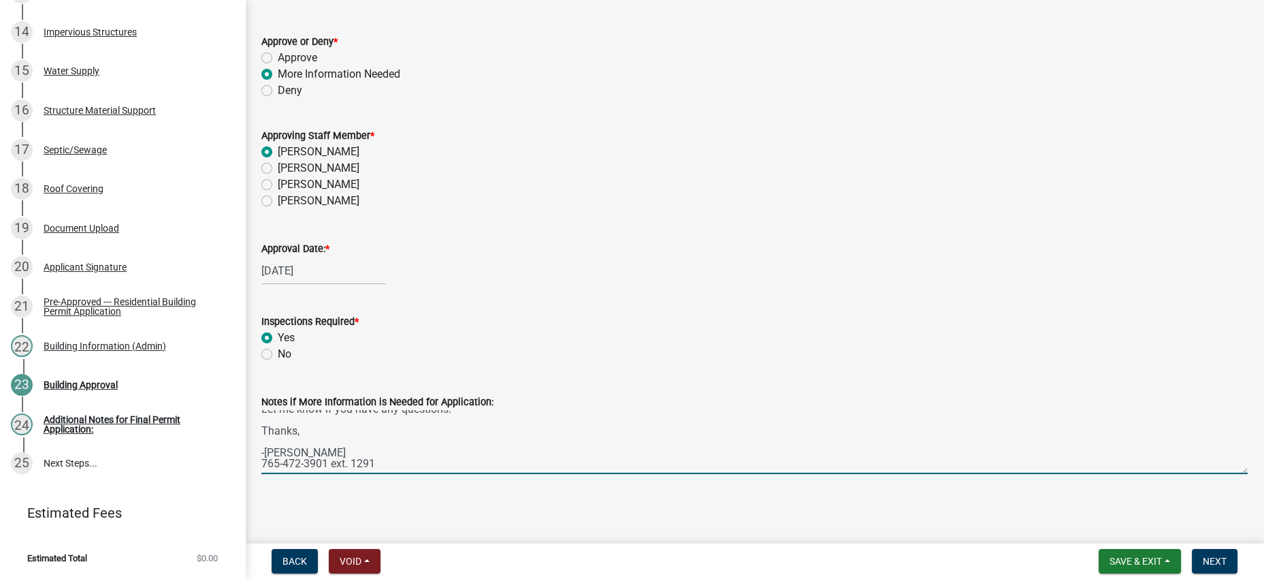
click at [378, 458] on textarea "As I was reviewing I noticed that you didn’t include a site plan. Can you draft…" at bounding box center [754, 442] width 987 height 64
click at [469, 454] on textarea "As I was reviewing I noticed that you didn’t include a site plan. Can you draft…" at bounding box center [754, 442] width 987 height 64
click at [391, 458] on textarea "As I was reviewing I noticed that you didn’t include a site plan. Can you draft…" at bounding box center [754, 442] width 987 height 64
click at [389, 463] on textarea "As I was reviewing I noticed that you didn’t include a site plan. Can you draft…" at bounding box center [754, 442] width 987 height 64
click at [507, 426] on textarea "As I was reviewing I noticed that you didn’t include a site plan. Can you draft…" at bounding box center [754, 442] width 987 height 64
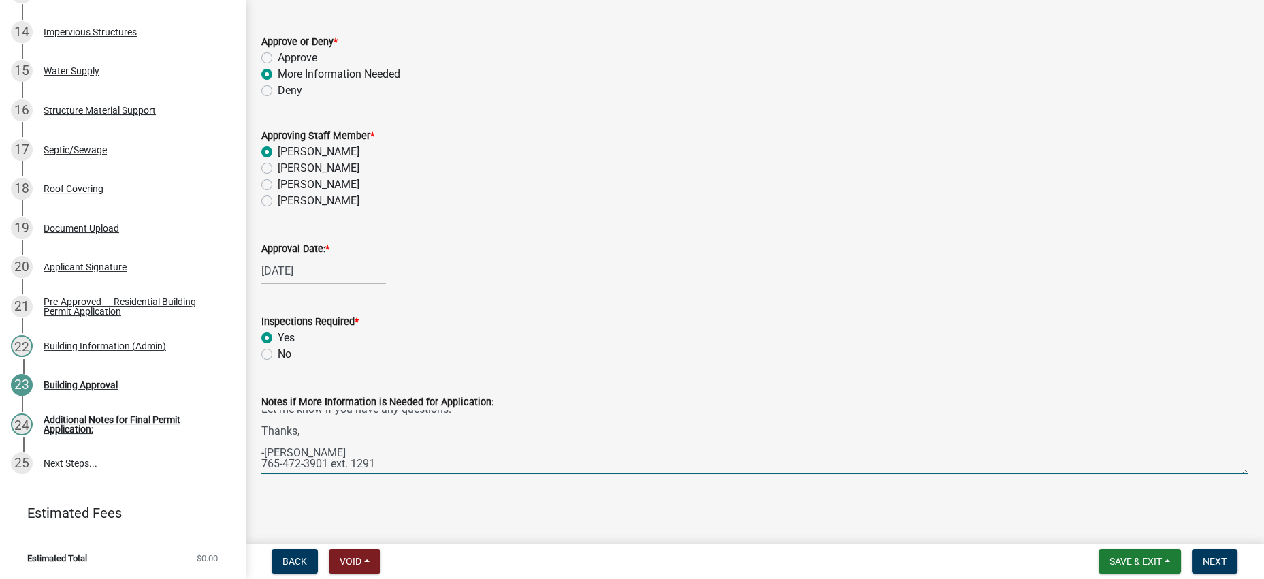
click at [340, 440] on textarea "As I was reviewing I noticed that you didn’t include a site plan. Can you draft…" at bounding box center [754, 442] width 987 height 64
type textarea "As I was reviewing I noticed that you didn’t include a site plan. Can you draft…"
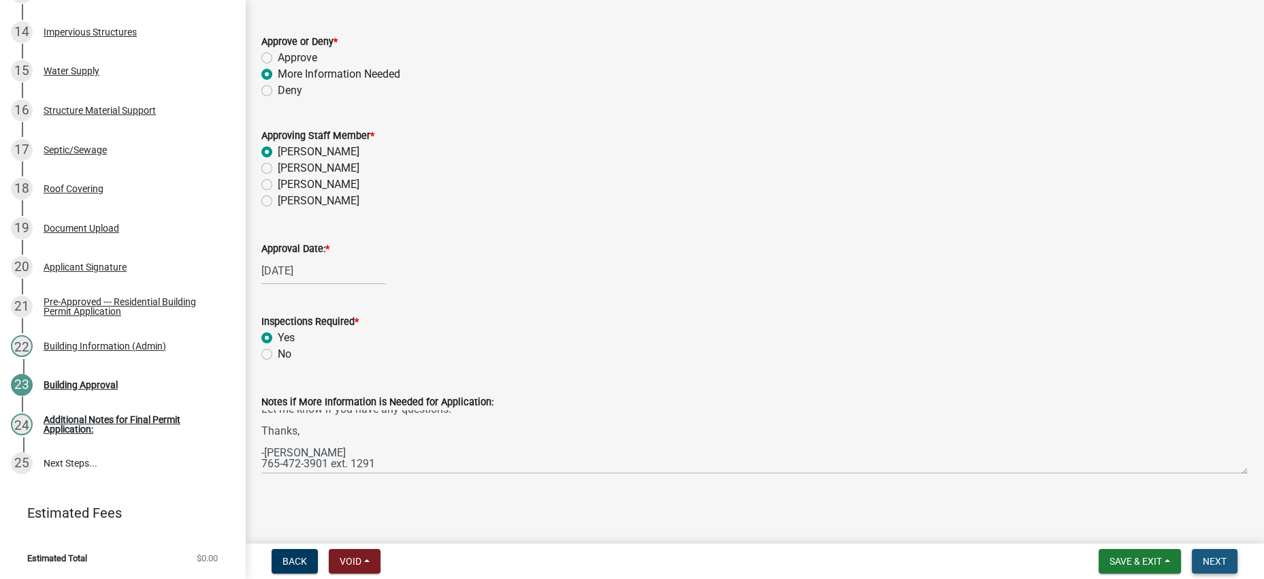
click at [1211, 563] on button "Next" at bounding box center [1215, 561] width 46 height 25
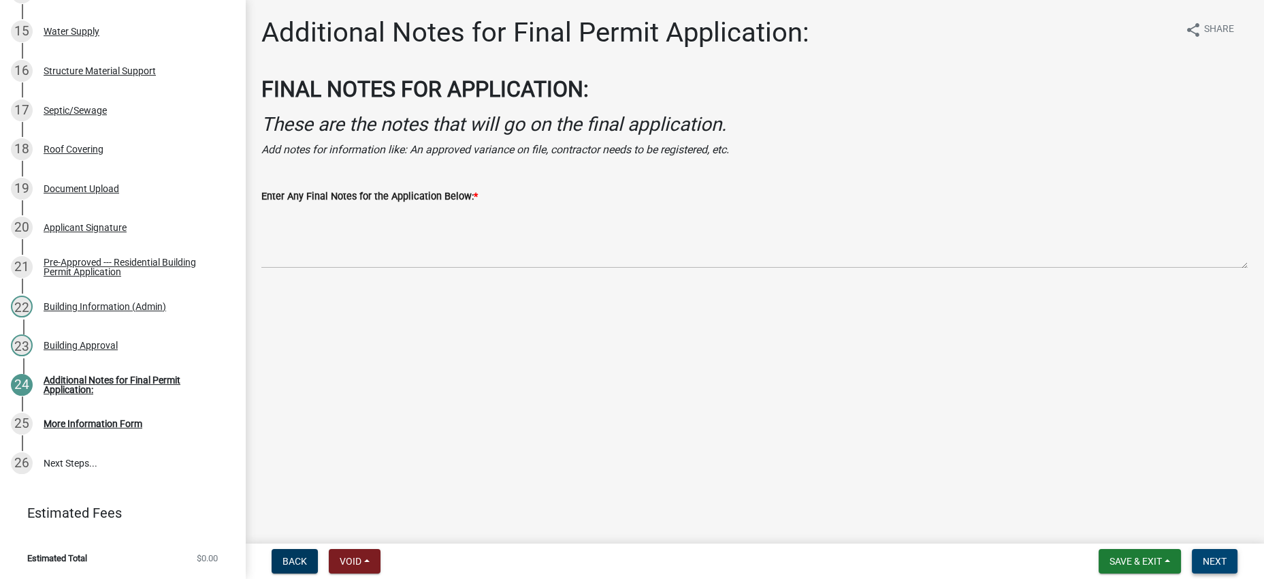
scroll to position [1121, 0]
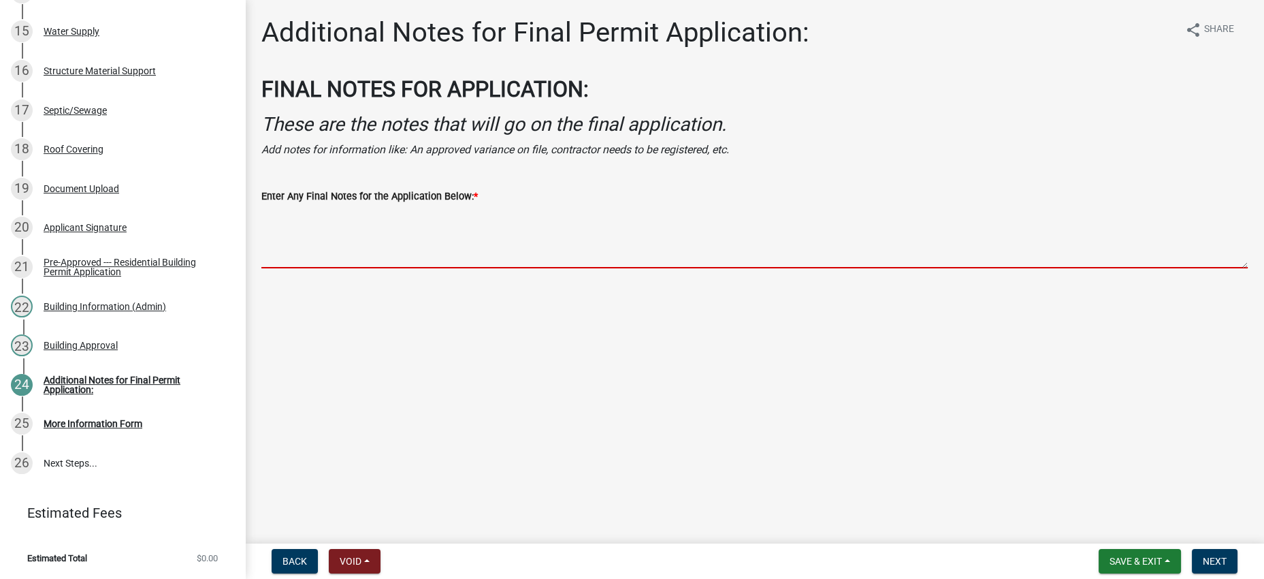
click at [594, 268] on textarea "Enter Any Final Notes for the Application Below: *" at bounding box center [754, 236] width 987 height 64
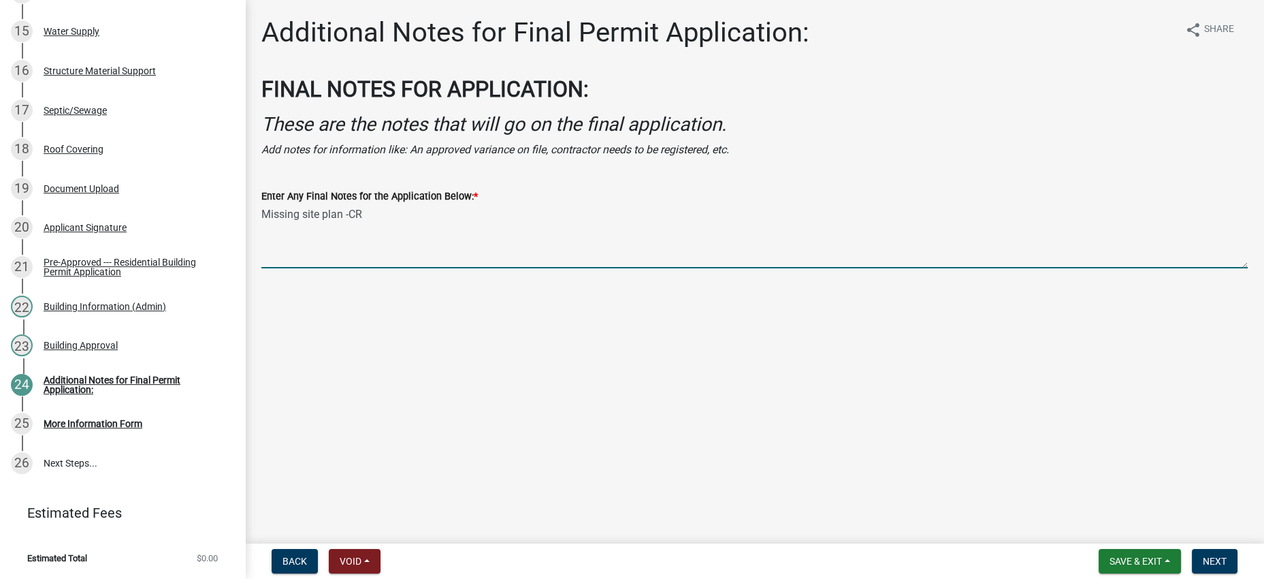
click at [266, 265] on textarea "Missing site plan -CR" at bounding box center [754, 236] width 987 height 64
click at [530, 439] on main "Additional Notes for Final Permit Application: share Share FINAL NOTES FOR APPL…" at bounding box center [754, 269] width 1019 height 538
click at [429, 266] on textarea "[DATE] -- Missing site plan -CR" at bounding box center [754, 236] width 987 height 64
type textarea "[DATE] -- Missing site plan. Needed before permit can be approved. -CR"
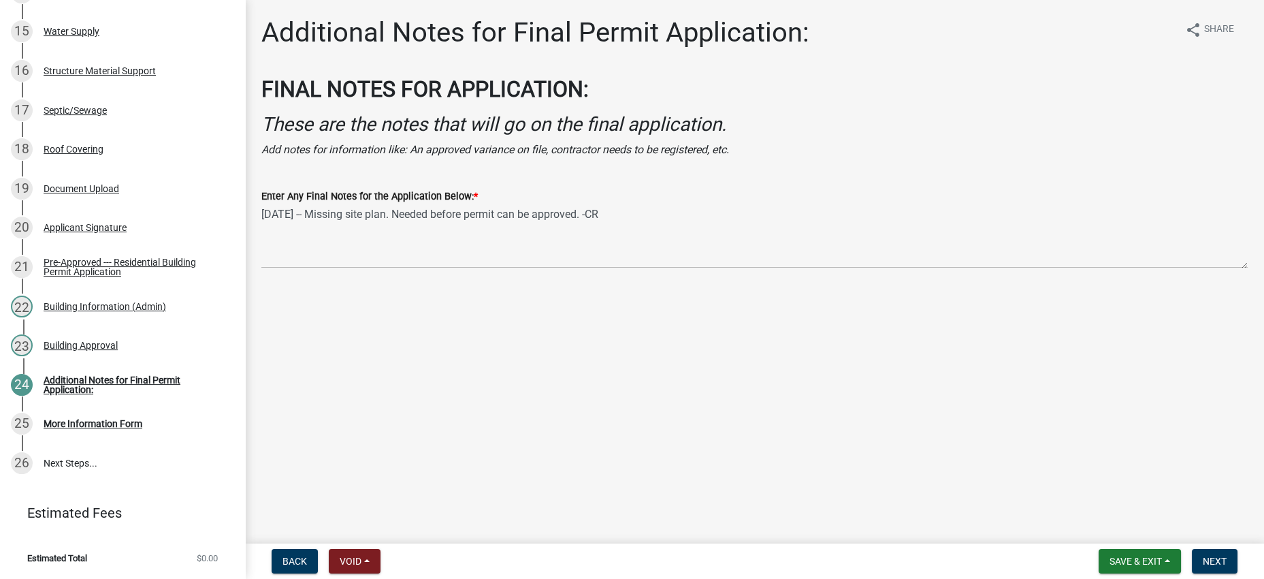
click at [737, 394] on main "Additional Notes for Final Permit Application: share Share FINAL NOTES FOR APPL…" at bounding box center [754, 269] width 1019 height 538
click at [1219, 556] on span "Next" at bounding box center [1215, 561] width 24 height 11
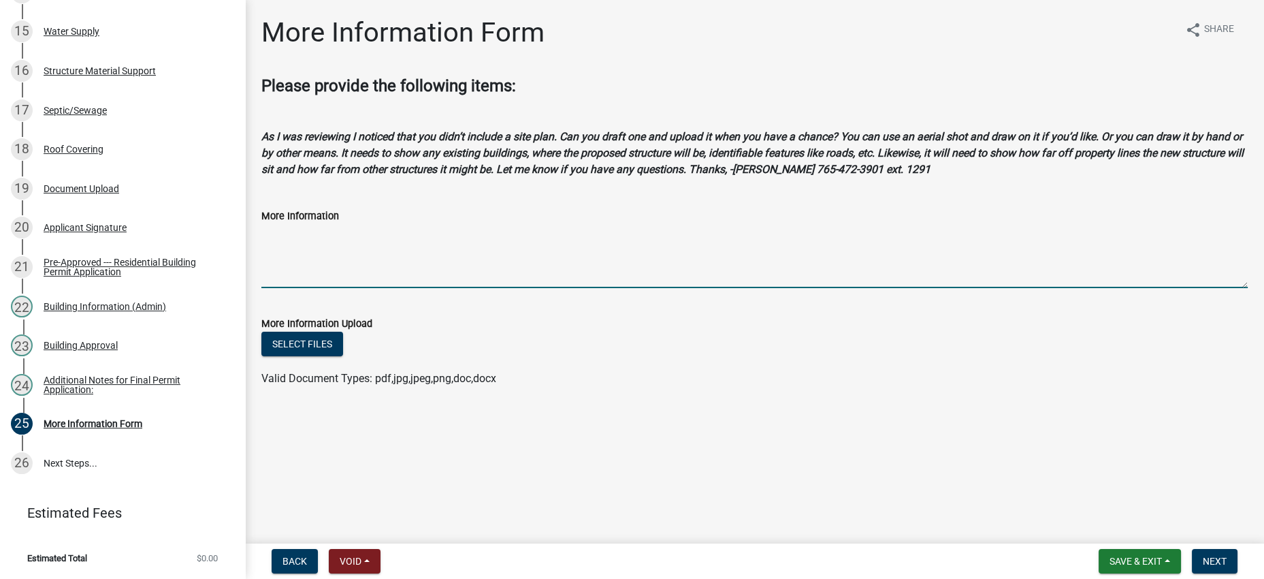
click at [547, 288] on textarea "More Information" at bounding box center [754, 256] width 987 height 64
paste textarea "Let me know if you have any questions. Thanks, -[PERSON_NAME]"
drag, startPoint x: 972, startPoint y: 527, endPoint x: 921, endPoint y: 509, distance: 54.0
click at [972, 411] on div "More Information Form share Share Please provide the following items: As I was …" at bounding box center [754, 213] width 1007 height 395
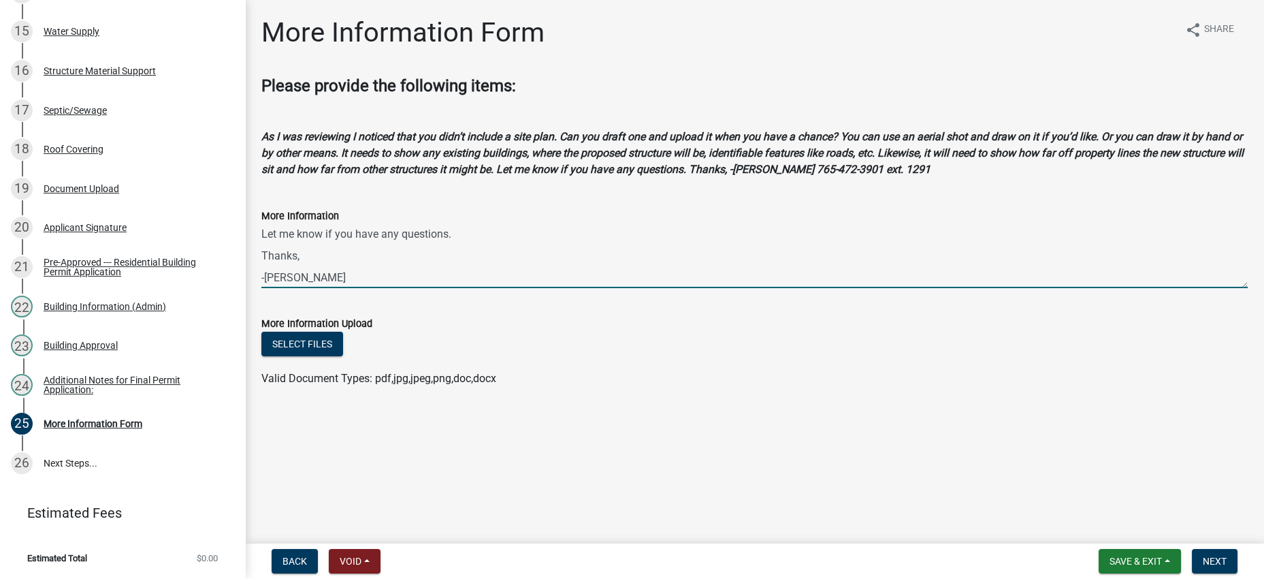
click at [266, 288] on textarea "Let me know if you have any questions. Thanks, -[PERSON_NAME]" at bounding box center [754, 256] width 987 height 64
paste textarea "As I was reviewing I noticed that you didn’t include a site plan. Can you draft…"
click at [469, 288] on textarea "As I was reviewing I noticed that you didn’t include a site plan. Can you draft…" at bounding box center [754, 256] width 987 height 64
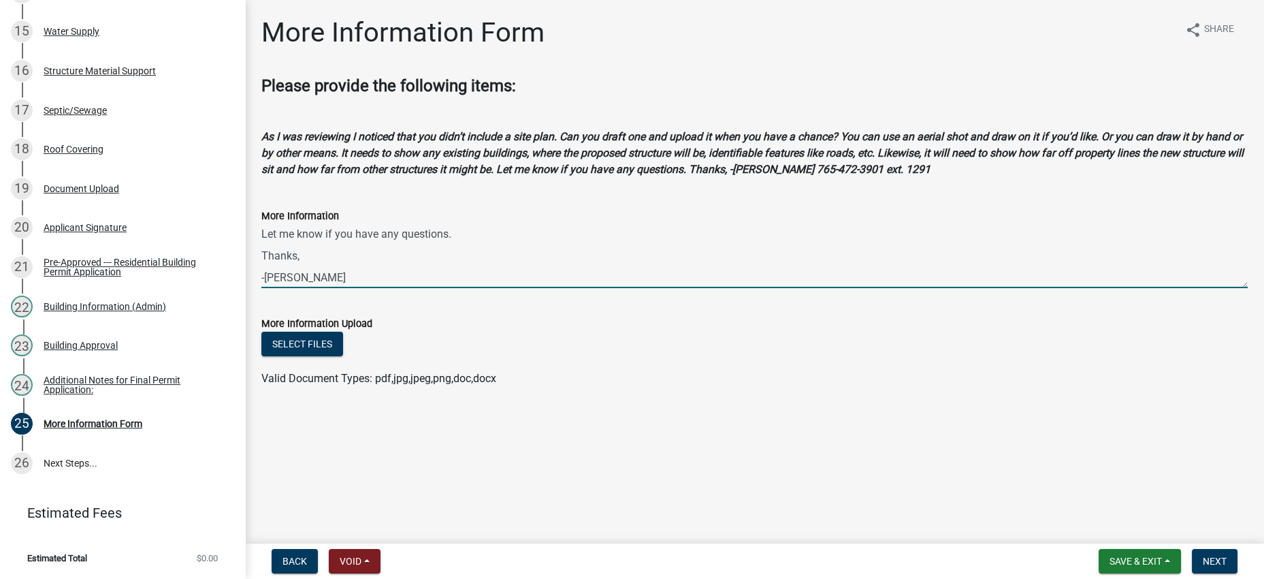
click at [471, 288] on textarea "As I was reviewing I noticed that you didn’t include a site plan. Can you draft…" at bounding box center [754, 256] width 987 height 64
click at [522, 387] on form "More Information Upload Select files Valid Document Types: pdf,jpg,jpeg,png,doc…" at bounding box center [754, 343] width 987 height 88
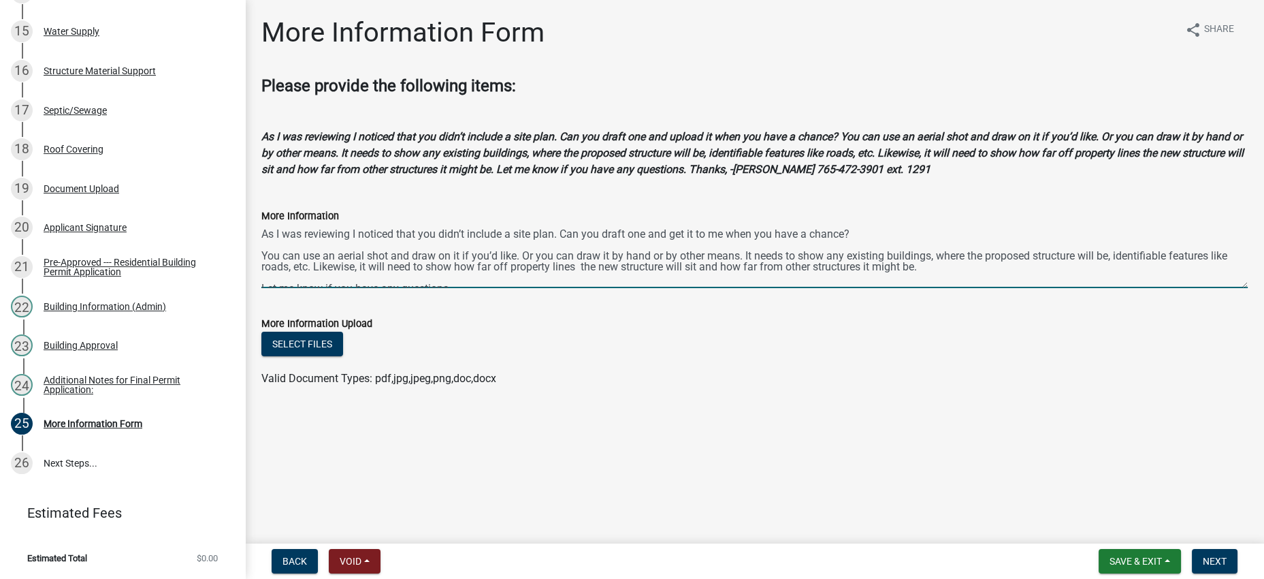
click at [797, 288] on textarea "As I was reviewing I noticed that you didn’t include a site plan. Can you draft…" at bounding box center [754, 256] width 987 height 64
click at [814, 288] on textarea "As I was reviewing I noticed that you didn’t include a site plan. Can you draft…" at bounding box center [754, 256] width 987 height 64
click at [810, 288] on textarea "As I was reviewing I noticed that you didn’t include a site plan. Can you draft…" at bounding box center [754, 256] width 987 height 64
drag, startPoint x: 811, startPoint y: 314, endPoint x: 778, endPoint y: 312, distance: 33.4
click at [778, 288] on textarea "As I was reviewing I noticed that you didn’t include a site plan. Can you draft…" at bounding box center [754, 256] width 987 height 64
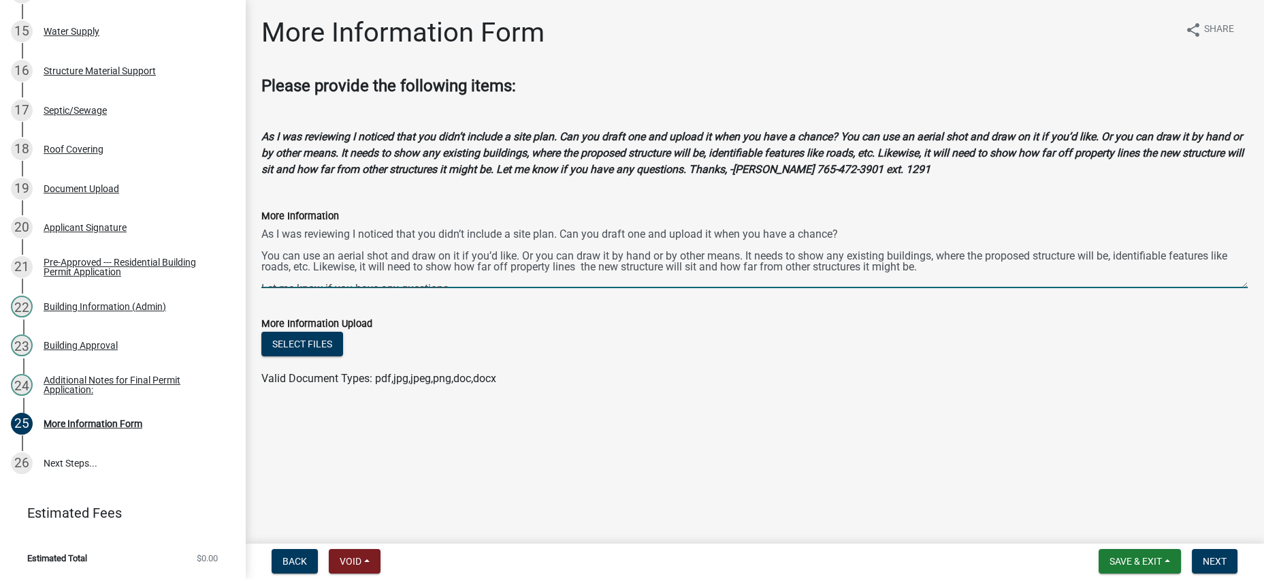
type textarea "As I was reviewing I noticed that you didn’t include a site plan. Can you draft…"
click at [733, 359] on div "Select files" at bounding box center [754, 346] width 987 height 28
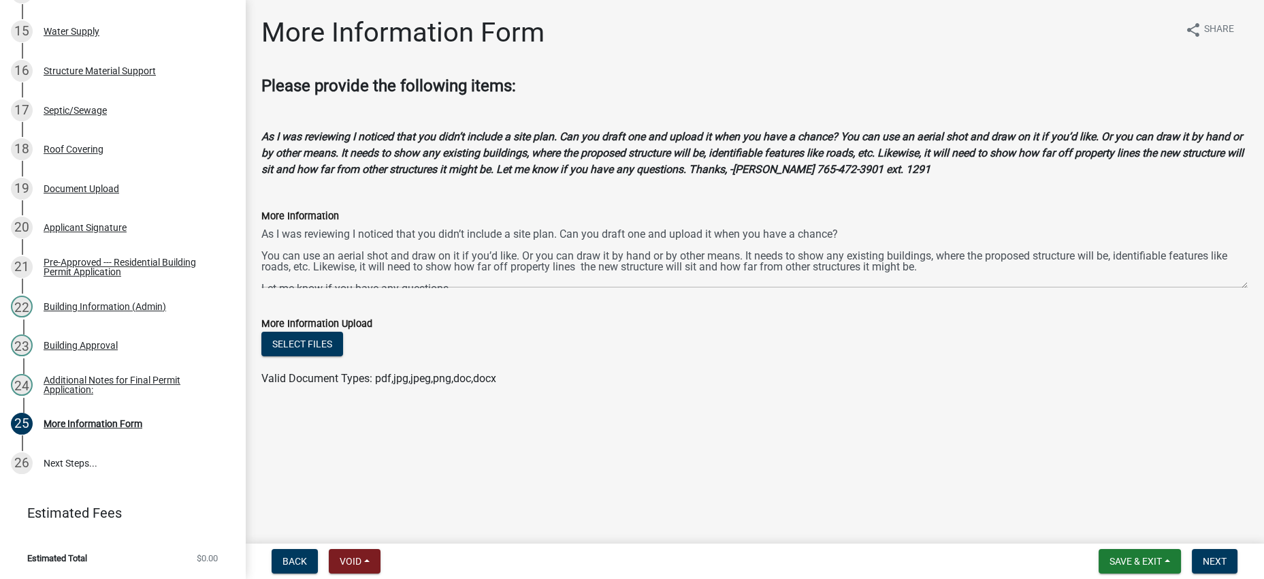
click at [1237, 556] on form "Save & Exit Save Save & Exit Next" at bounding box center [1168, 561] width 150 height 25
click at [1223, 557] on button "Next" at bounding box center [1215, 561] width 46 height 25
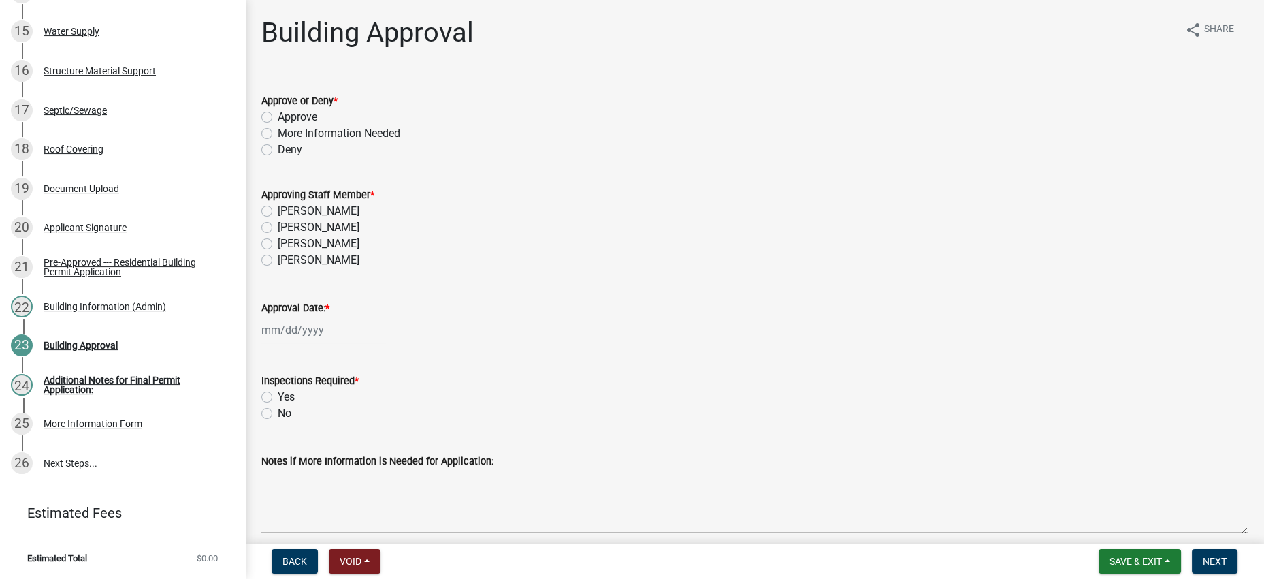
click at [669, 236] on div "[PERSON_NAME]" at bounding box center [754, 227] width 987 height 16
click at [1110, 556] on span "Save & Exit" at bounding box center [1136, 561] width 52 height 11
click at [1083, 514] on button "Save & Exit" at bounding box center [1126, 519] width 109 height 33
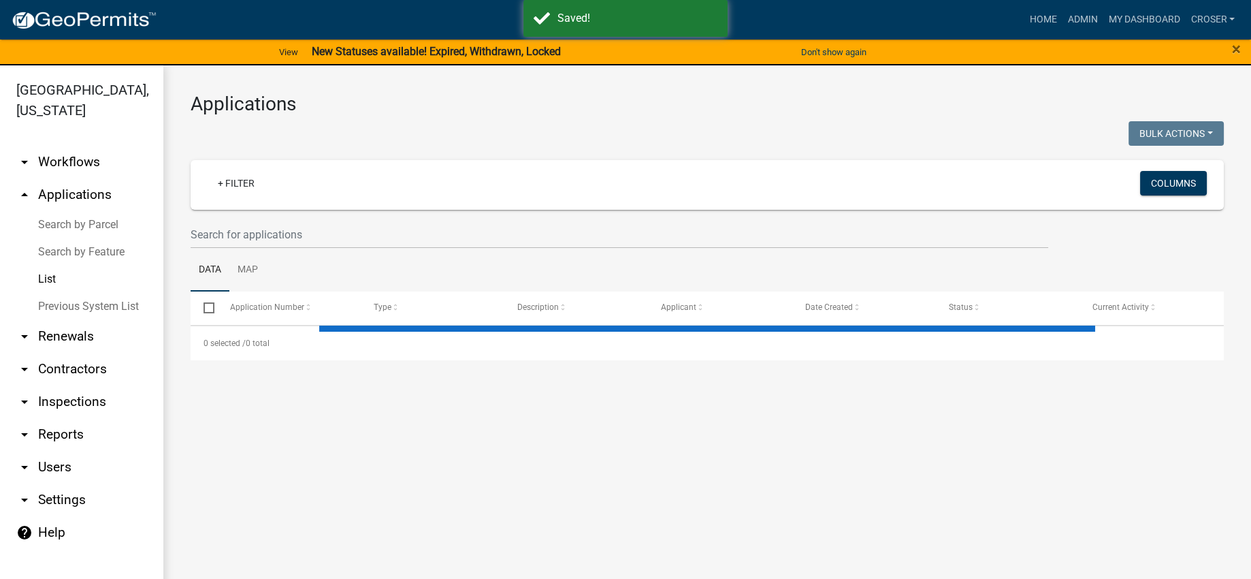
select select "3: 100"
